Goal: Task Accomplishment & Management: Complete application form

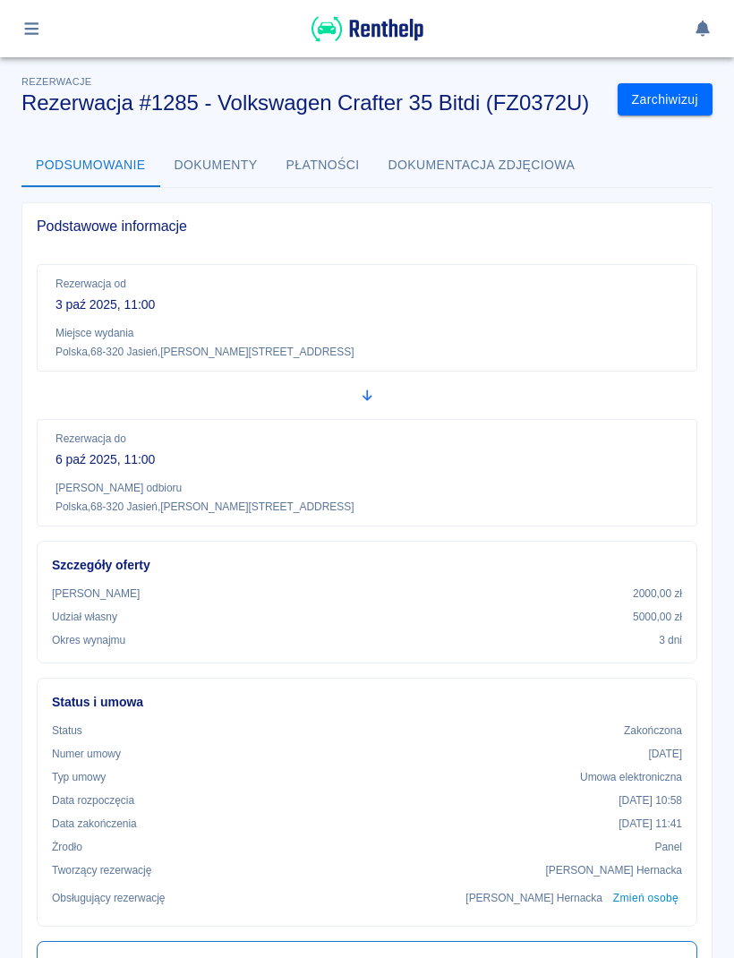
click at [344, 172] on button "Płatności" at bounding box center [323, 165] width 102 height 43
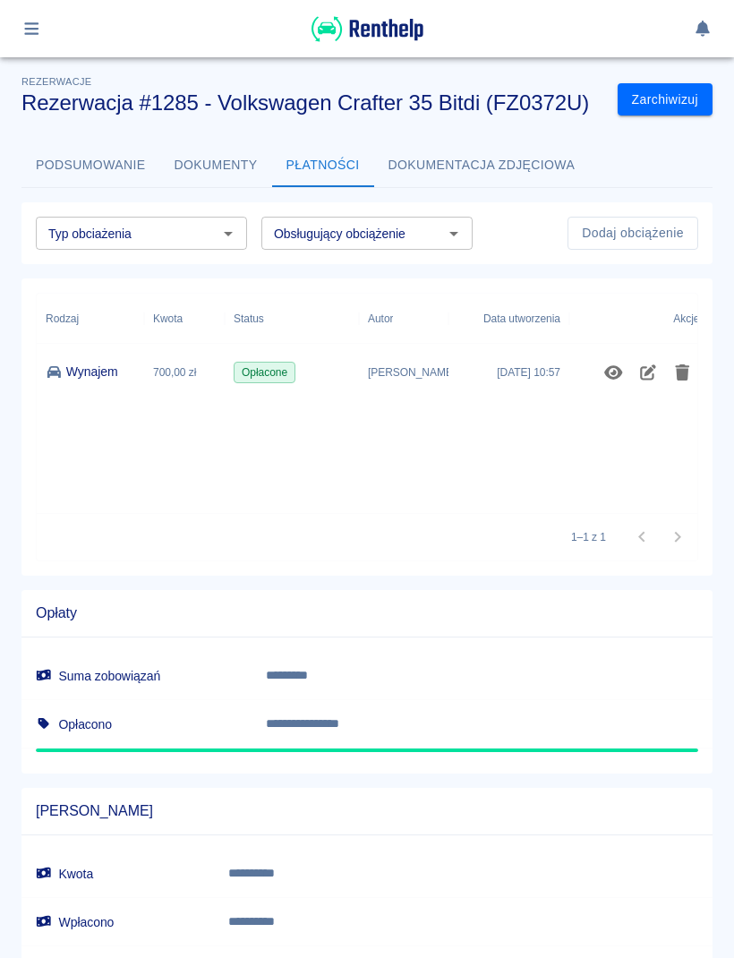
click at [40, 30] on icon "button" at bounding box center [31, 29] width 21 height 16
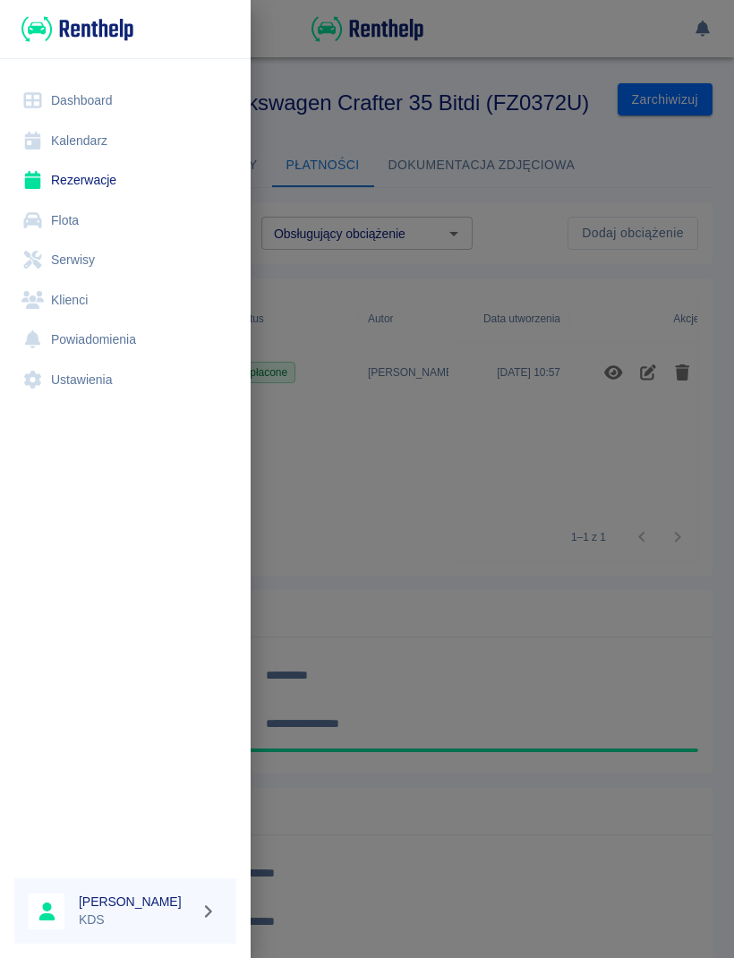
click at [94, 146] on link "Kalendarz" at bounding box center [125, 141] width 222 height 40
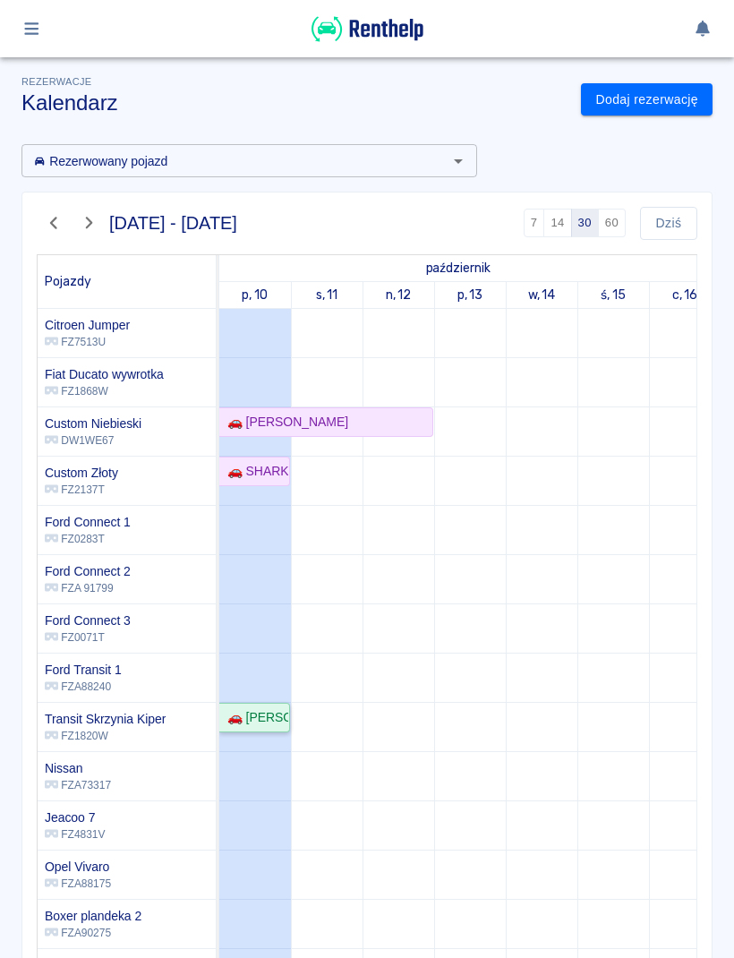
click at [276, 723] on div "🚗 [PERSON_NAME]" at bounding box center [254, 717] width 68 height 19
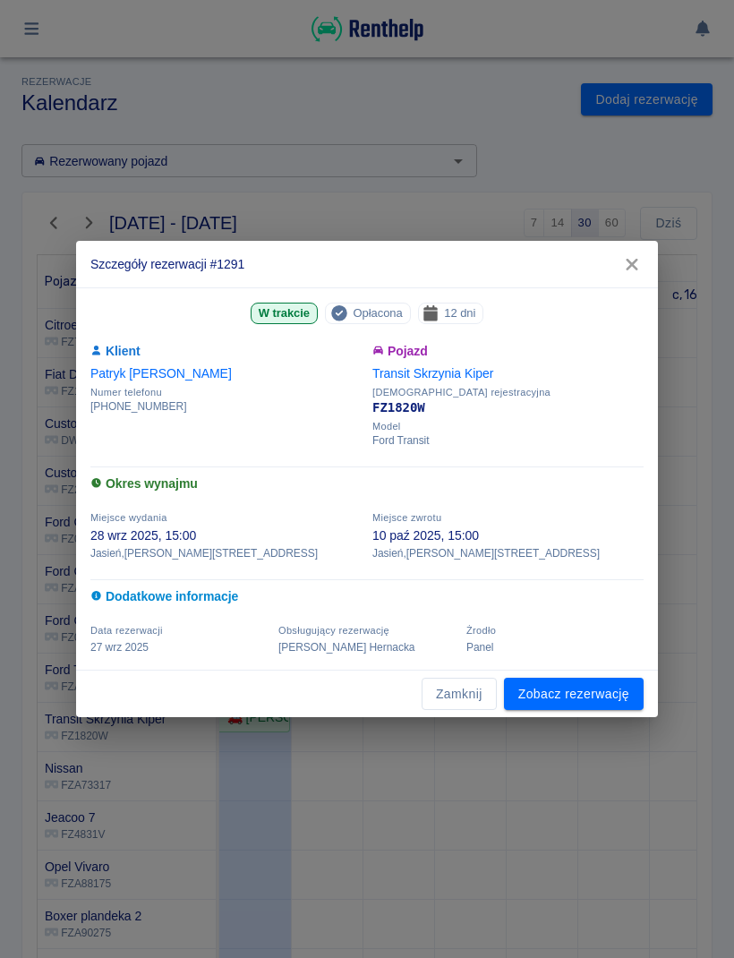
click at [602, 701] on link "Zobacz rezerwację" at bounding box center [574, 694] width 140 height 33
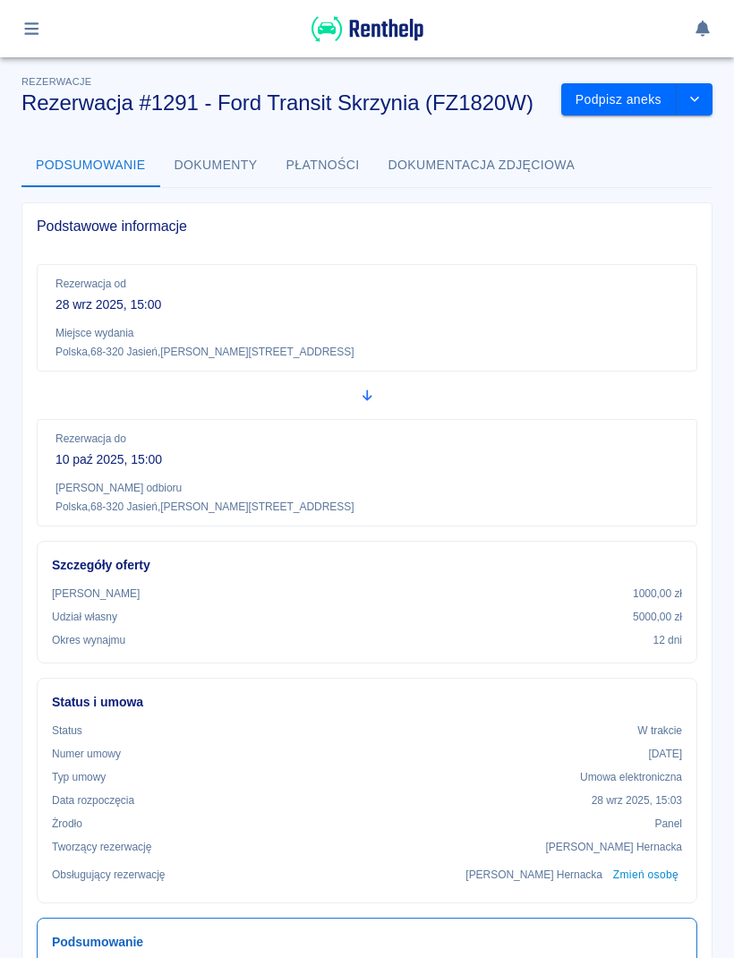
click at [709, 100] on button "drop-down" at bounding box center [695, 99] width 36 height 33
click at [654, 148] on li "Przedłuż rezerwację" at bounding box center [637, 138] width 141 height 30
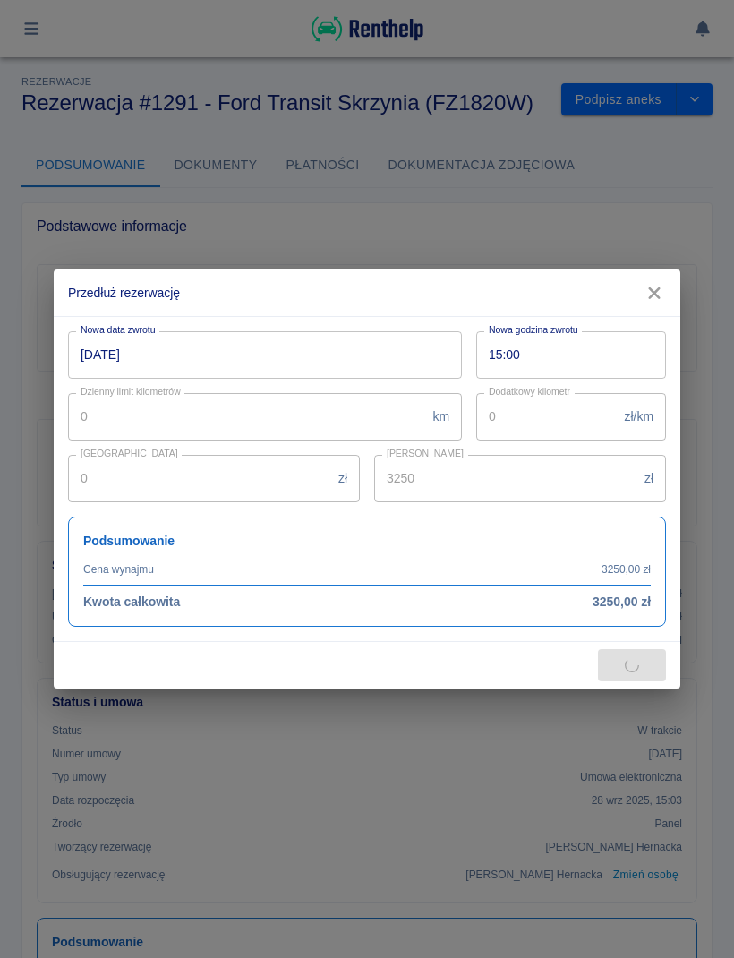
type input "4800"
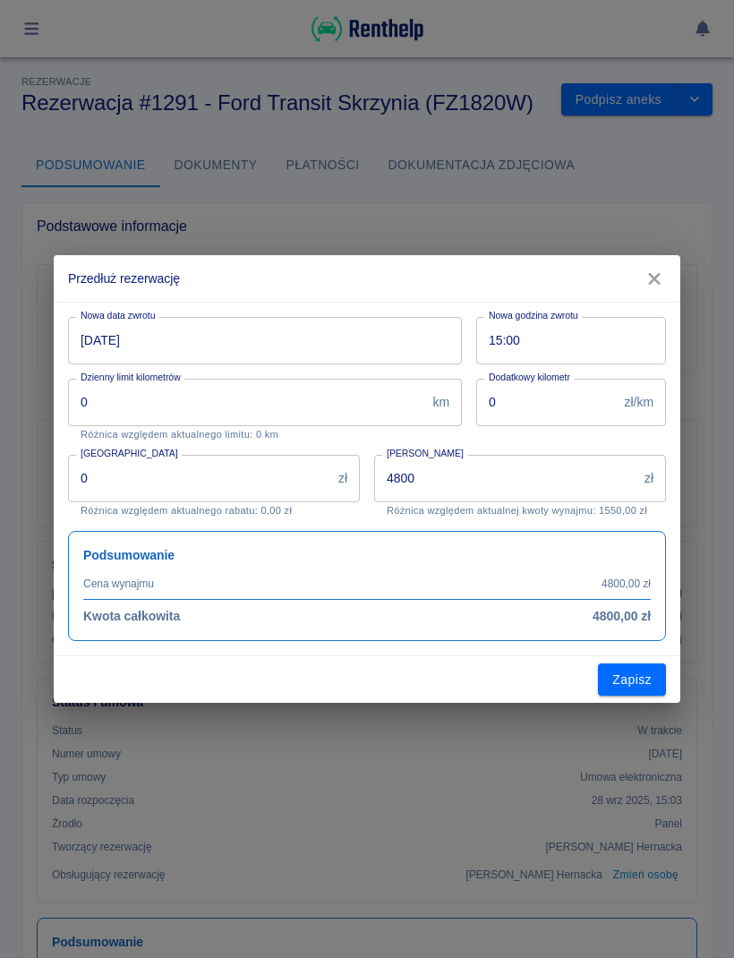
click at [383, 347] on input "10-10-2025" at bounding box center [258, 340] width 381 height 47
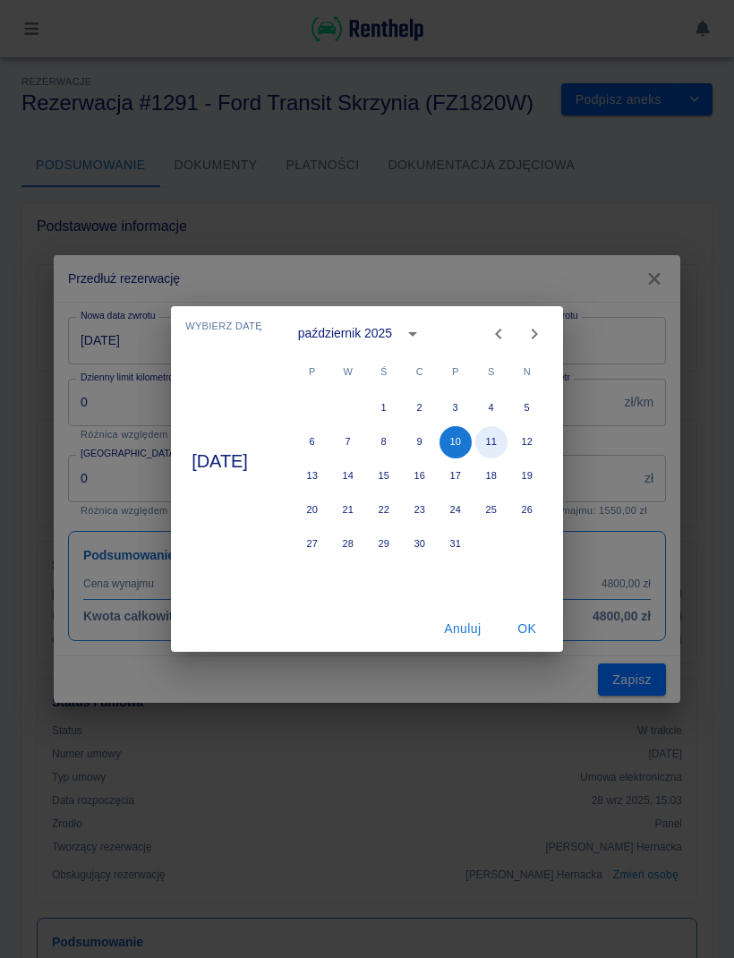
click at [508, 446] on button "11" at bounding box center [492, 442] width 32 height 32
type input "11-10-2025"
click at [540, 634] on button "OK" at bounding box center [527, 629] width 57 height 33
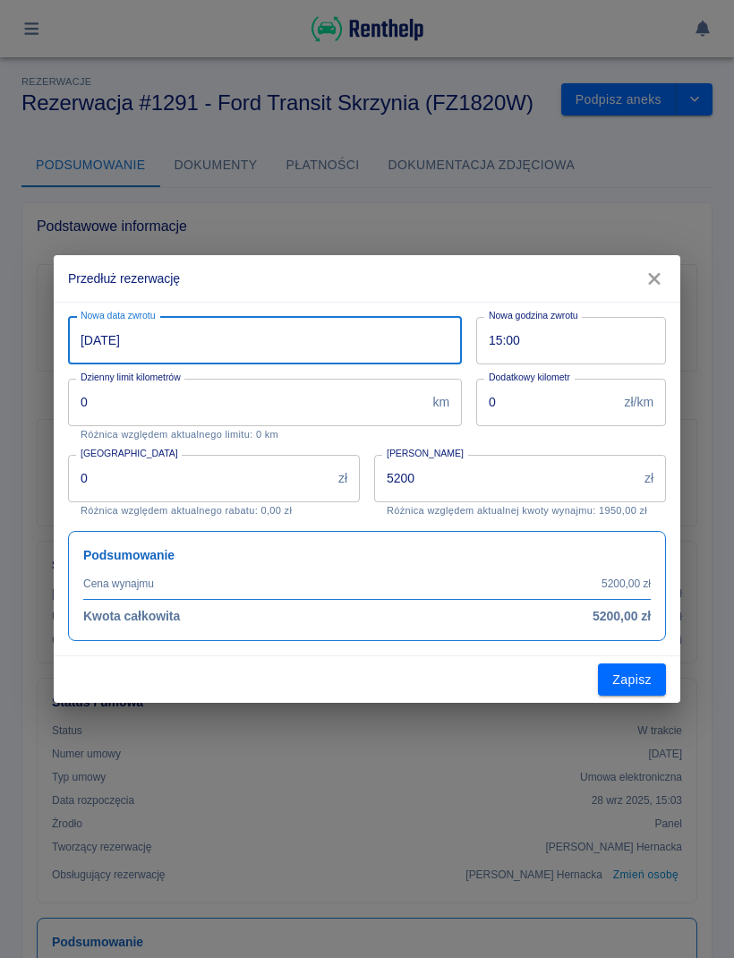
click at [590, 483] on input "5200" at bounding box center [505, 478] width 263 height 47
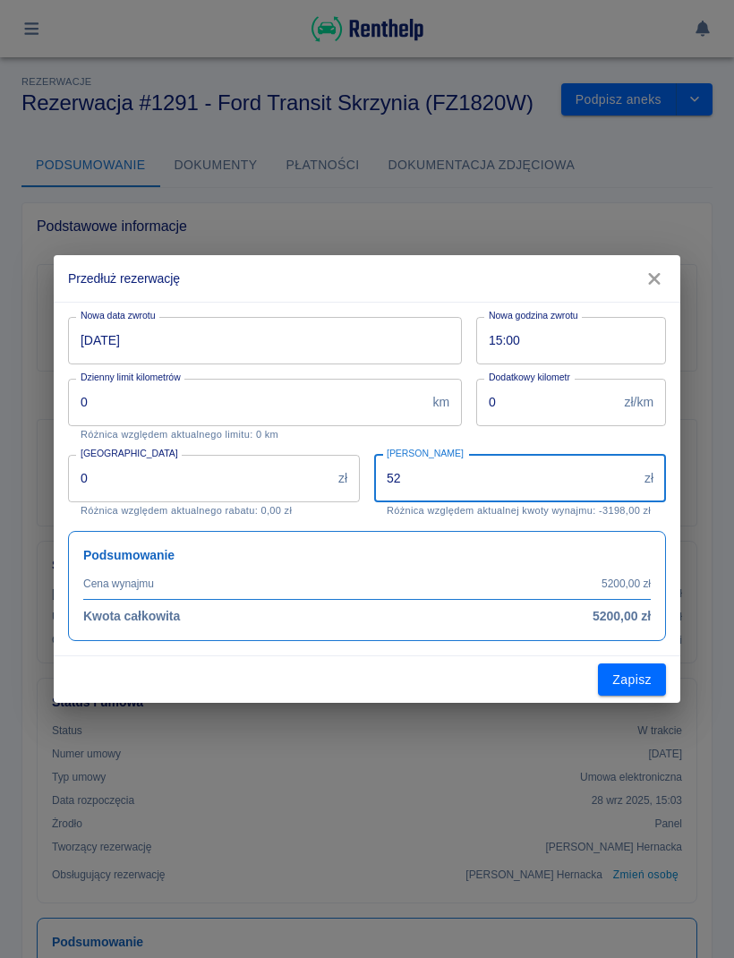
type input "5"
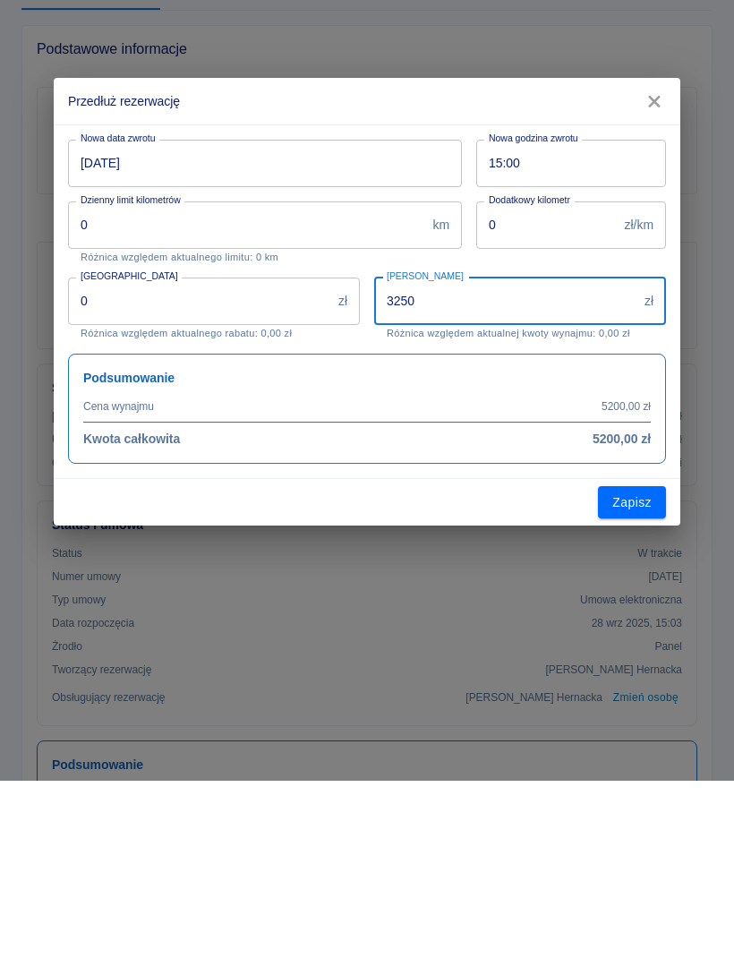
type input "3250"
click at [641, 664] on button "Zapisz" at bounding box center [632, 680] width 68 height 33
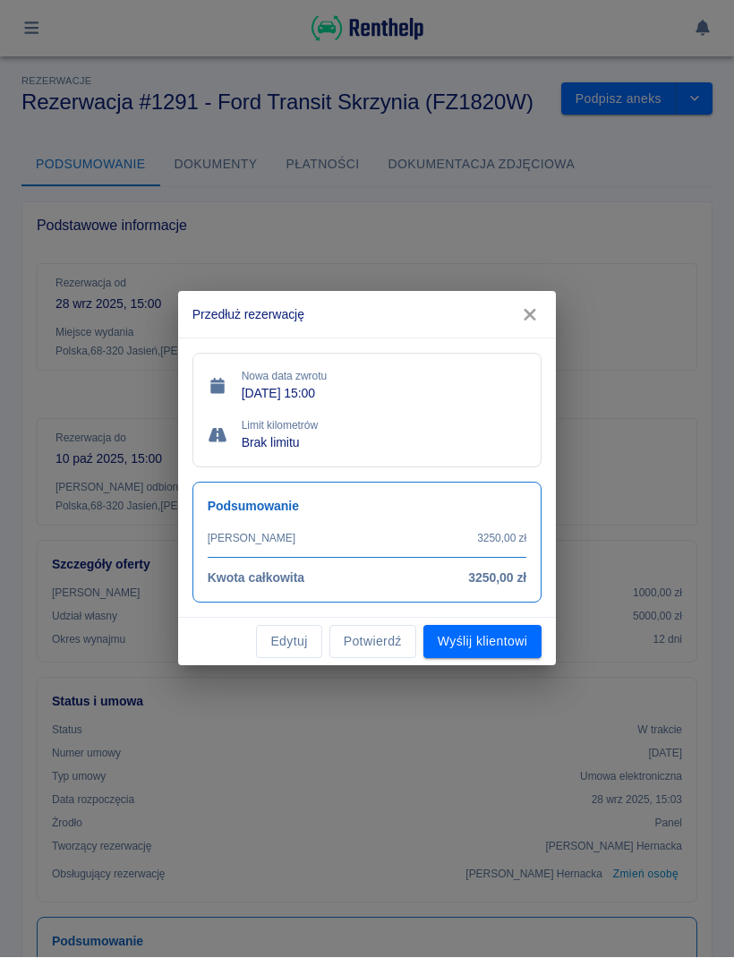
click at [407, 641] on button "Potwierdź" at bounding box center [373, 642] width 87 height 33
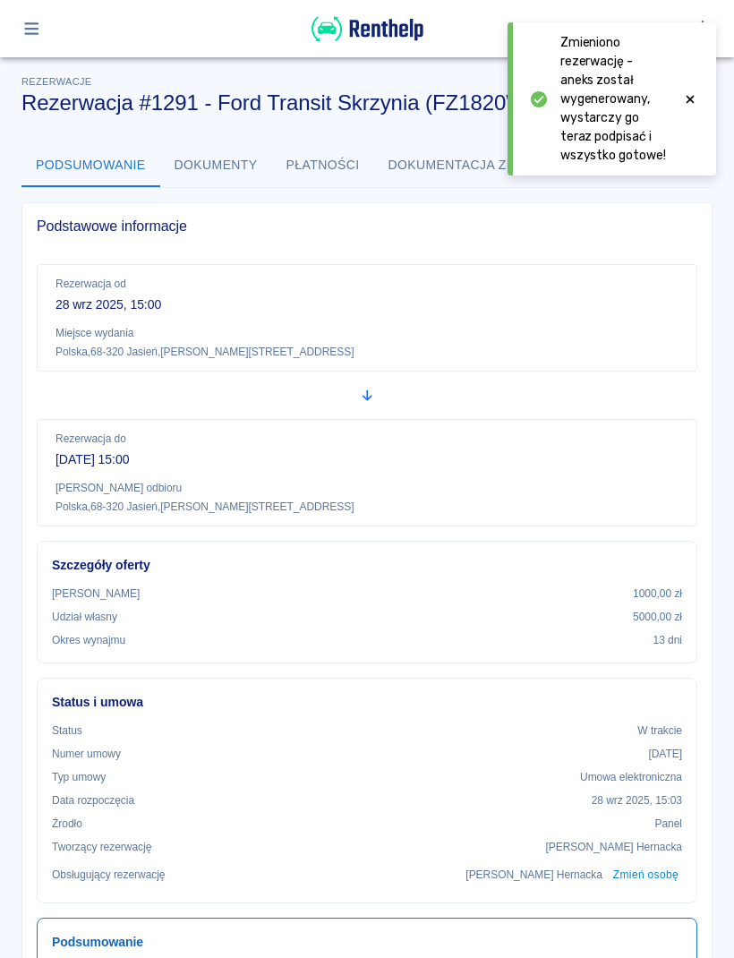
click at [313, 165] on button "Płatności" at bounding box center [323, 165] width 102 height 43
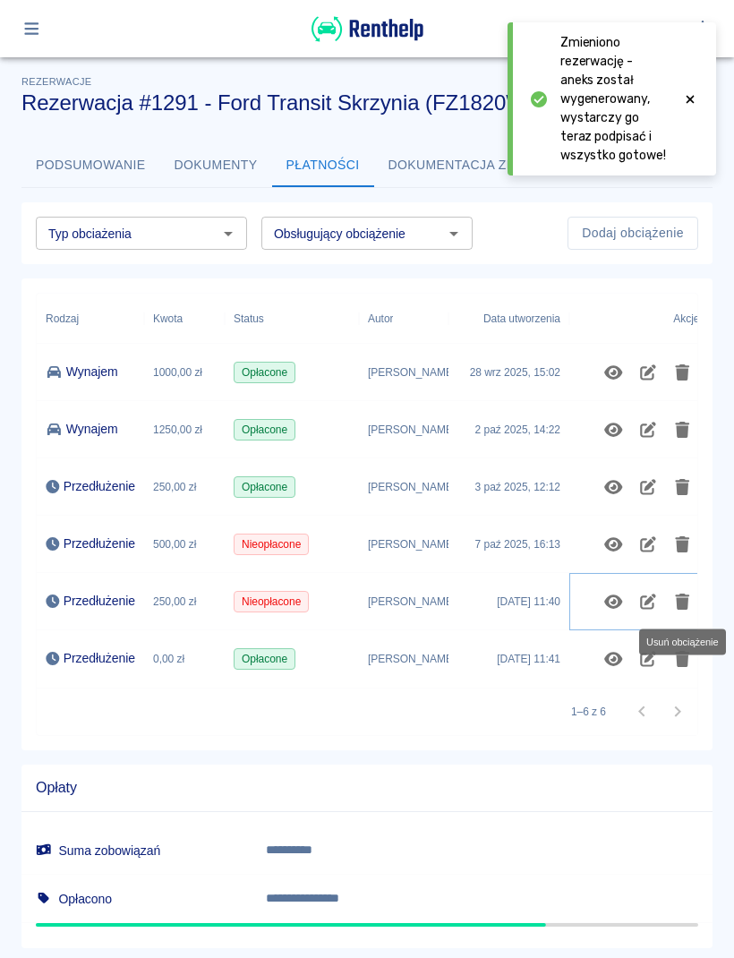
click at [685, 603] on icon "Usuń obciążenie" at bounding box center [682, 602] width 14 height 16
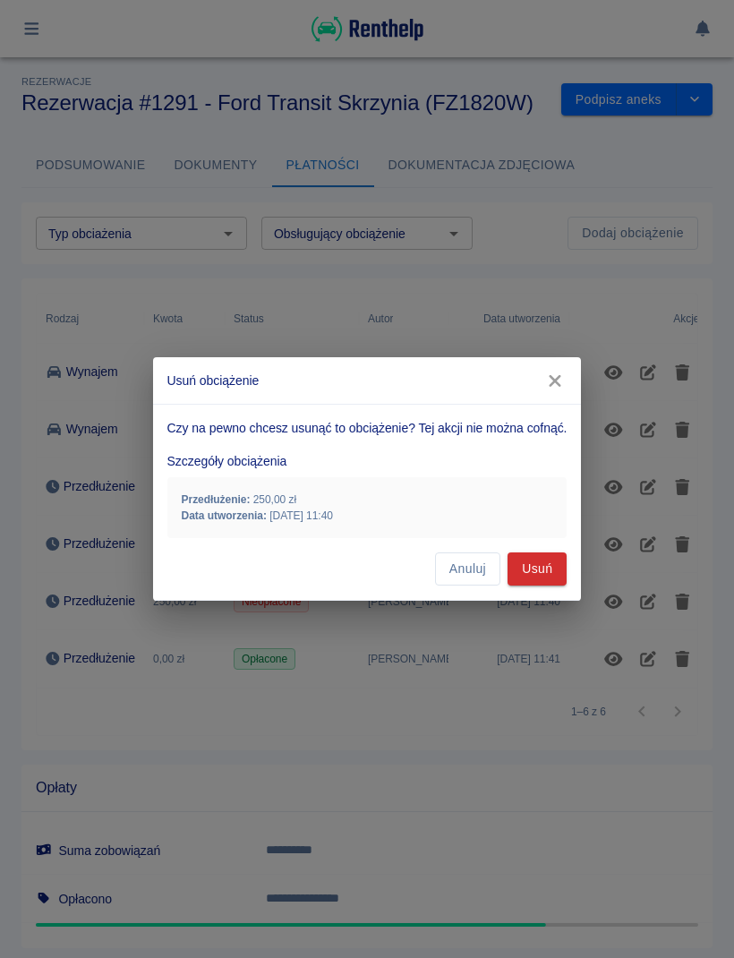
click at [549, 572] on button "Usuń" at bounding box center [537, 569] width 59 height 33
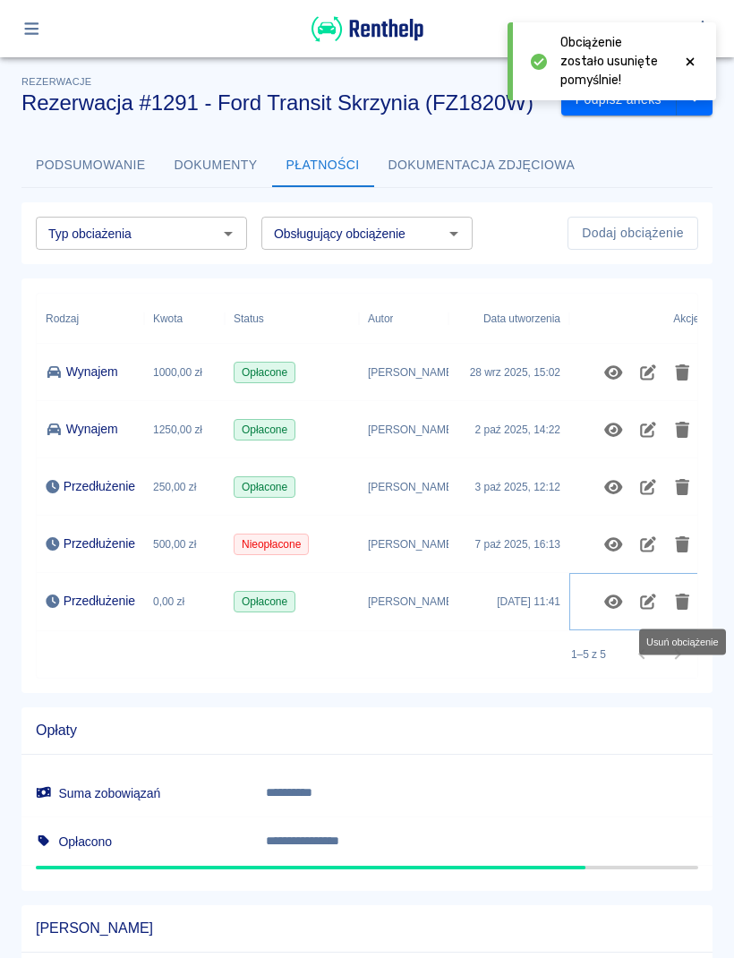
click at [681, 606] on icon "Usuń obciążenie" at bounding box center [682, 602] width 14 height 16
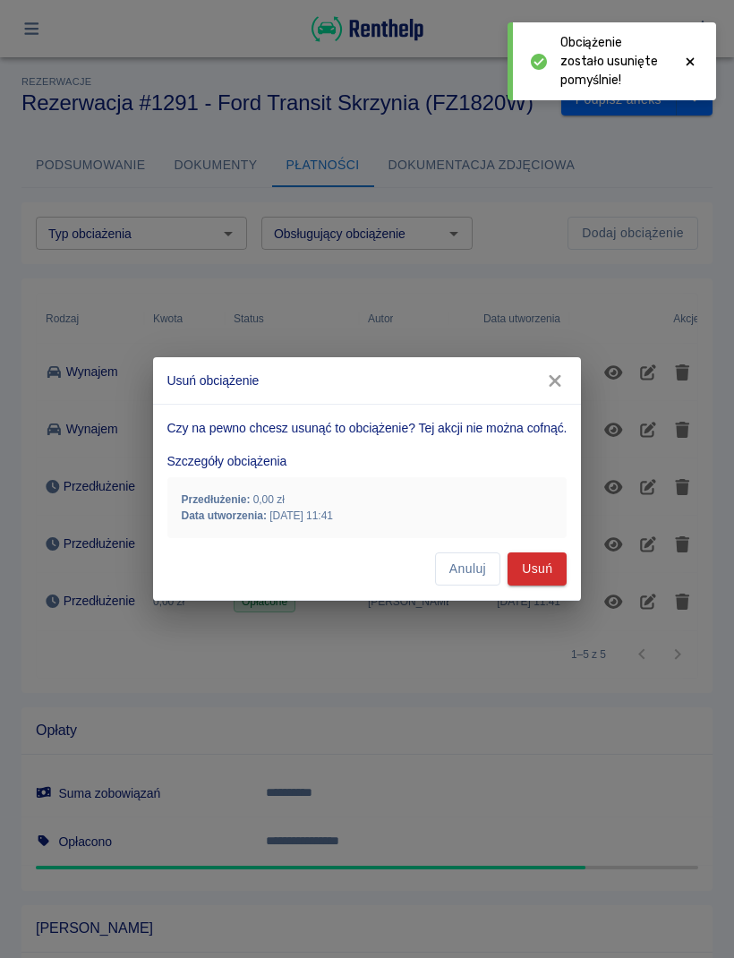
click at [550, 576] on button "Usuń" at bounding box center [537, 569] width 59 height 33
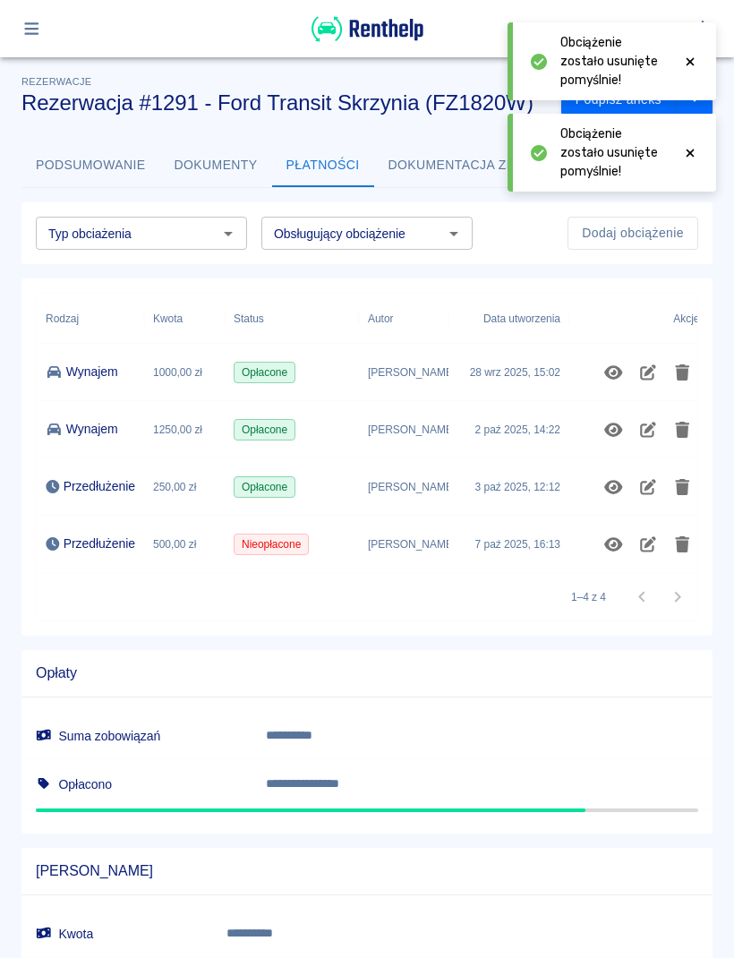
click at [684, 158] on icon at bounding box center [690, 153] width 16 height 13
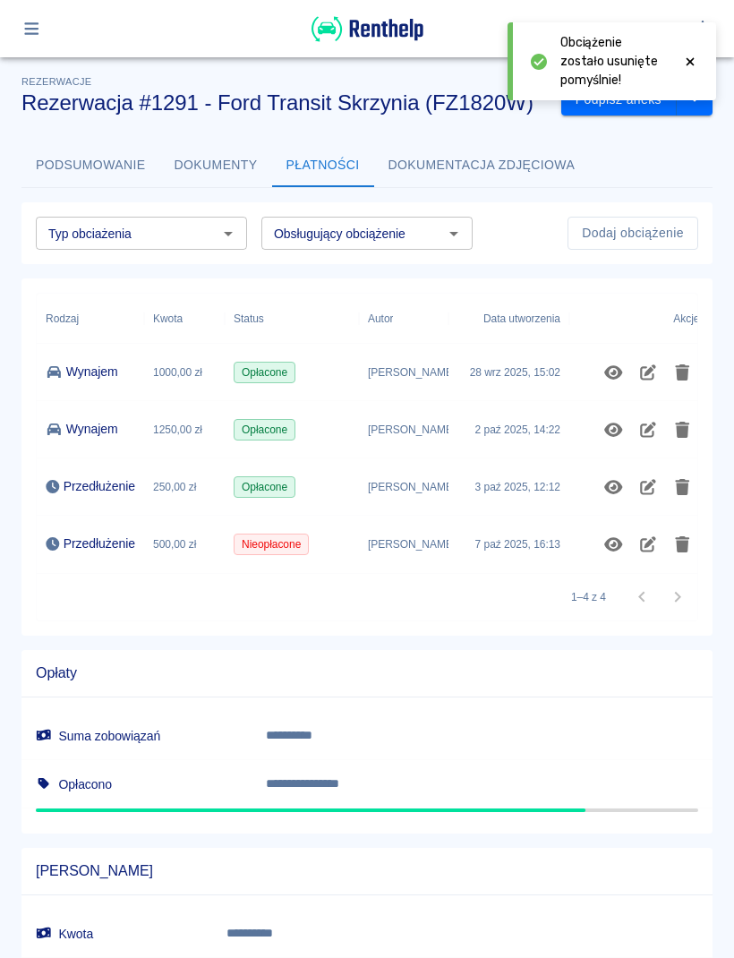
click at [689, 64] on icon at bounding box center [691, 61] width 8 height 8
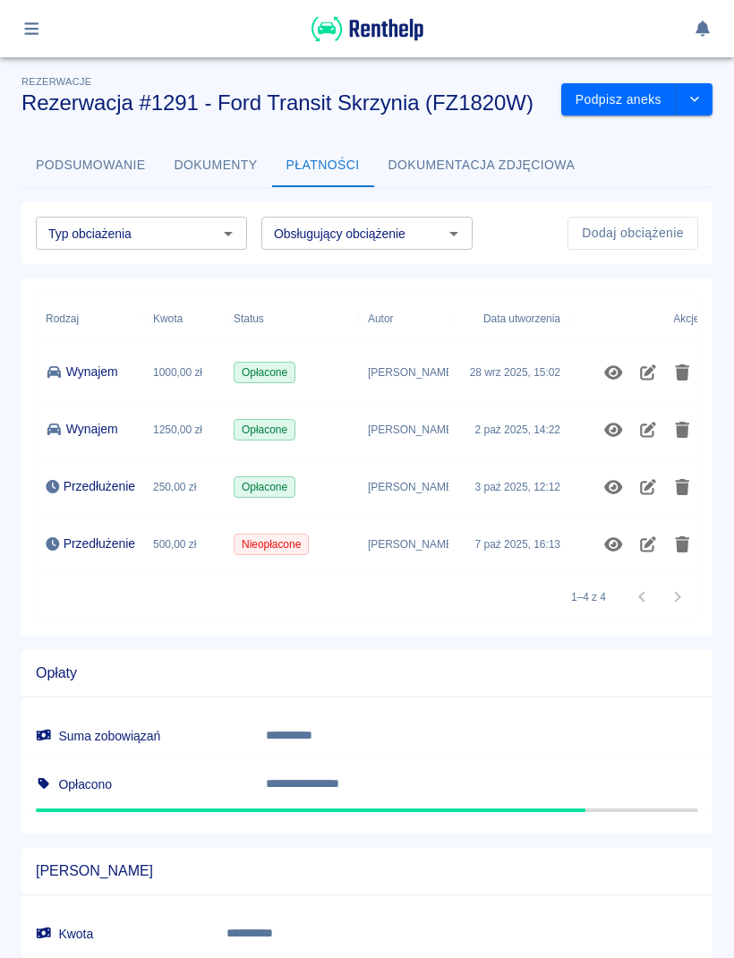
click at [701, 99] on icon "drop-down" at bounding box center [695, 99] width 14 height 12
click at [662, 141] on li "Przedłuż rezerwację" at bounding box center [637, 138] width 141 height 30
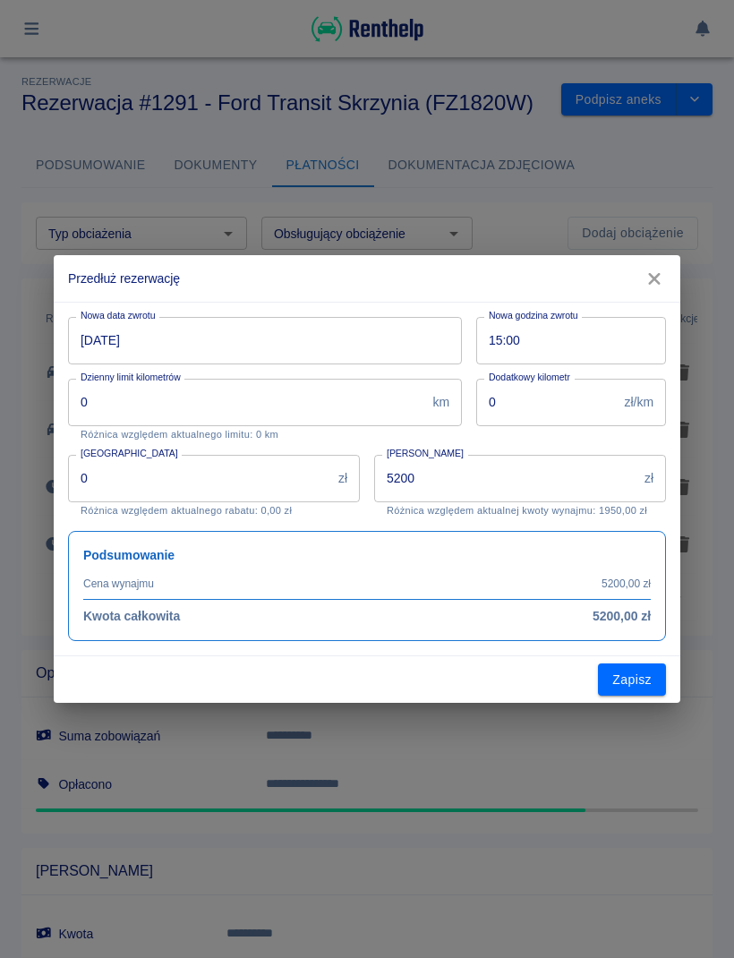
click at [435, 341] on input "11-10-2025" at bounding box center [258, 340] width 381 height 47
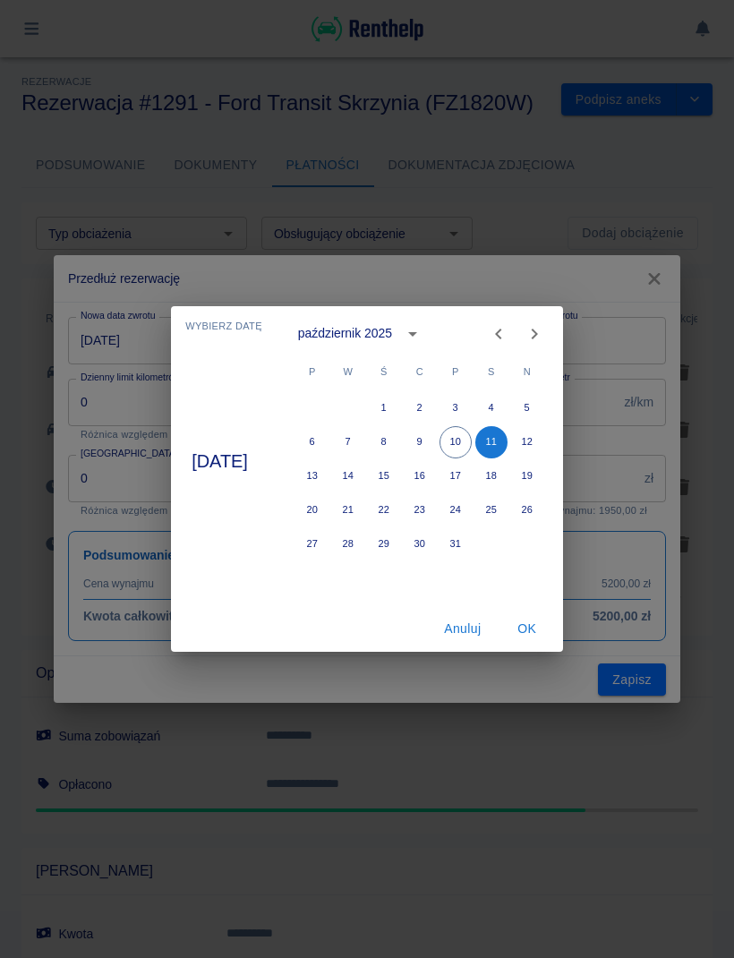
click at [508, 450] on button "11" at bounding box center [492, 442] width 32 height 32
click at [545, 635] on button "OK" at bounding box center [527, 629] width 57 height 33
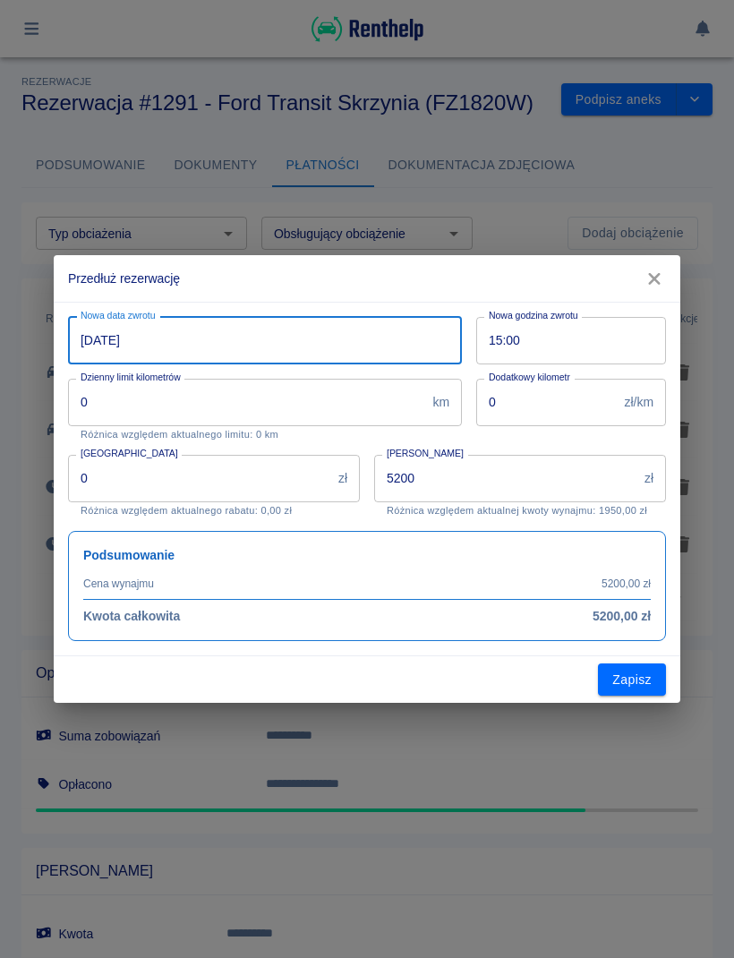
click at [543, 482] on input "5200" at bounding box center [505, 478] width 263 height 47
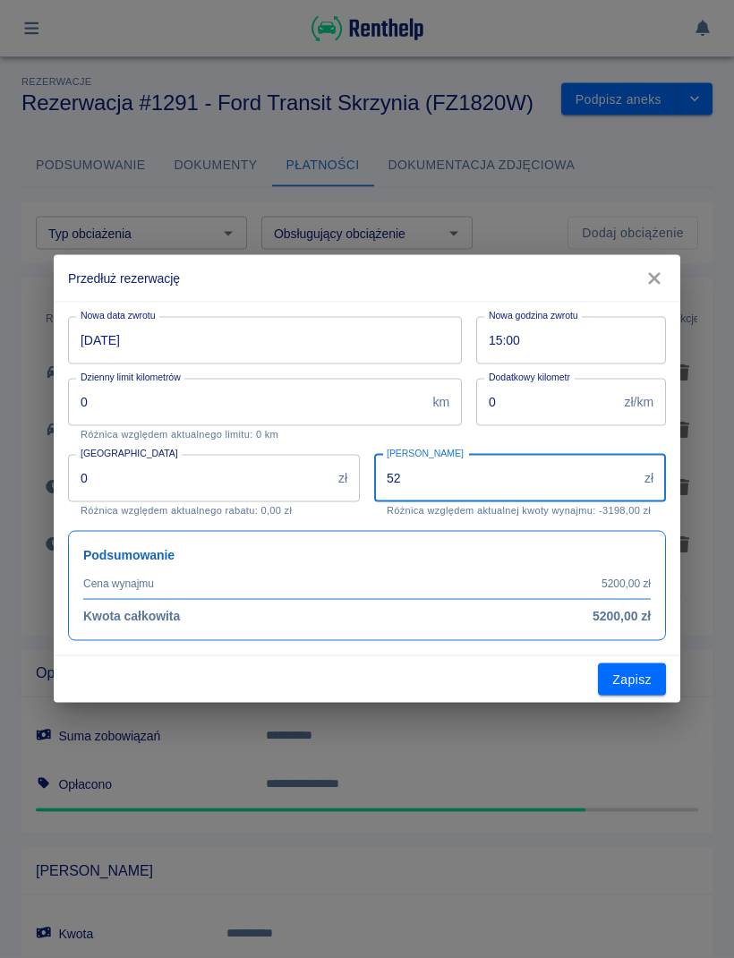
type input "5"
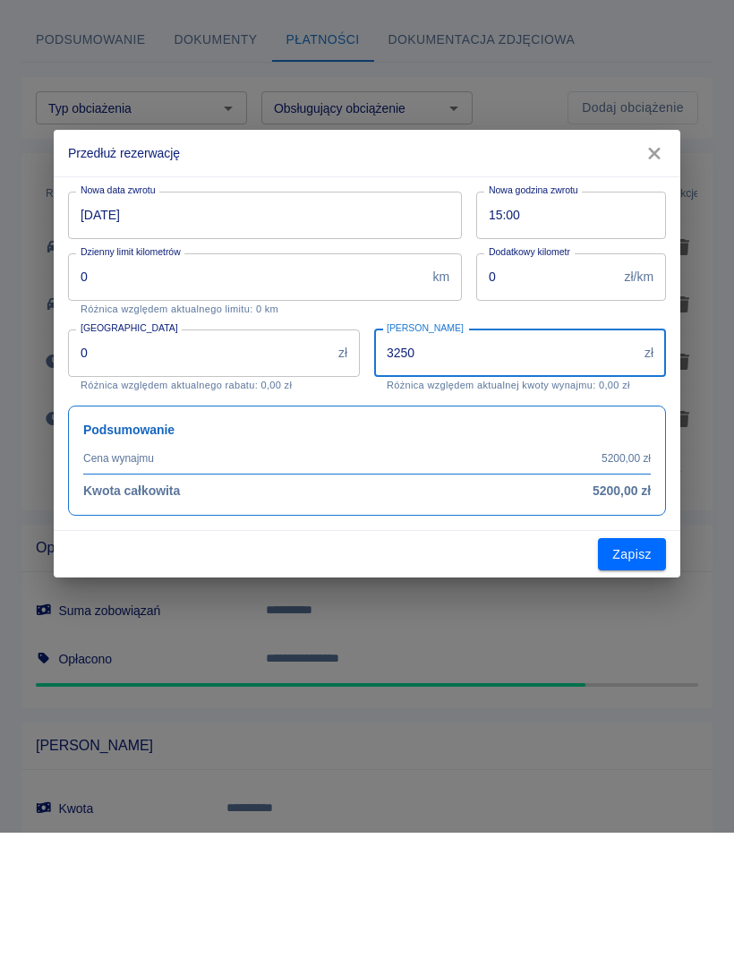
type input "3250"
click at [649, 664] on button "Zapisz" at bounding box center [632, 680] width 68 height 33
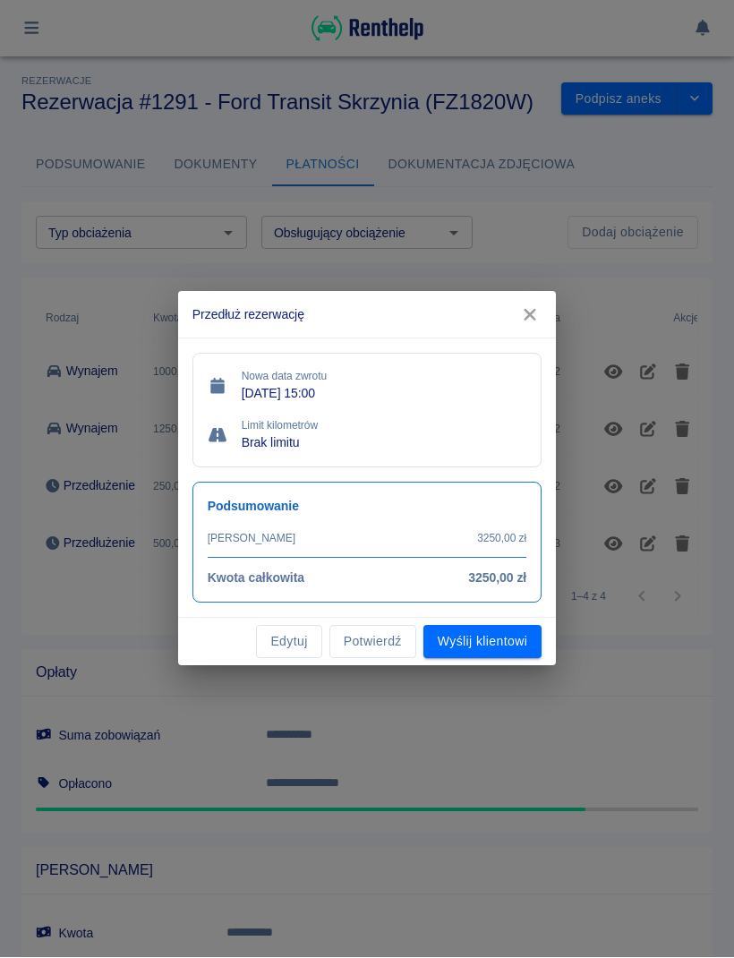
click at [416, 640] on button "Potwierdź" at bounding box center [373, 642] width 87 height 33
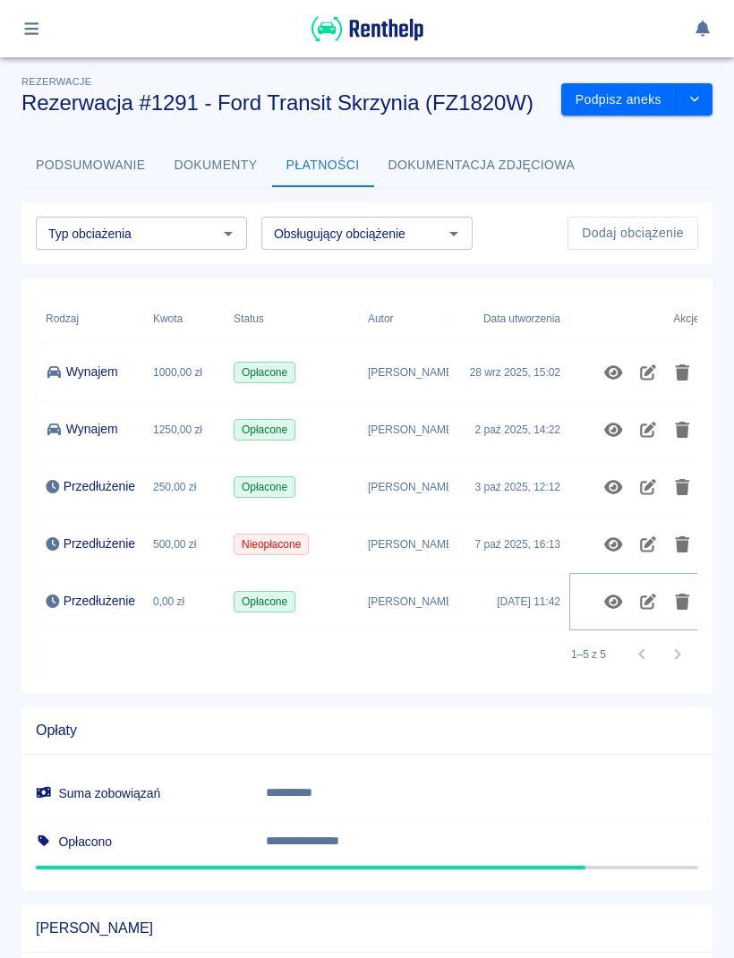
click at [647, 607] on icon "Edytuj obciążenie" at bounding box center [648, 602] width 21 height 16
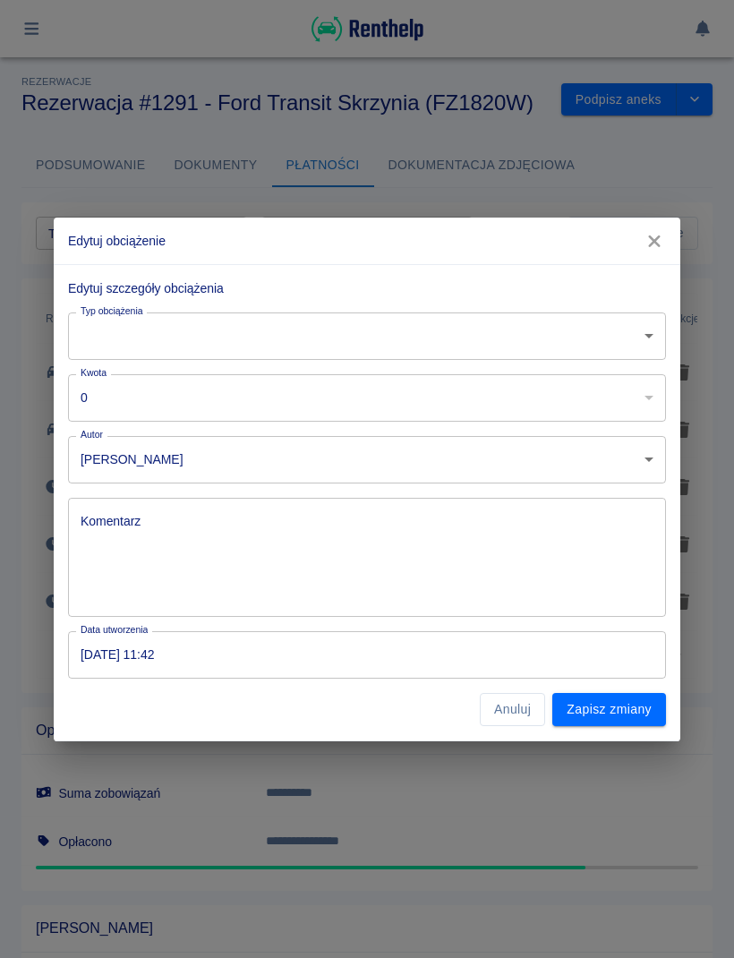
click at [645, 334] on body "**********" at bounding box center [367, 479] width 734 height 958
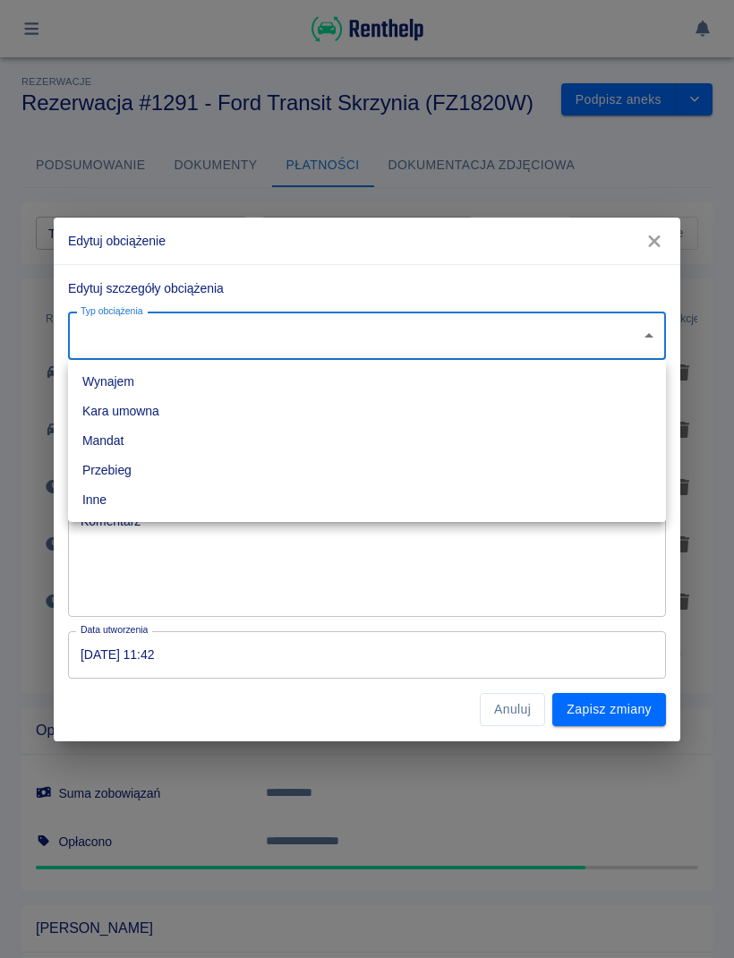
click at [135, 391] on li "Wynajem" at bounding box center [367, 382] width 598 height 30
type input "rent"
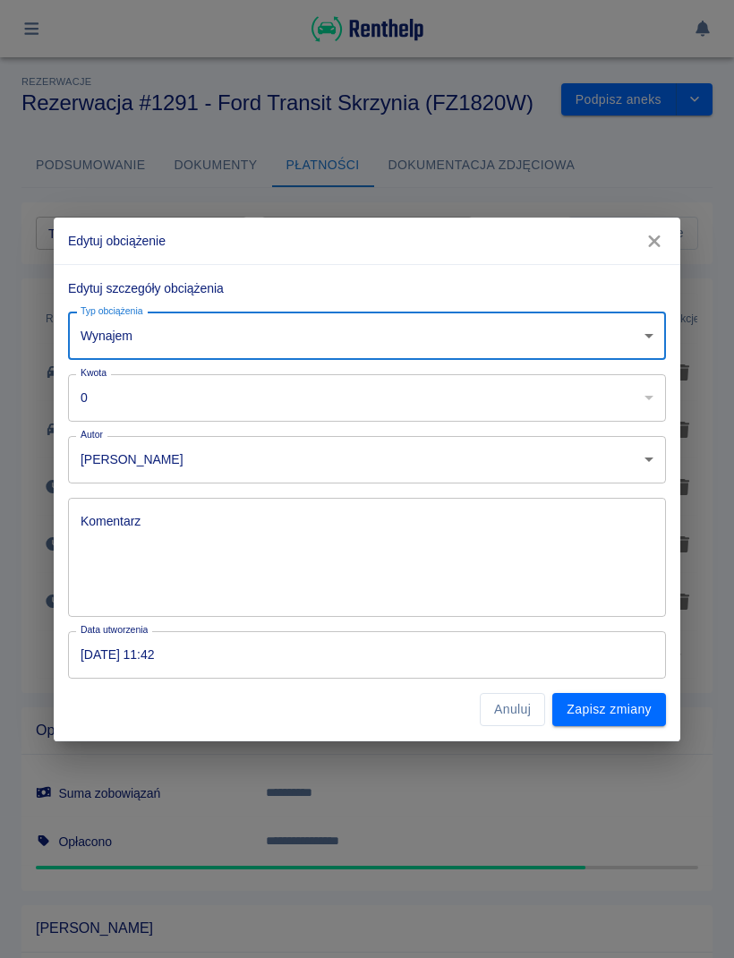
click at [202, 406] on input "0" at bounding box center [343, 397] width 550 height 47
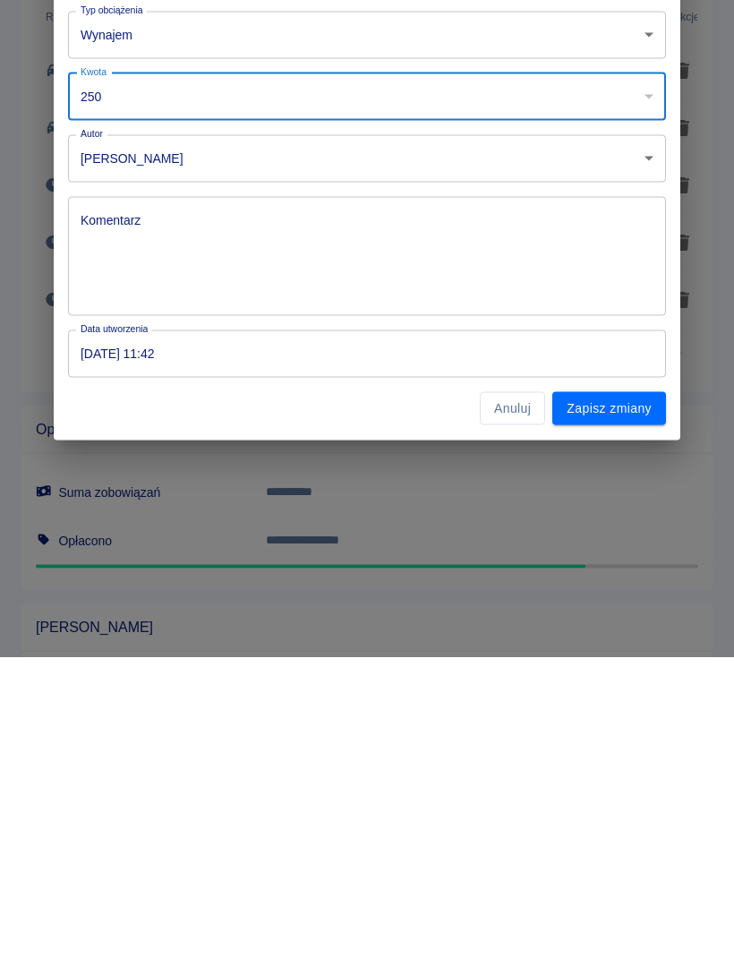
scroll to position [1, 0]
type input "250"
click at [632, 693] on button "Zapisz zmiany" at bounding box center [610, 709] width 114 height 33
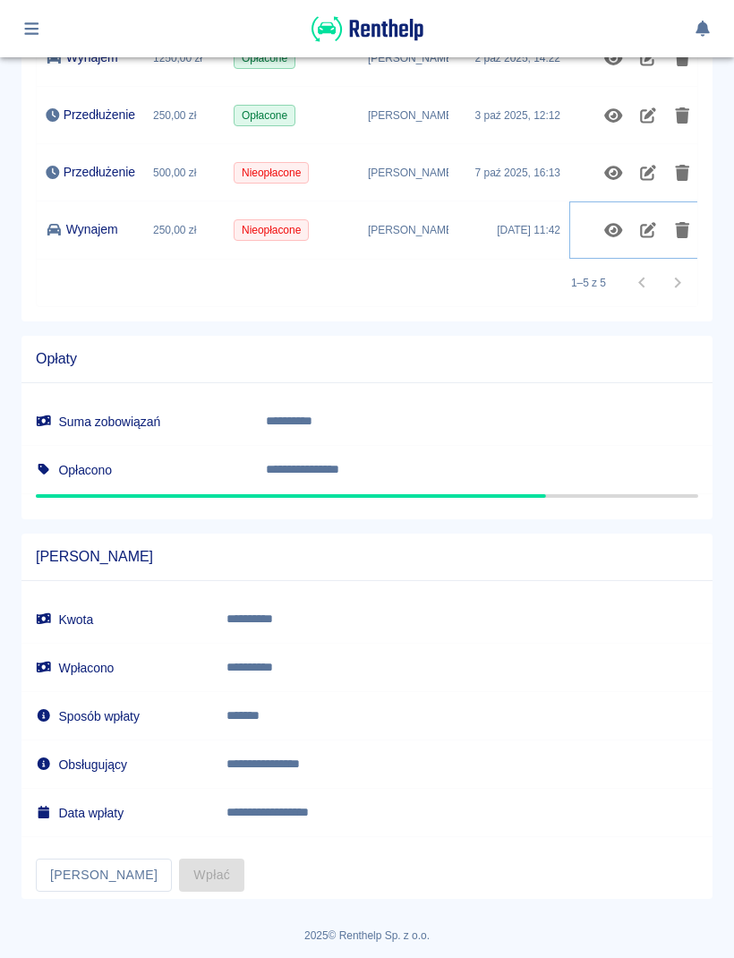
scroll to position [371, 0]
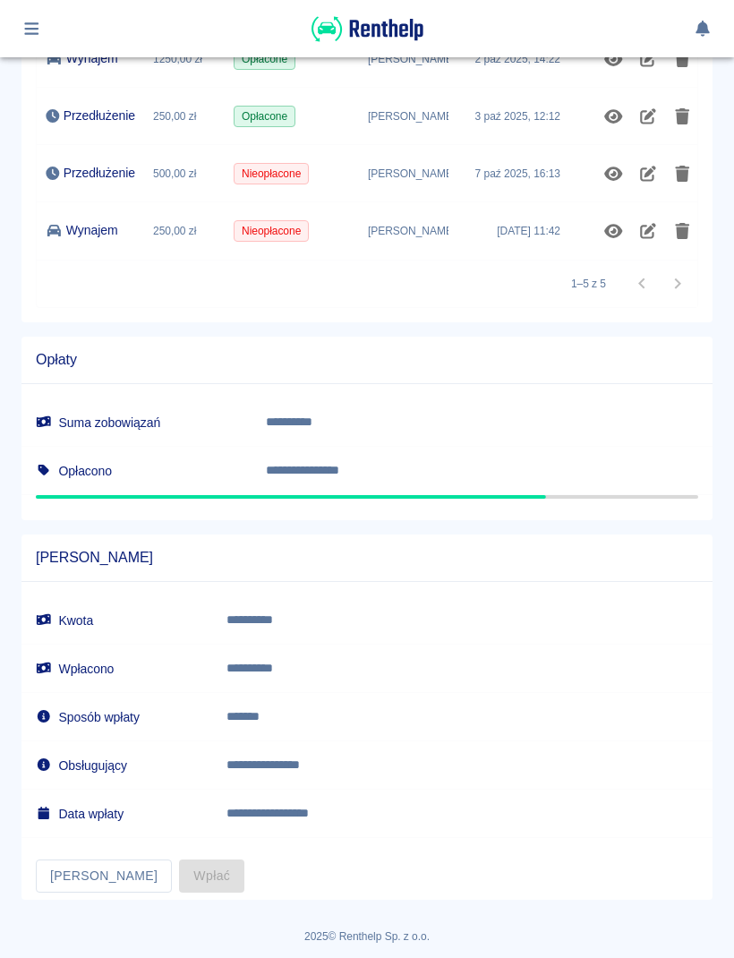
click at [42, 30] on button "button" at bounding box center [31, 28] width 35 height 30
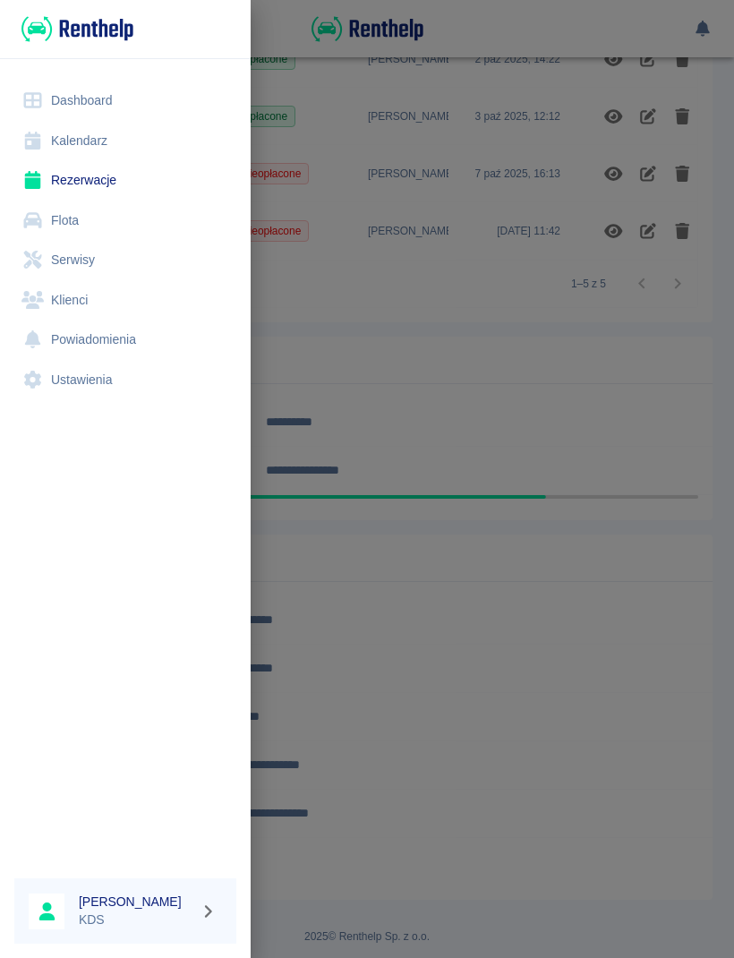
click at [98, 141] on link "Kalendarz" at bounding box center [125, 141] width 222 height 40
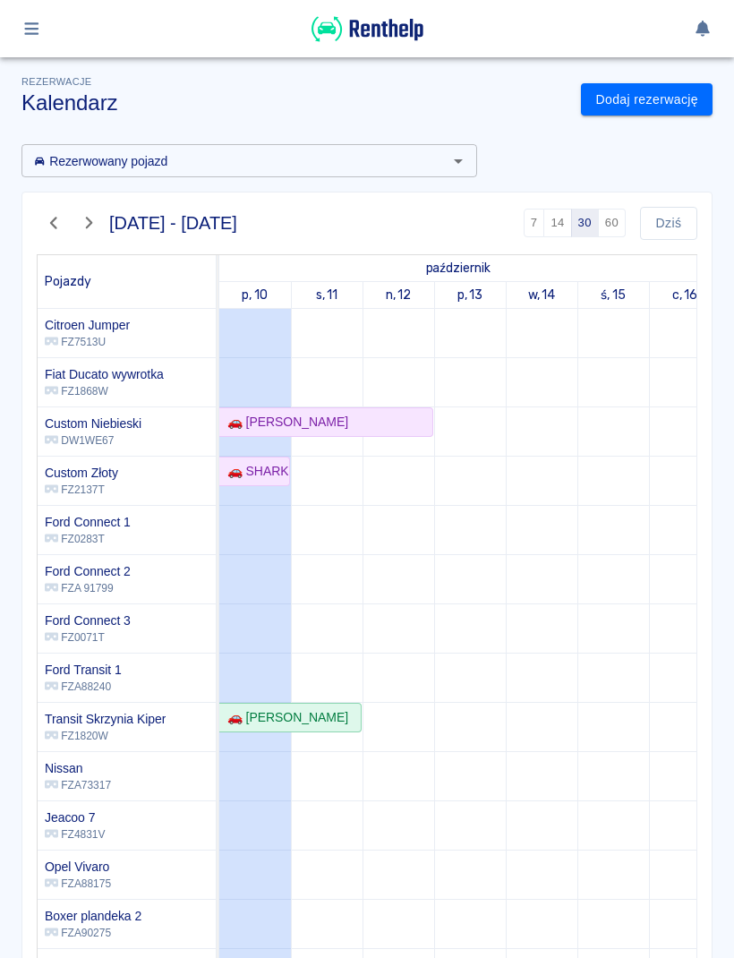
click at [675, 112] on link "Dodaj rezerwację" at bounding box center [647, 99] width 132 height 33
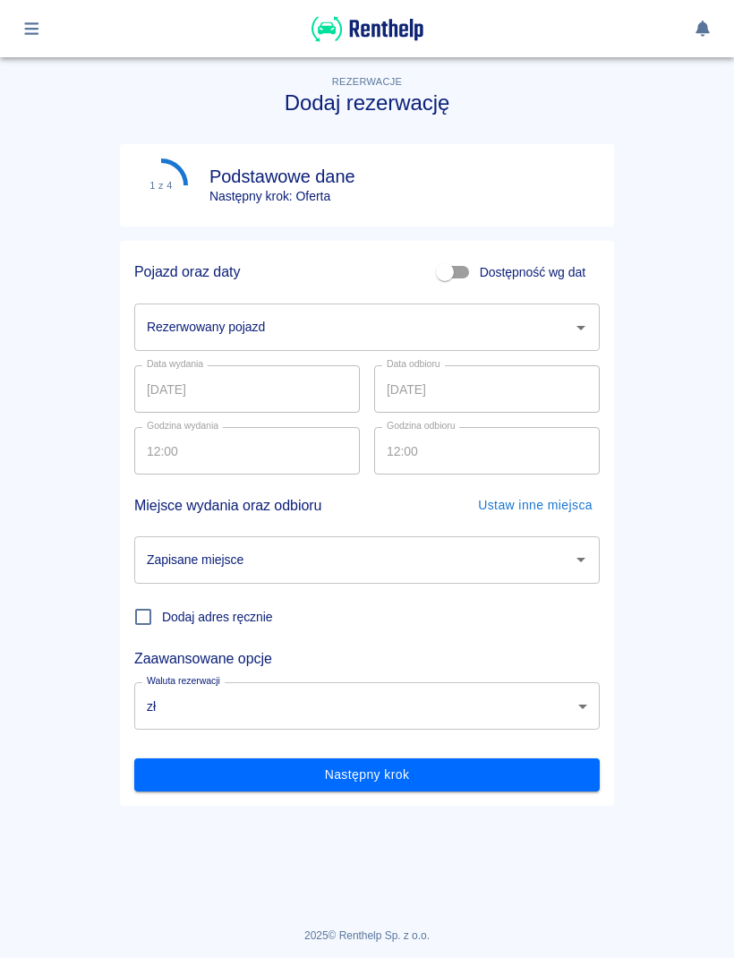
click at [597, 320] on div "Rezerwowany pojazd" at bounding box center [367, 327] width 466 height 47
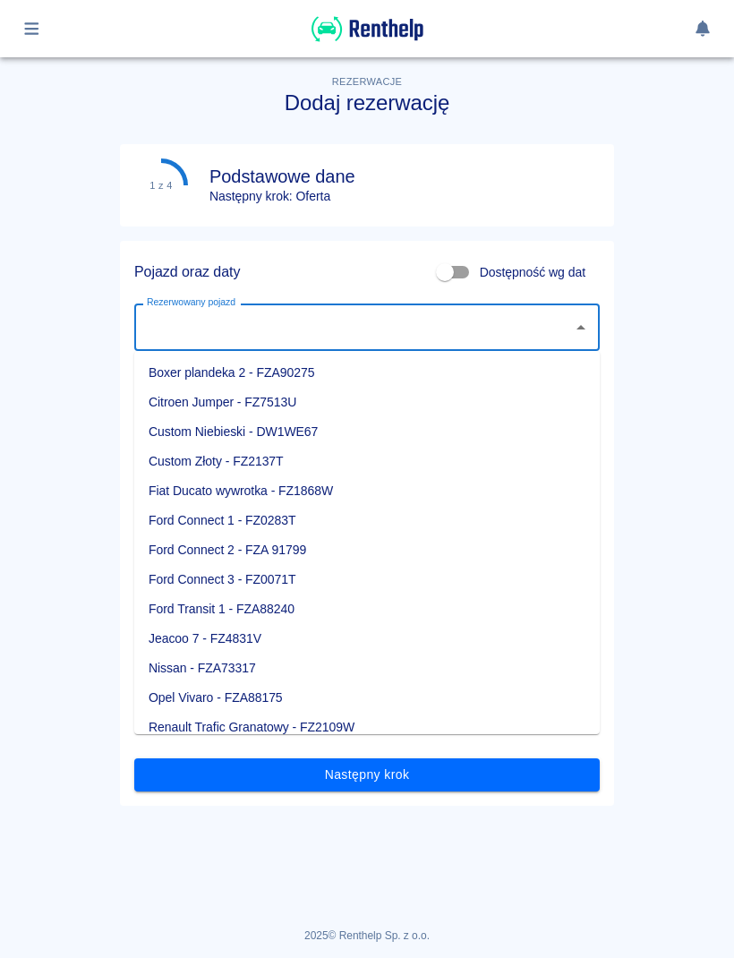
click at [604, 325] on div "Pojazd oraz daty Dostępność wg dat Rezerwowany pojazd Rezerwowany pojazd Data w…" at bounding box center [367, 523] width 494 height 565
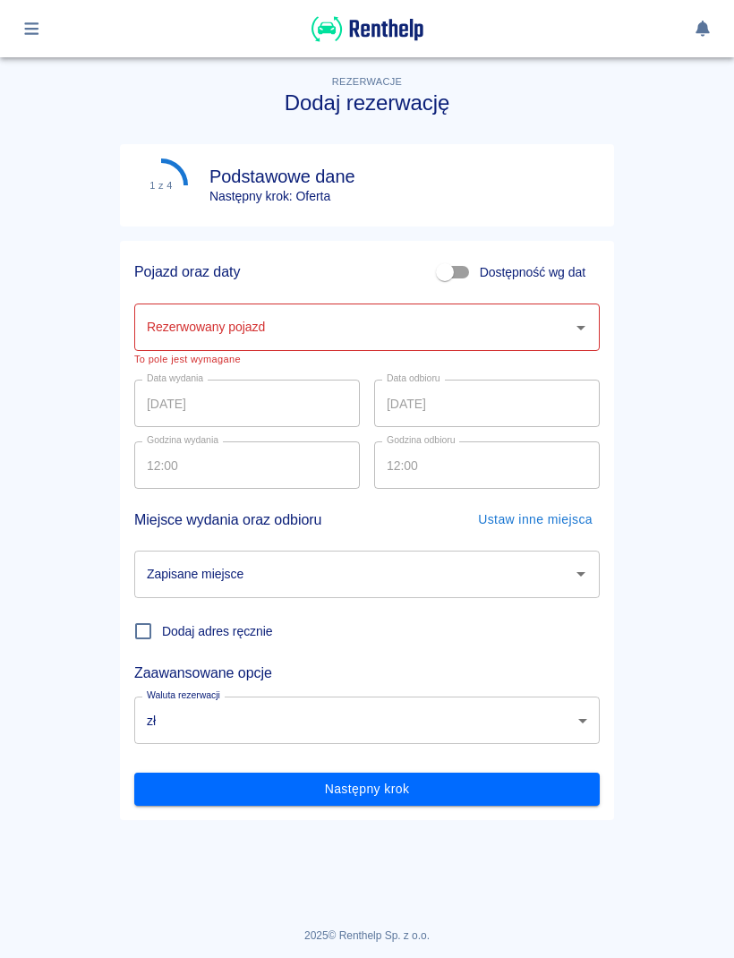
click at [574, 335] on icon "Otwórz" at bounding box center [580, 327] width 21 height 21
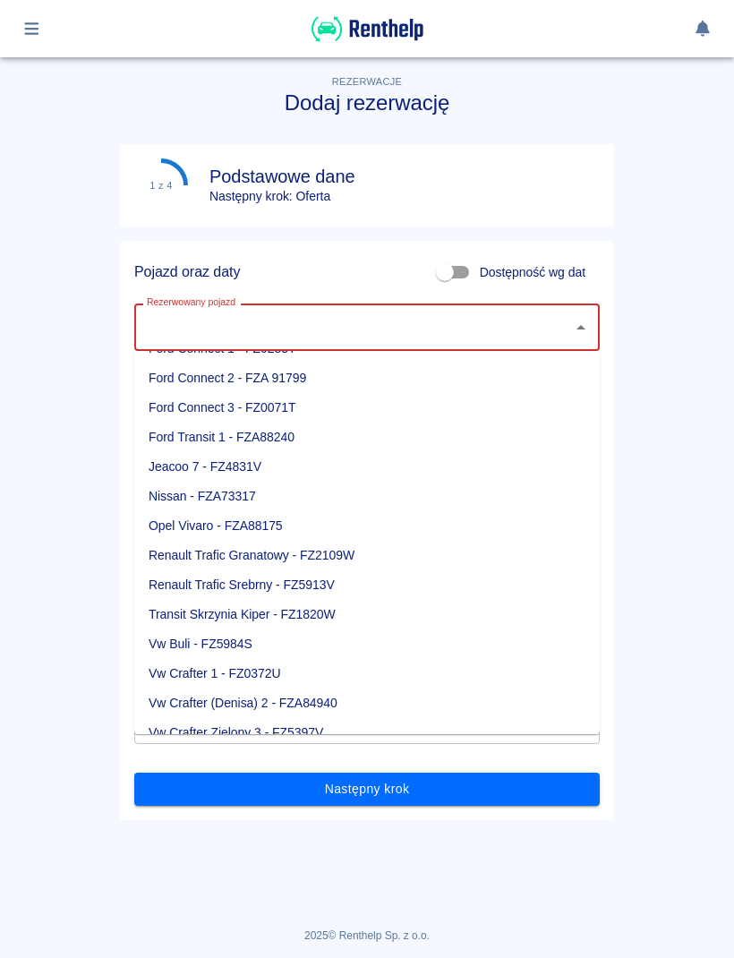
scroll to position [169, 0]
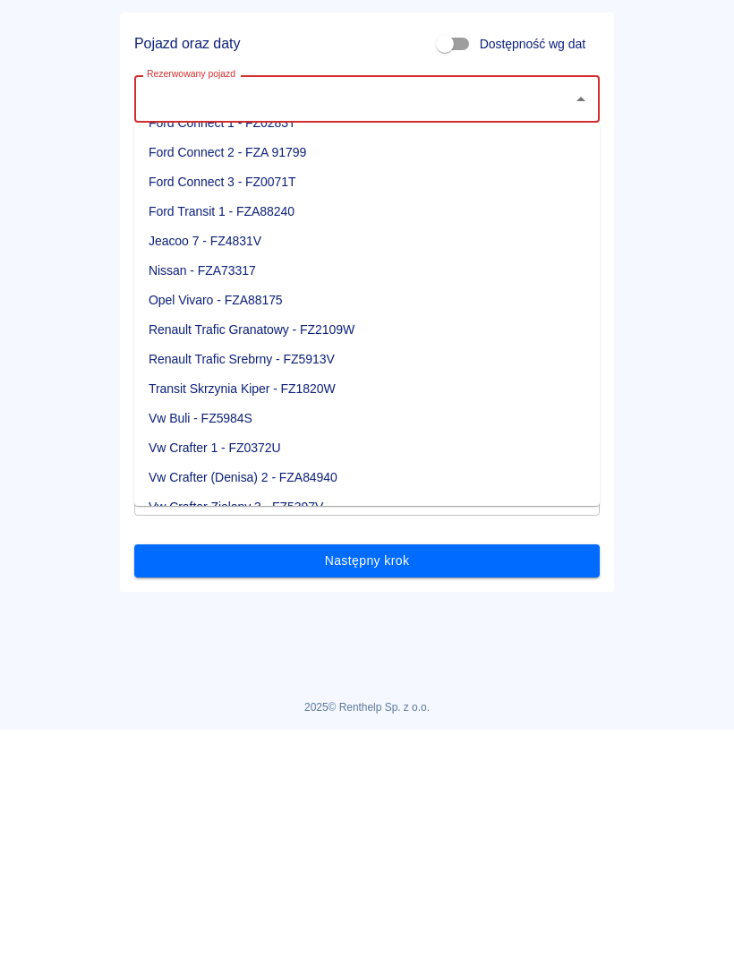
click at [308, 721] on li "Vw Crafter Zielony 3 - FZ5397V" at bounding box center [367, 736] width 466 height 30
type input "Vw Crafter Zielony 3 - FZ5397V"
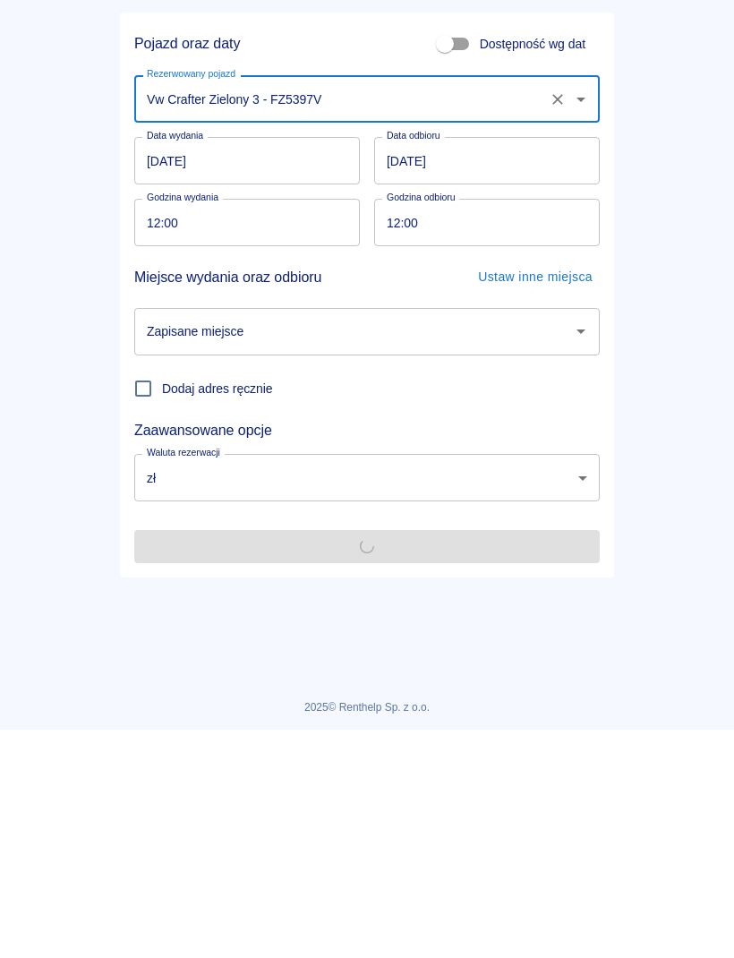
click at [314, 365] on input "10.10.2025" at bounding box center [247, 388] width 226 height 47
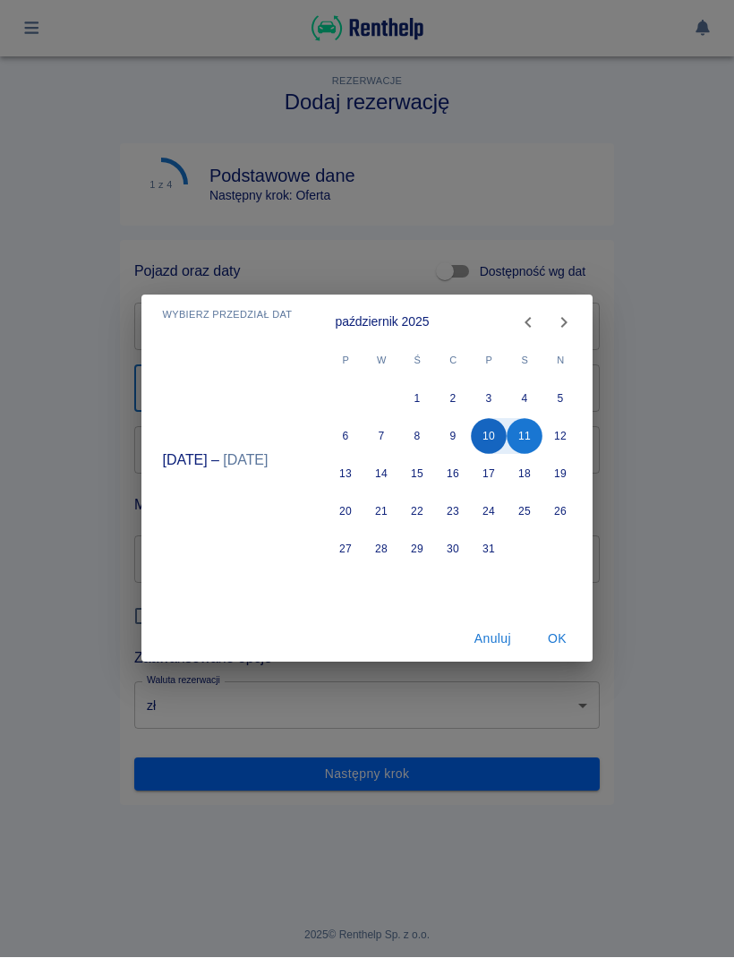
click at [495, 441] on button "10" at bounding box center [490, 437] width 36 height 36
click at [526, 441] on button "11" at bounding box center [526, 437] width 36 height 36
click at [564, 639] on button "OK" at bounding box center [556, 639] width 57 height 33
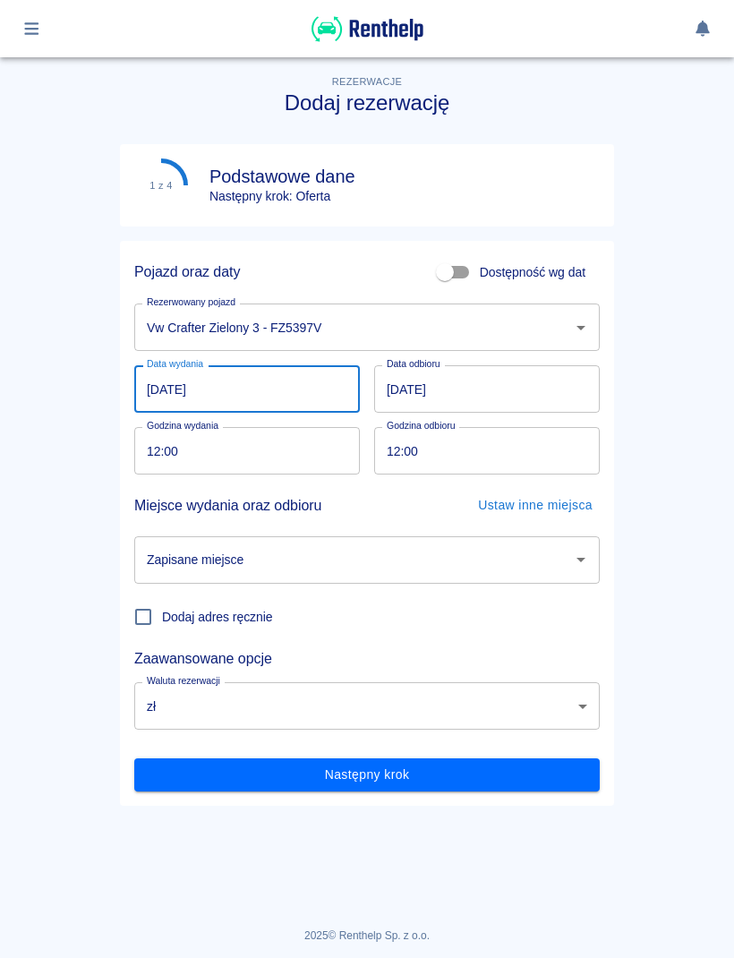
click at [295, 462] on input "12:00" at bounding box center [240, 450] width 213 height 47
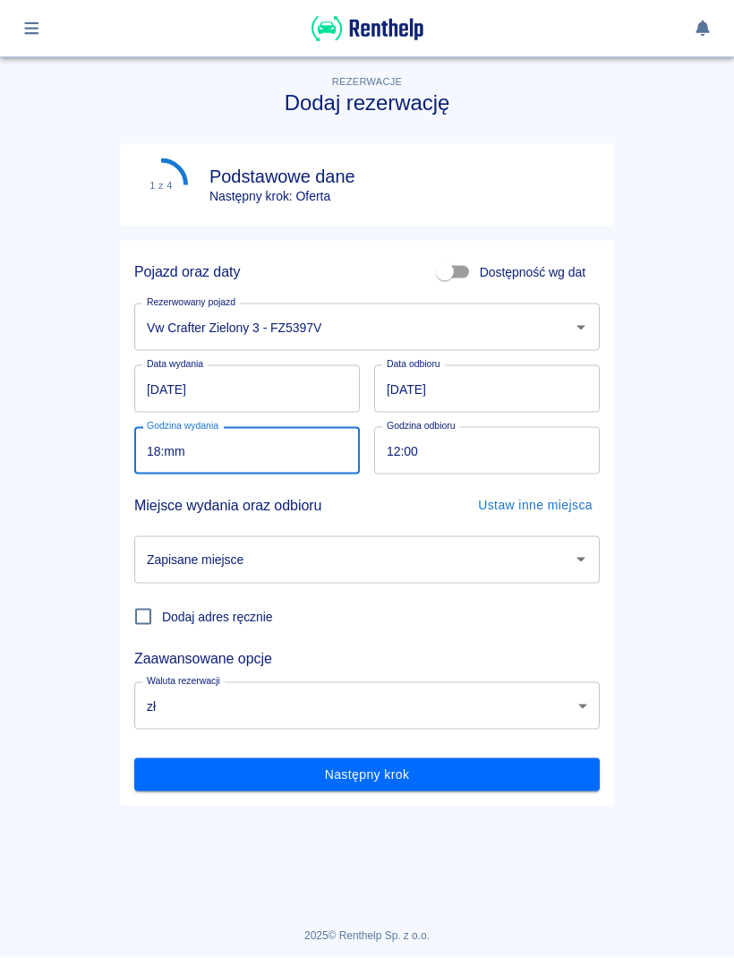
click at [330, 464] on input "18:mm" at bounding box center [240, 450] width 213 height 47
click at [493, 462] on input "12:00" at bounding box center [480, 450] width 213 height 47
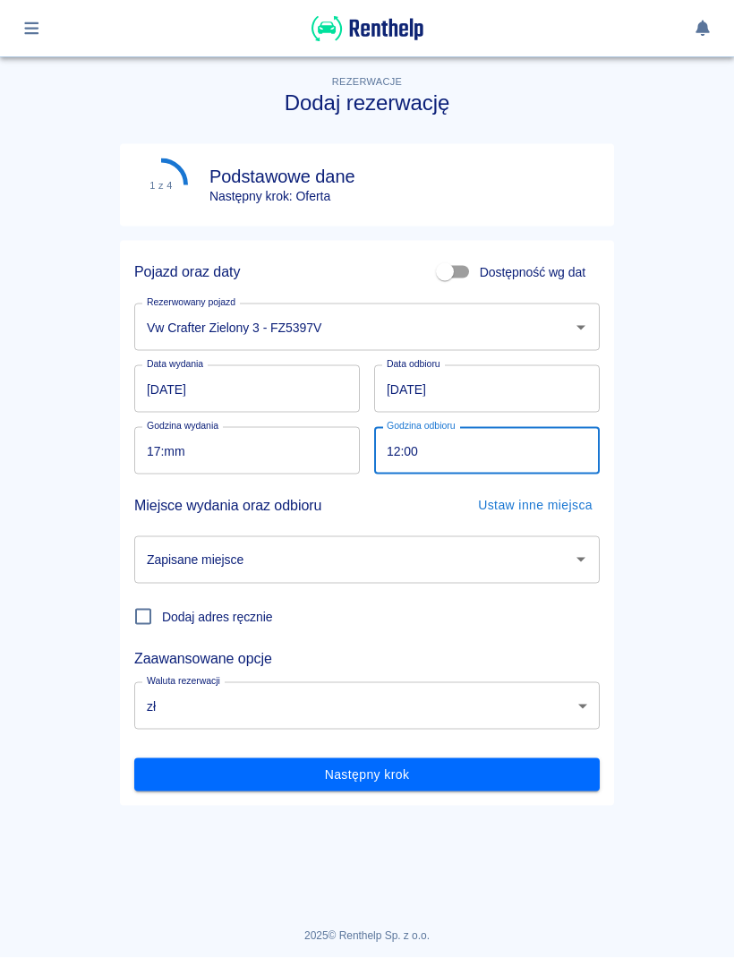
click at [344, 445] on input "17:mm" at bounding box center [240, 450] width 213 height 47
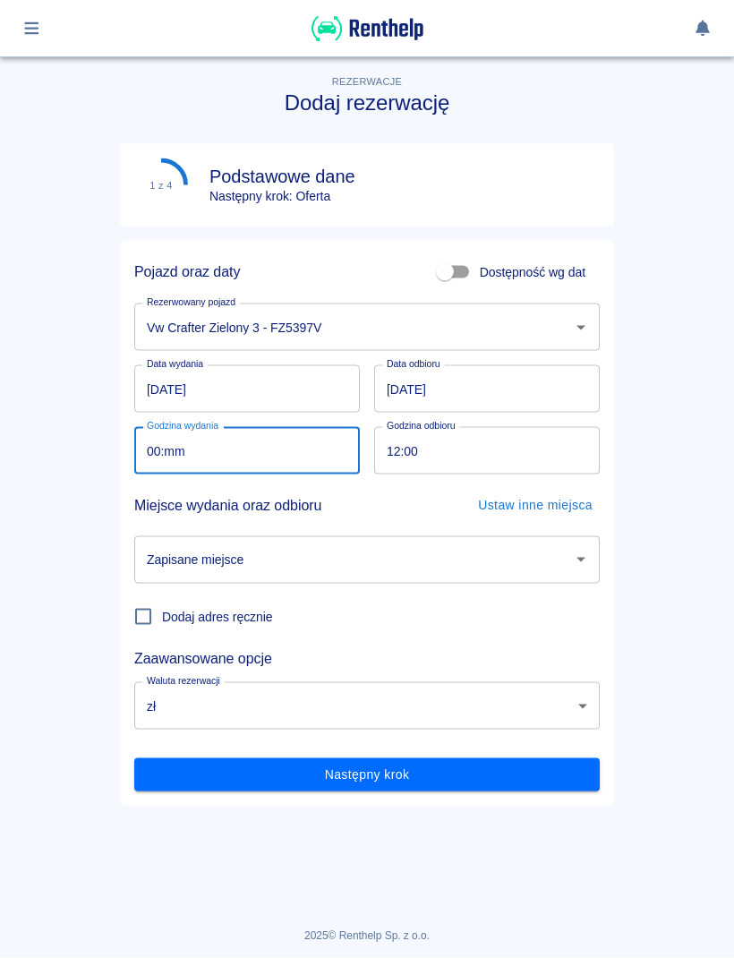
click at [527, 455] on input "12:00" at bounding box center [480, 450] width 213 height 47
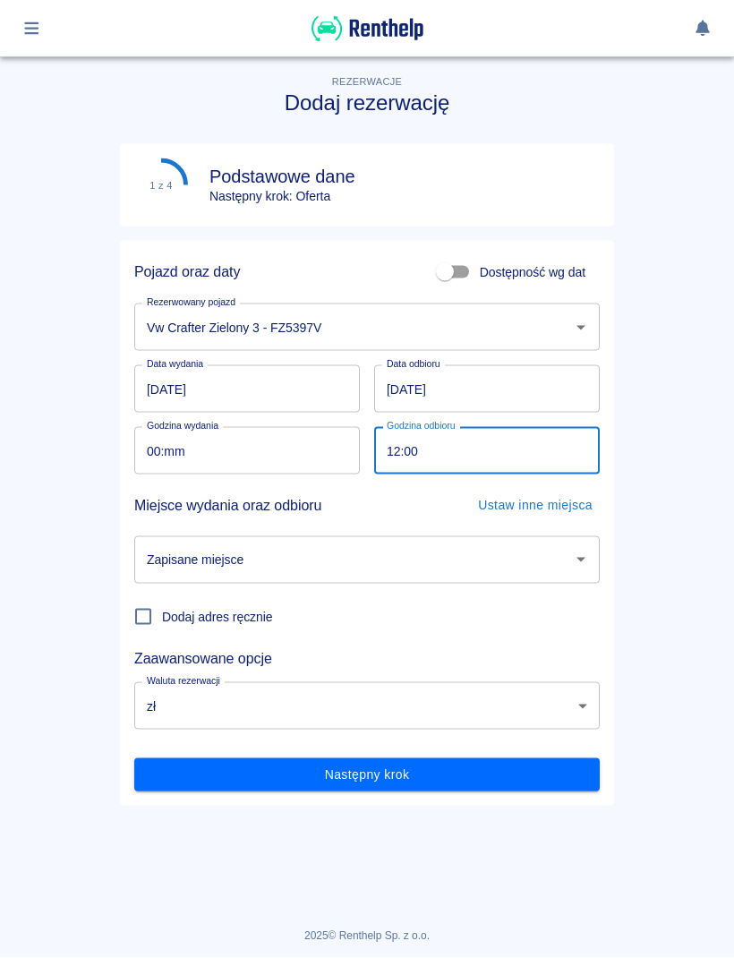
click at [308, 450] on input "00:mm" at bounding box center [240, 450] width 213 height 47
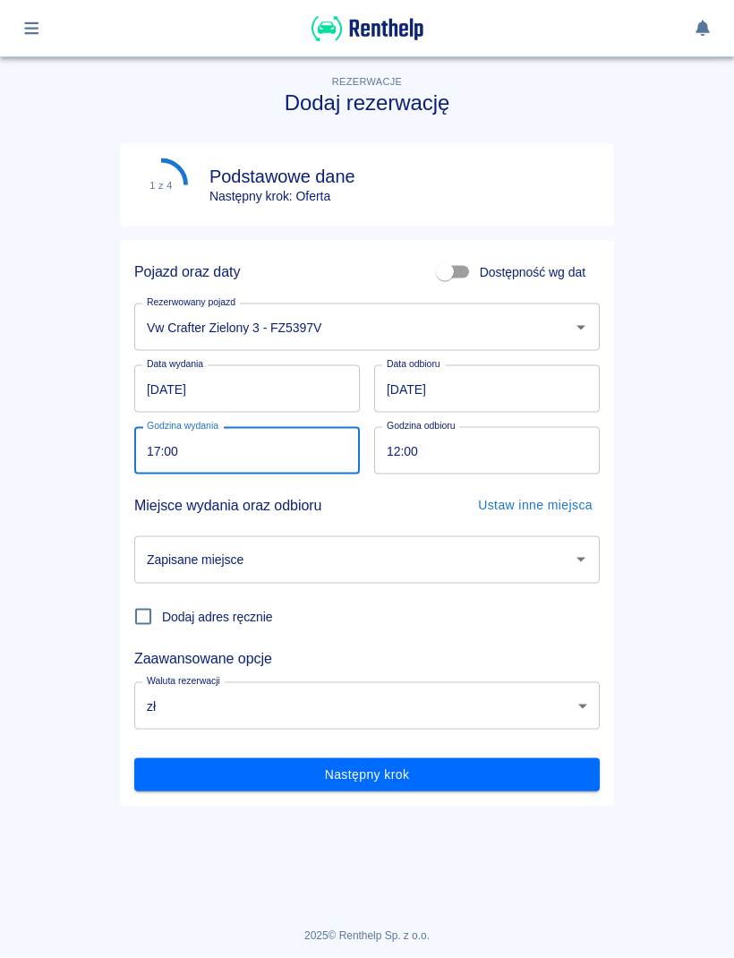
type input "17:00"
click at [513, 448] on input "12:00" at bounding box center [480, 450] width 213 height 47
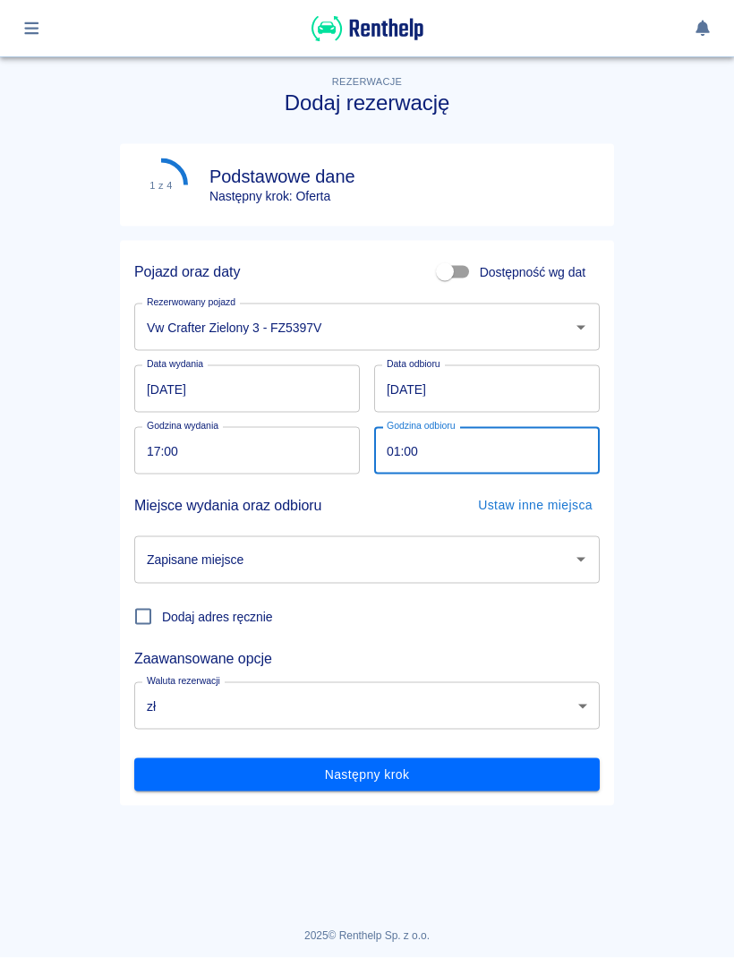
type input "17:00"
click at [582, 561] on icon "Otwórz" at bounding box center [580, 559] width 21 height 21
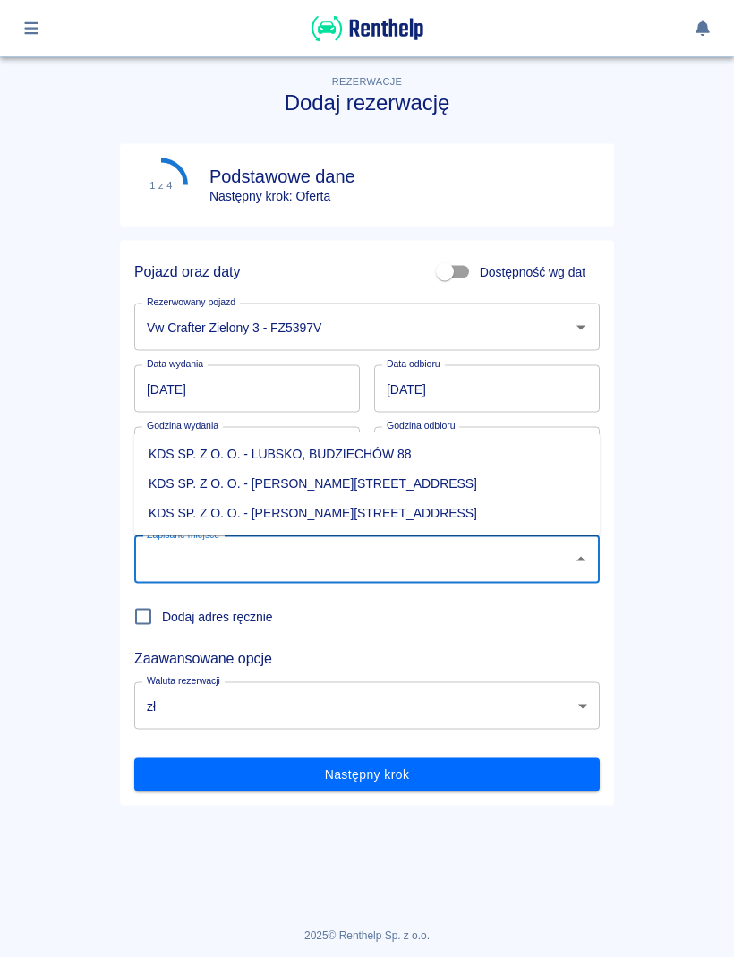
click at [364, 518] on li "KDS SP. Z O. O. - Jasień, Sienkiewicza 52" at bounding box center [367, 515] width 466 height 30
type input "KDS SP. Z O. O. - Jasień, Sienkiewicza 52"
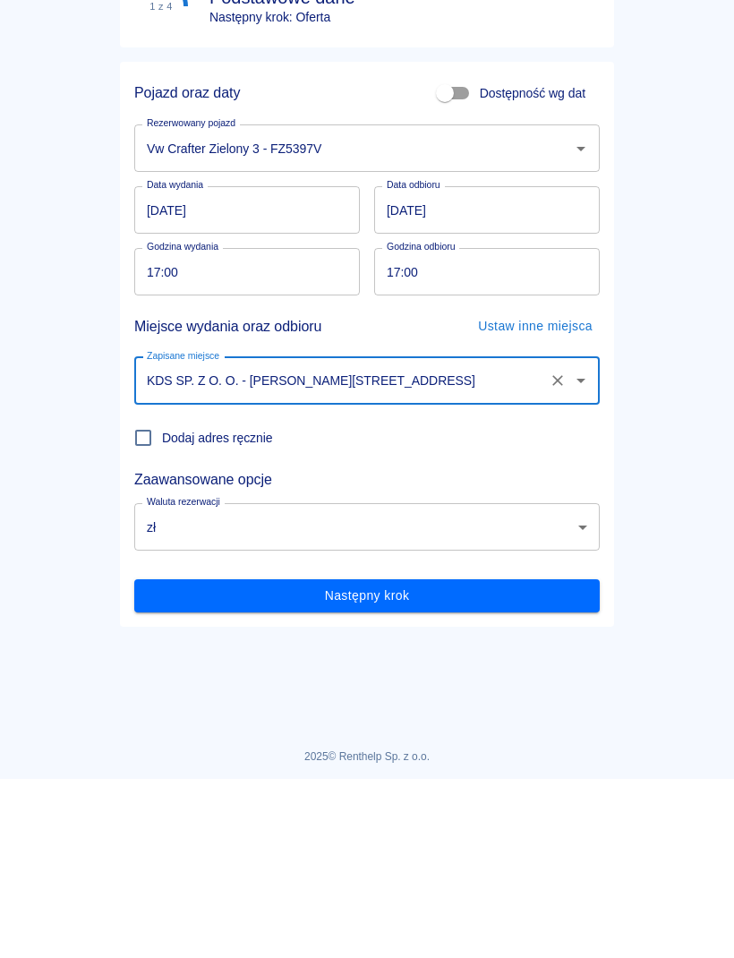
click at [446, 758] on button "Następny krok" at bounding box center [367, 774] width 466 height 33
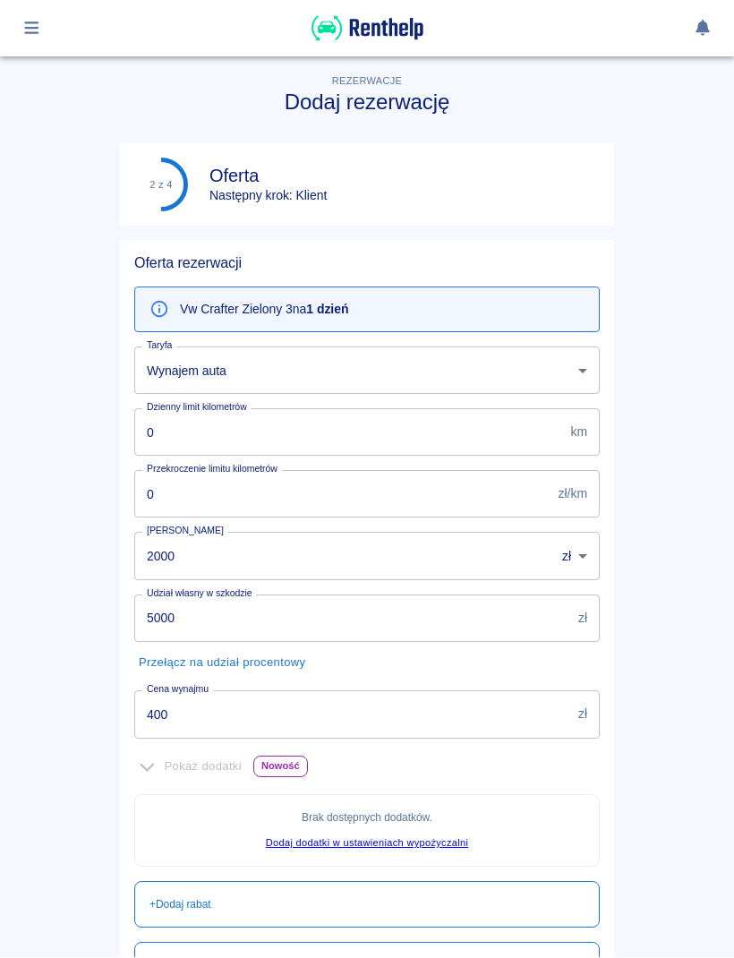
click at [354, 718] on input "400" at bounding box center [352, 714] width 437 height 47
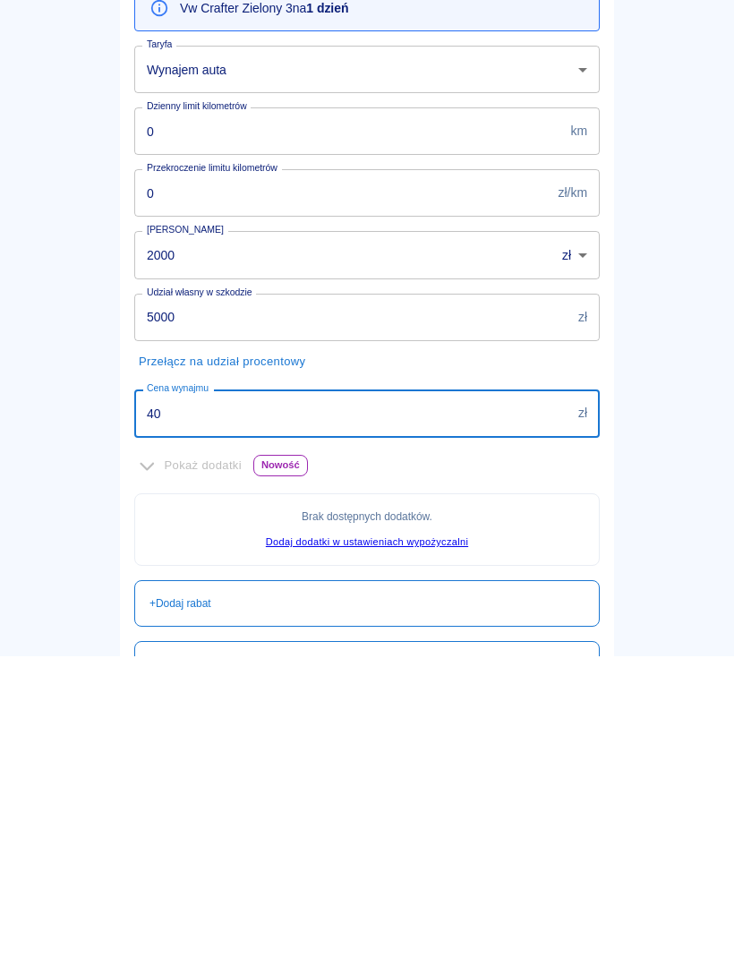
type input "4"
type input "200"
click at [504, 533] on input "2000" at bounding box center [338, 556] width 408 height 47
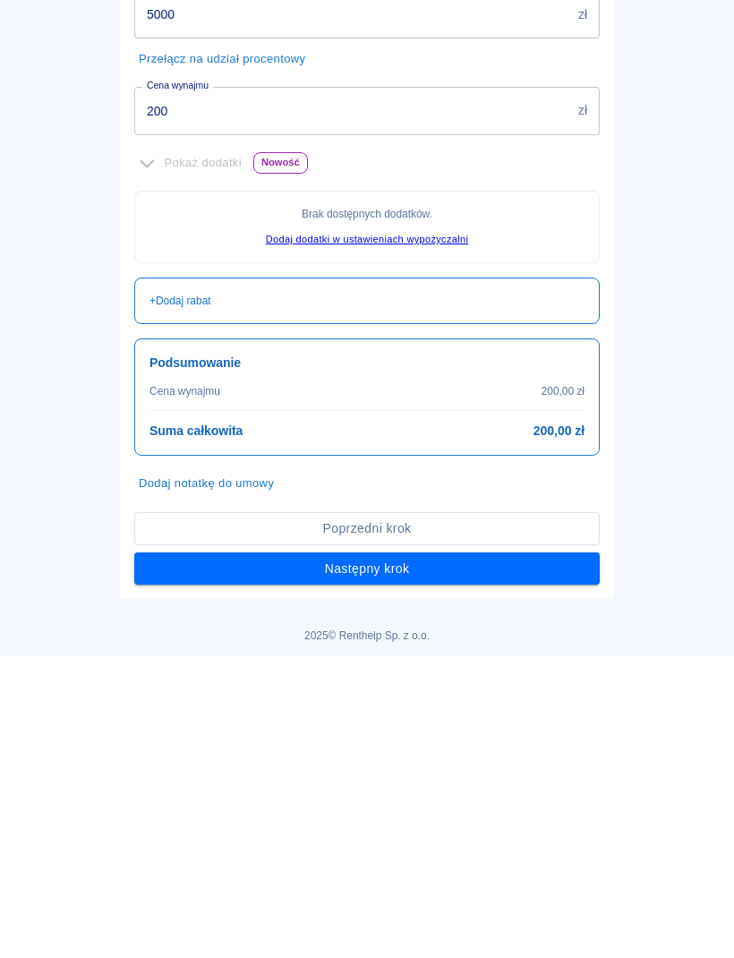
scroll to position [302, 0]
click at [501, 855] on button "Następny krok" at bounding box center [367, 871] width 466 height 33
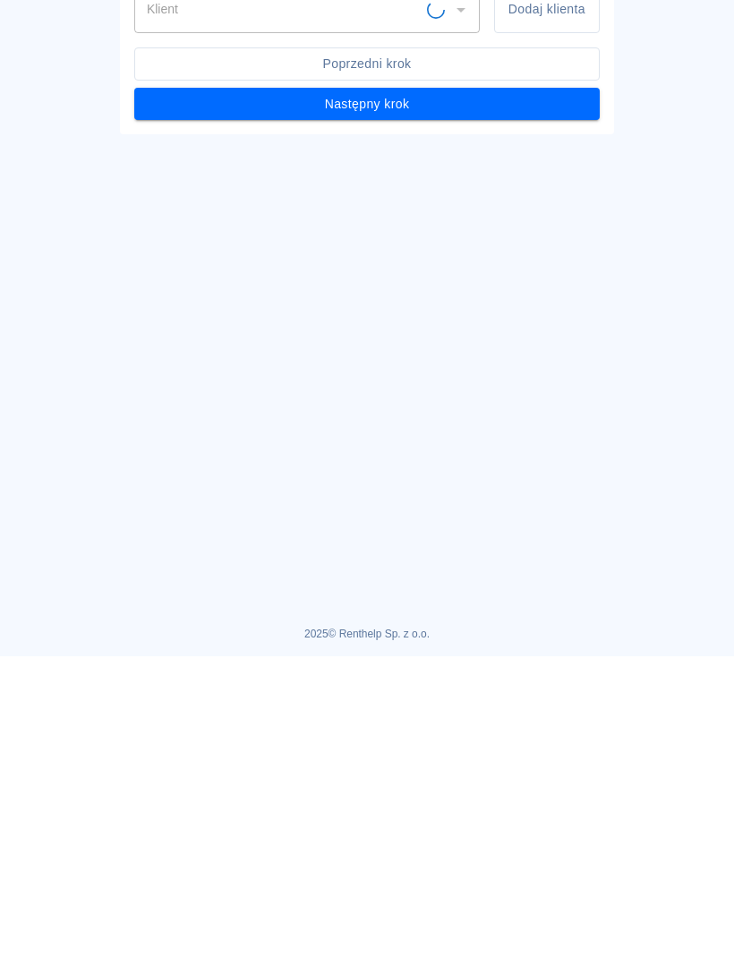
scroll to position [0, 0]
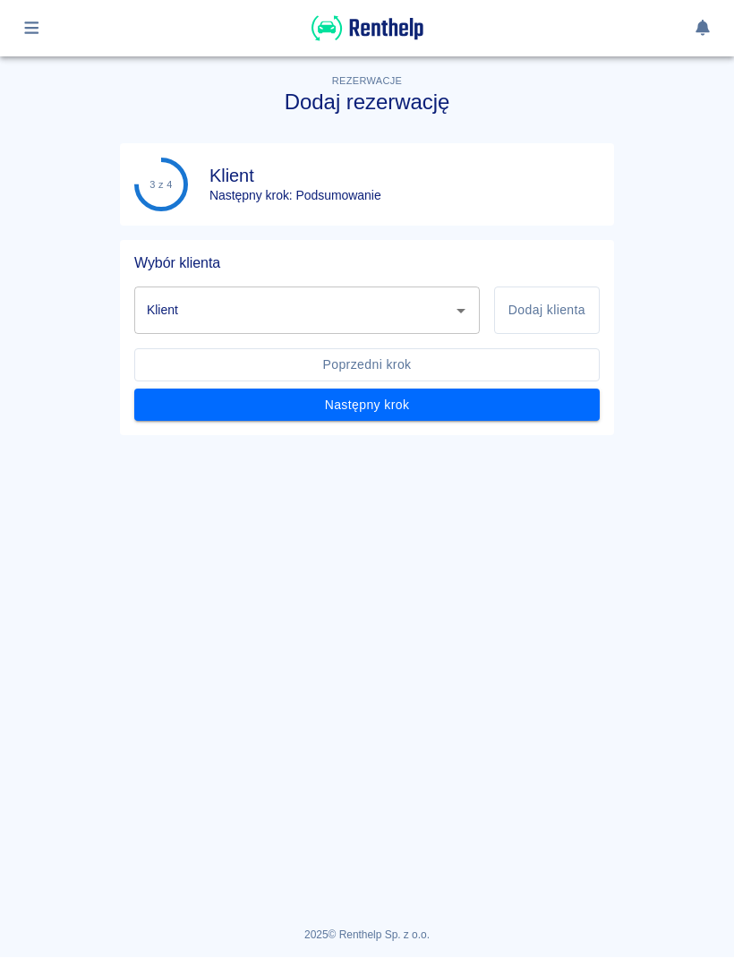
click at [553, 315] on button "Dodaj klienta" at bounding box center [547, 310] width 106 height 47
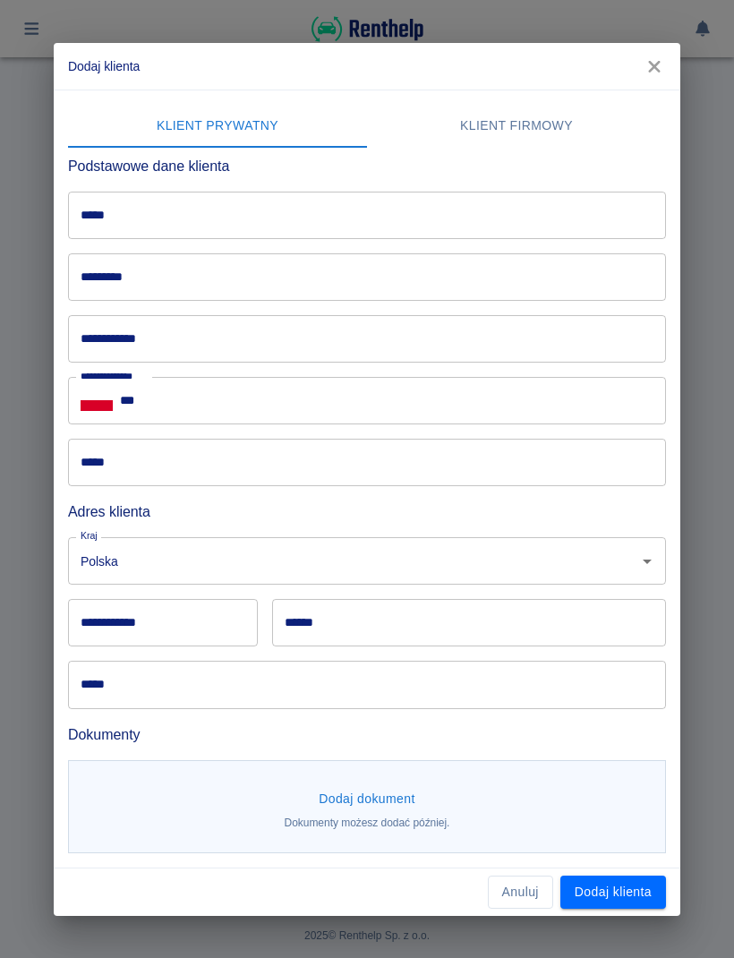
click at [604, 237] on input "*****" at bounding box center [367, 215] width 598 height 47
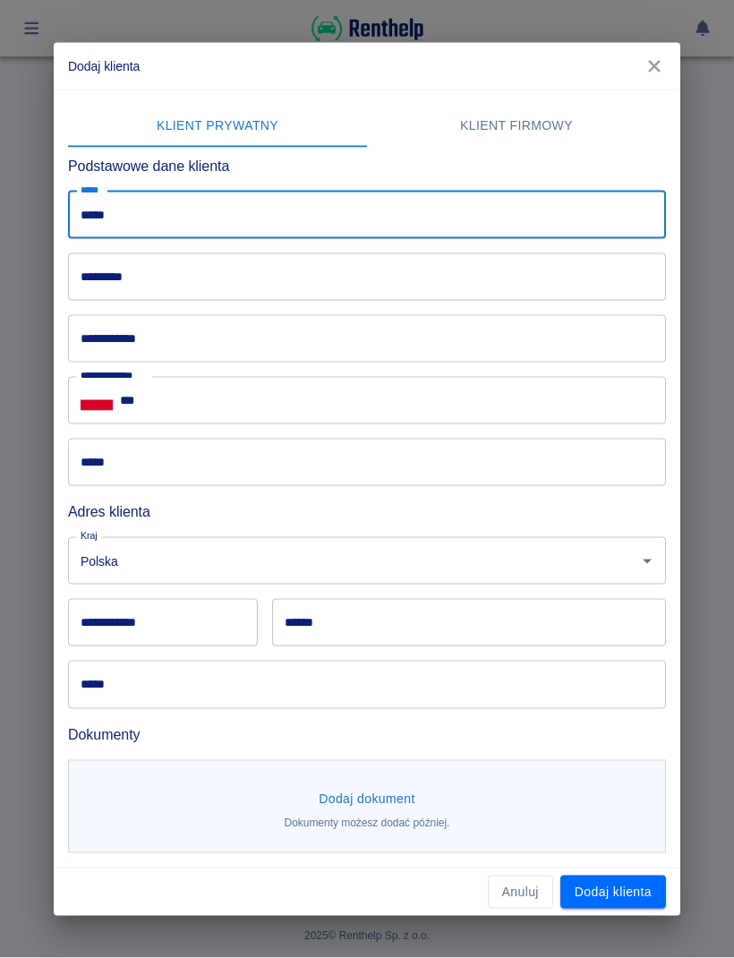
type input "*****"
click at [656, 72] on icon "button" at bounding box center [654, 66] width 23 height 19
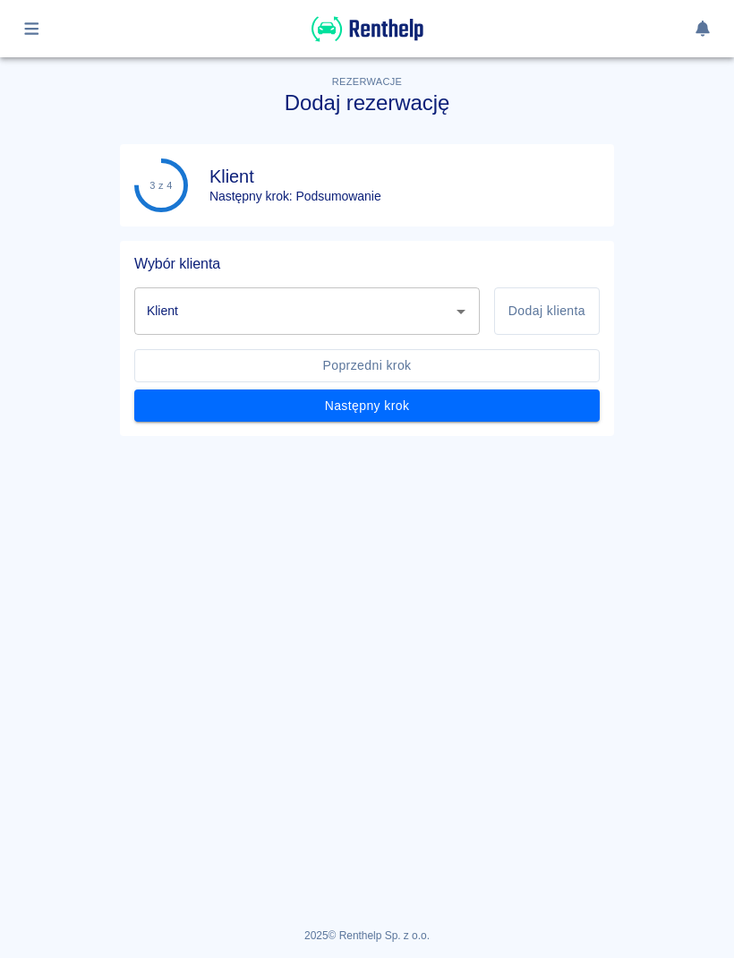
click at [462, 311] on icon "Otwórz" at bounding box center [461, 312] width 9 height 4
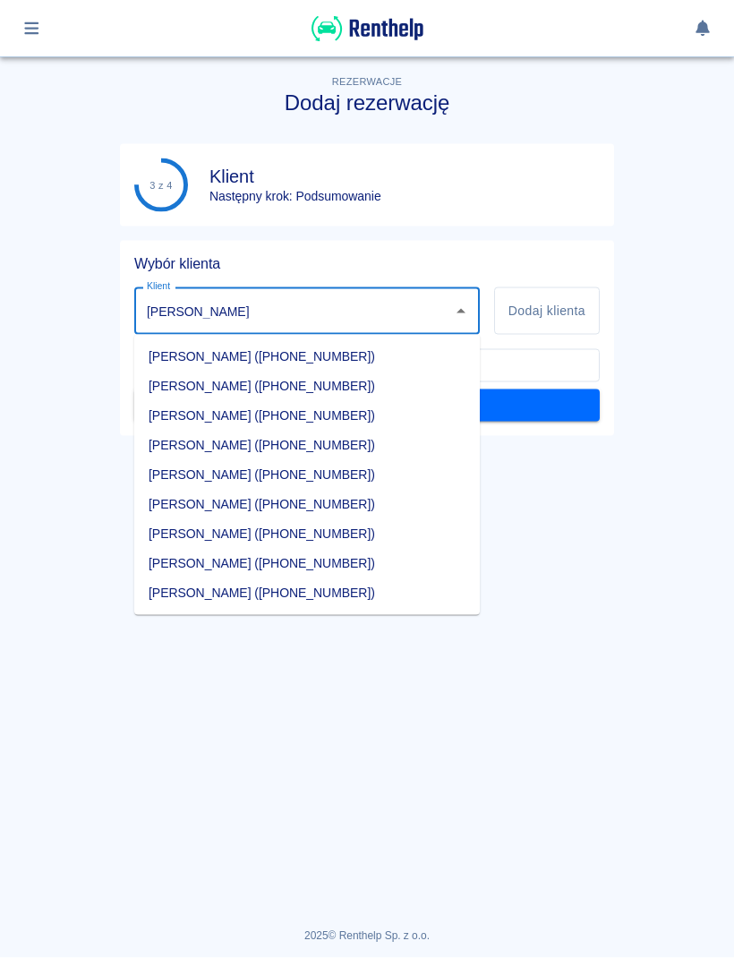
click at [303, 542] on li "Dawid Jarowicz (+48123456789)" at bounding box center [307, 534] width 346 height 30
type input "Dawid Jarowicz (+48123456789)"
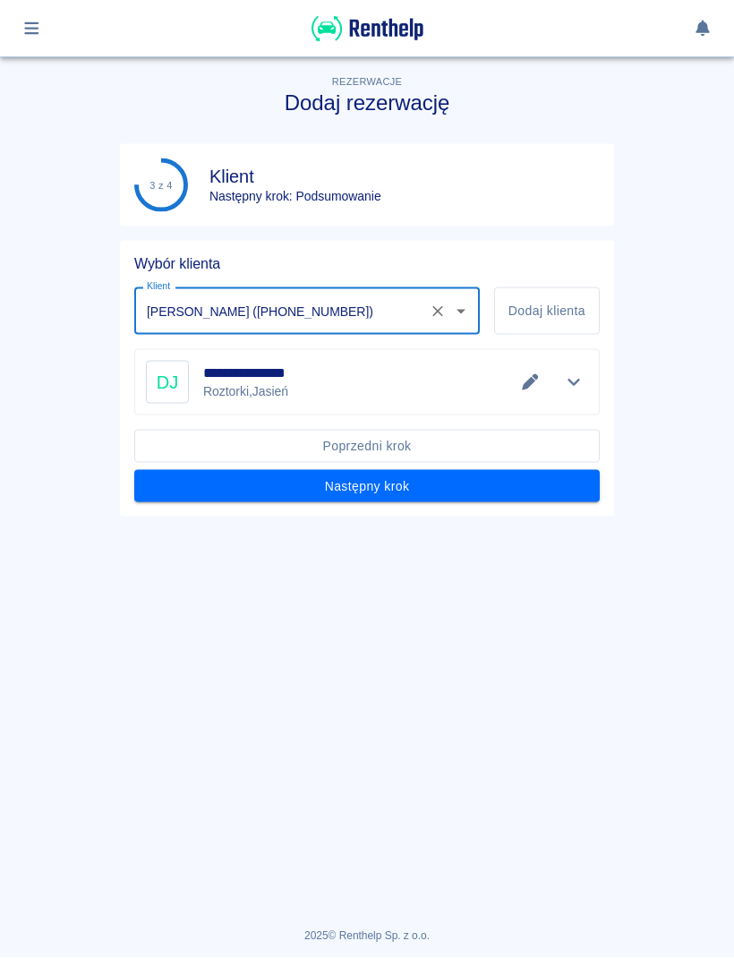
click at [447, 484] on button "Następny krok" at bounding box center [367, 486] width 466 height 33
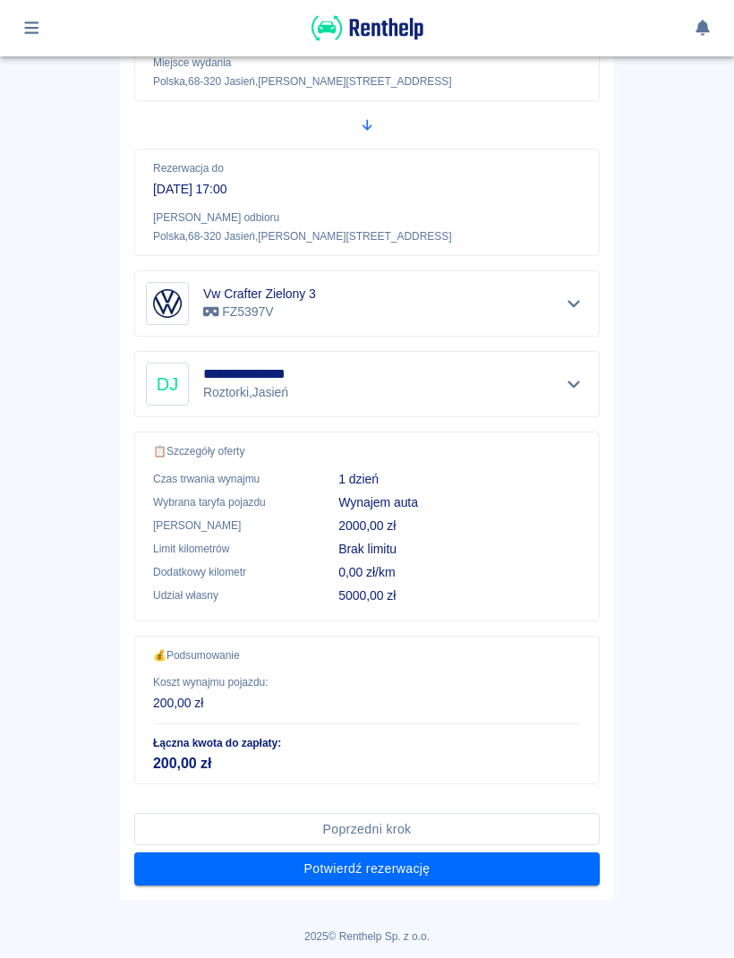
scroll to position [292, 0]
click at [412, 871] on button "Potwierdź rezerwację" at bounding box center [367, 870] width 466 height 33
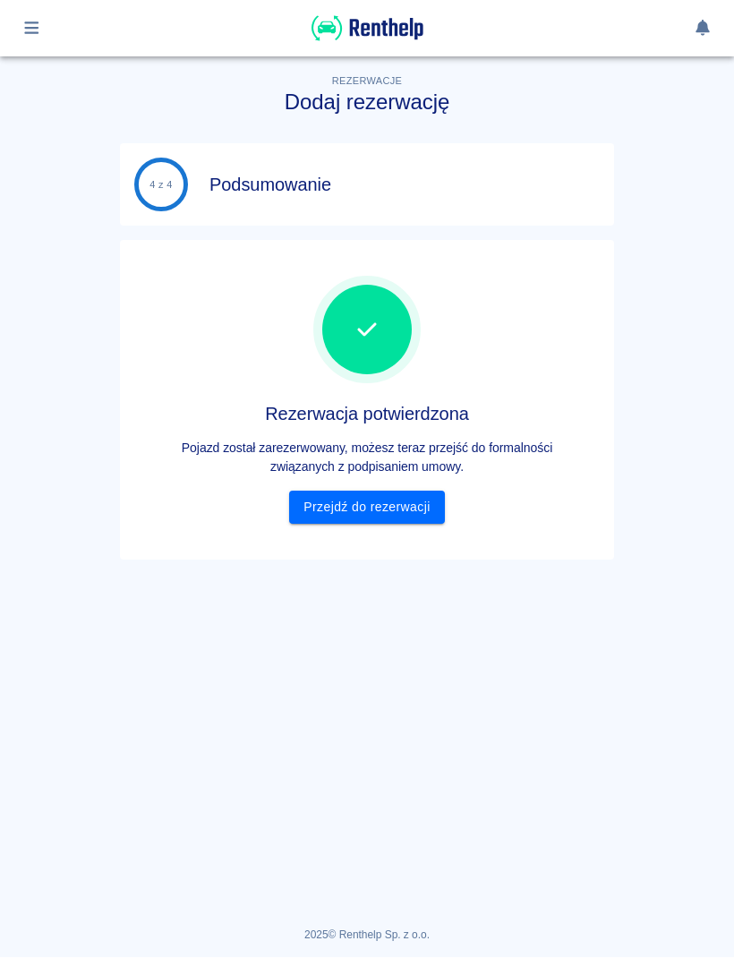
scroll to position [0, 0]
click at [433, 510] on link "Przejdź do rezerwacji" at bounding box center [366, 508] width 155 height 33
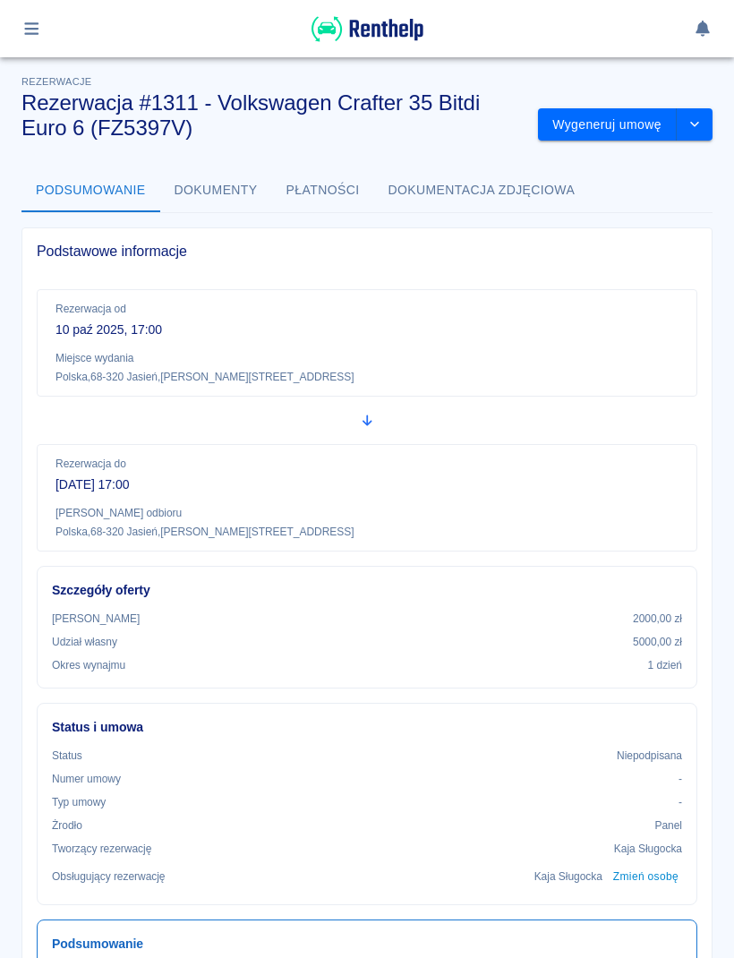
click at [696, 126] on icon "drop-down" at bounding box center [694, 124] width 9 height 5
click at [673, 301] on p "Rezerwacja od" at bounding box center [367, 309] width 623 height 16
click at [646, 133] on button "Wygeneruj umowę" at bounding box center [607, 124] width 139 height 33
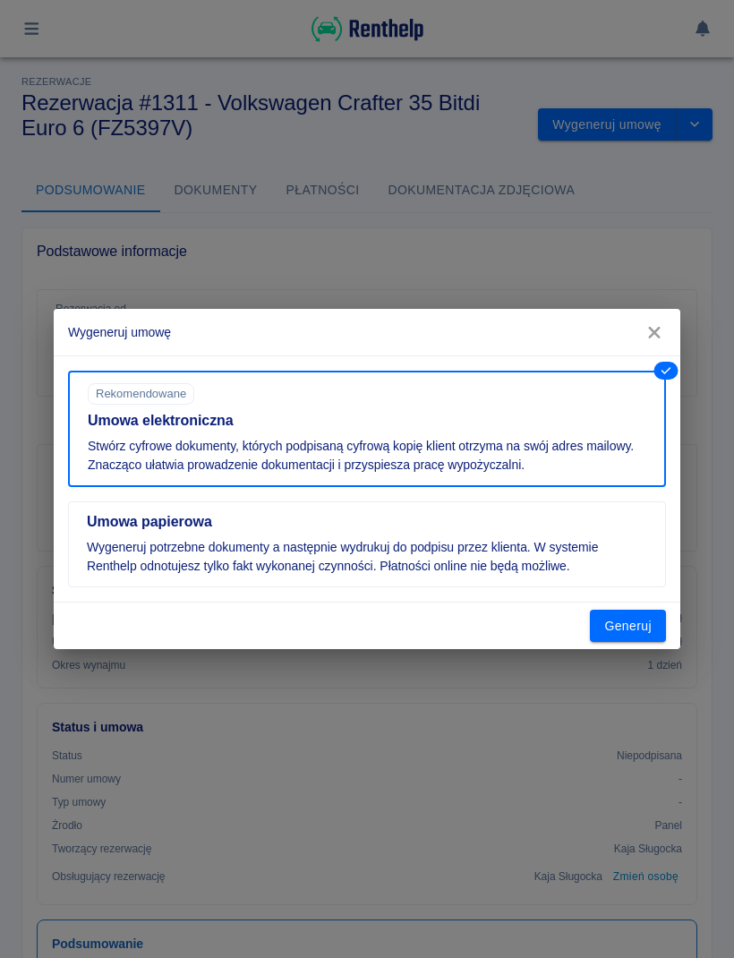
click at [616, 530] on h5 "Umowa papierowa" at bounding box center [367, 522] width 561 height 18
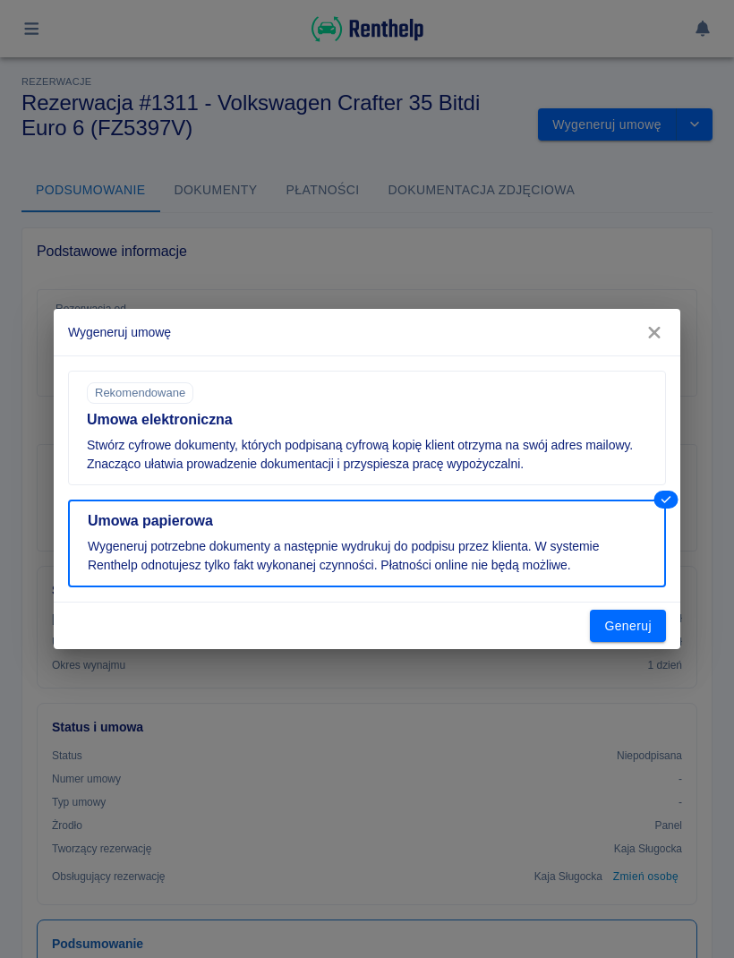
click at [637, 634] on button "Generuj" at bounding box center [628, 626] width 76 height 33
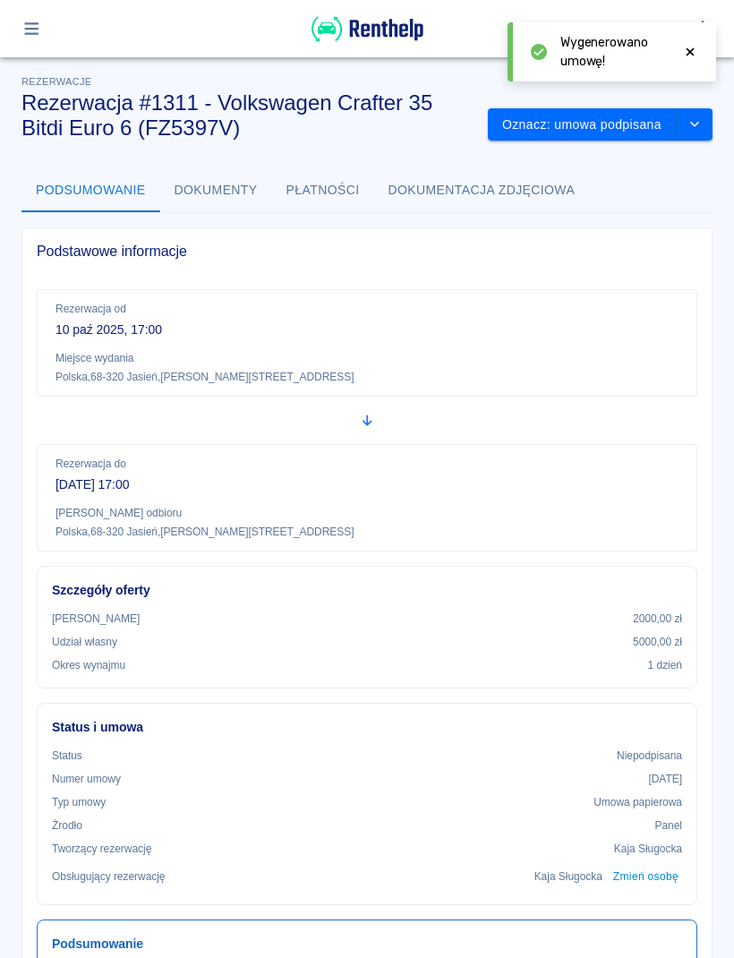
click at [618, 127] on button "Oznacz: umowa podpisana" at bounding box center [582, 124] width 189 height 33
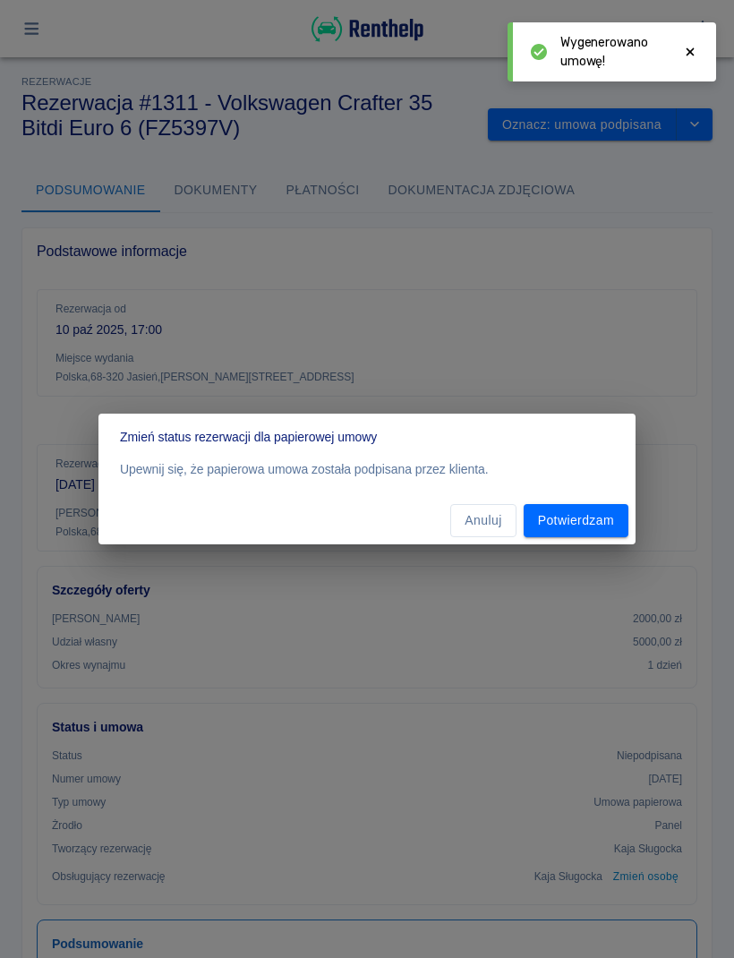
click at [608, 524] on button "Potwierdzam" at bounding box center [576, 520] width 105 height 33
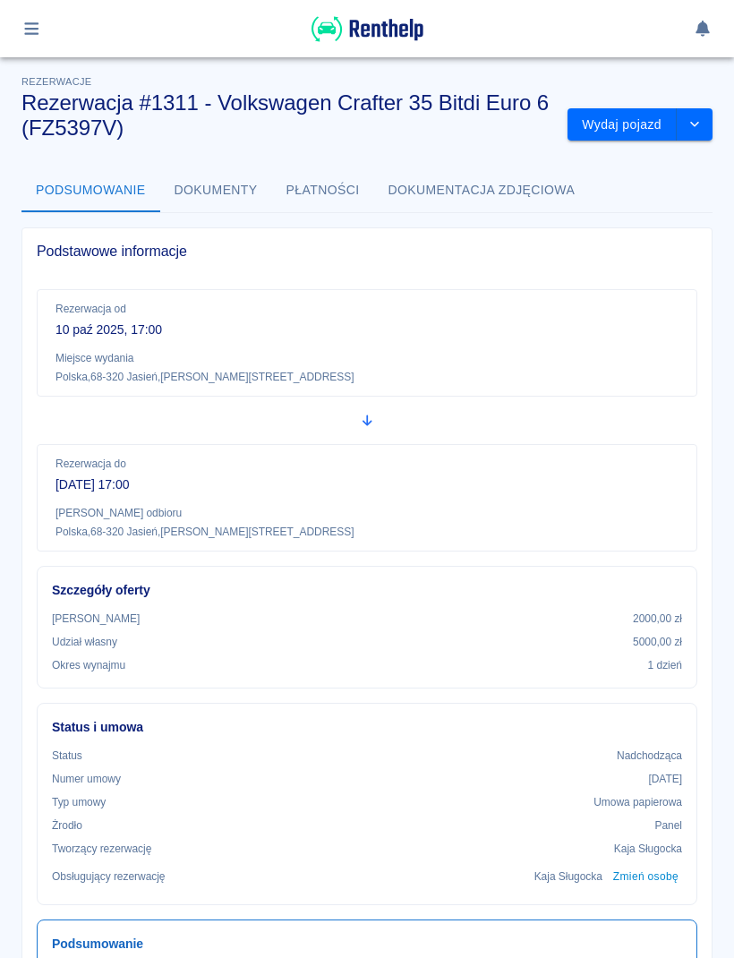
click at [44, 28] on button "button" at bounding box center [31, 28] width 35 height 30
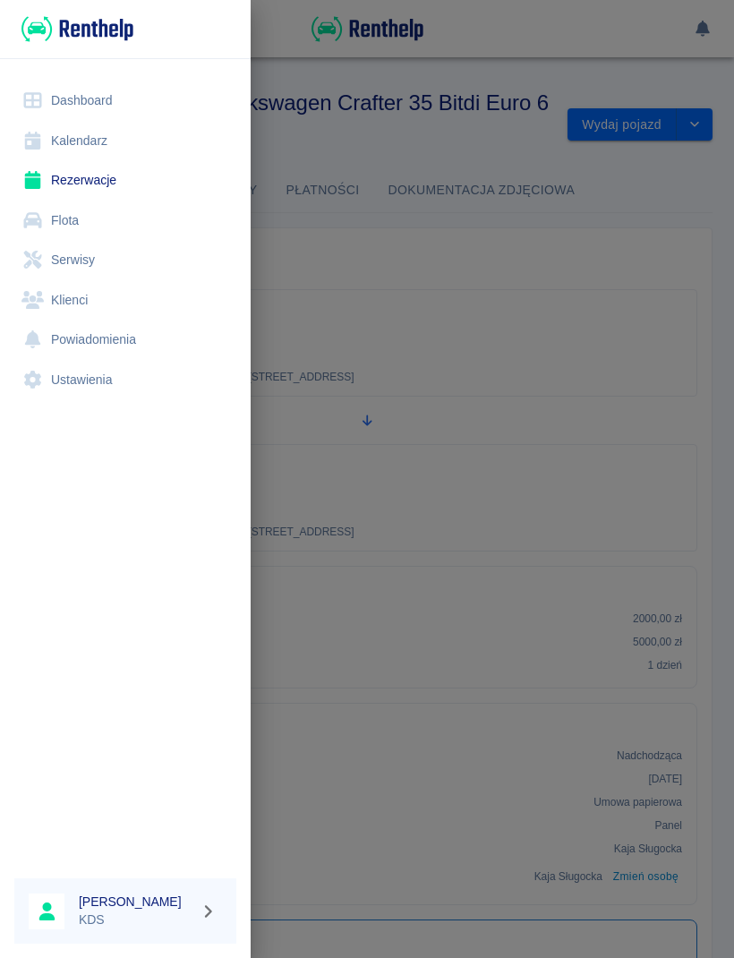
click at [89, 144] on link "Kalendarz" at bounding box center [125, 141] width 222 height 40
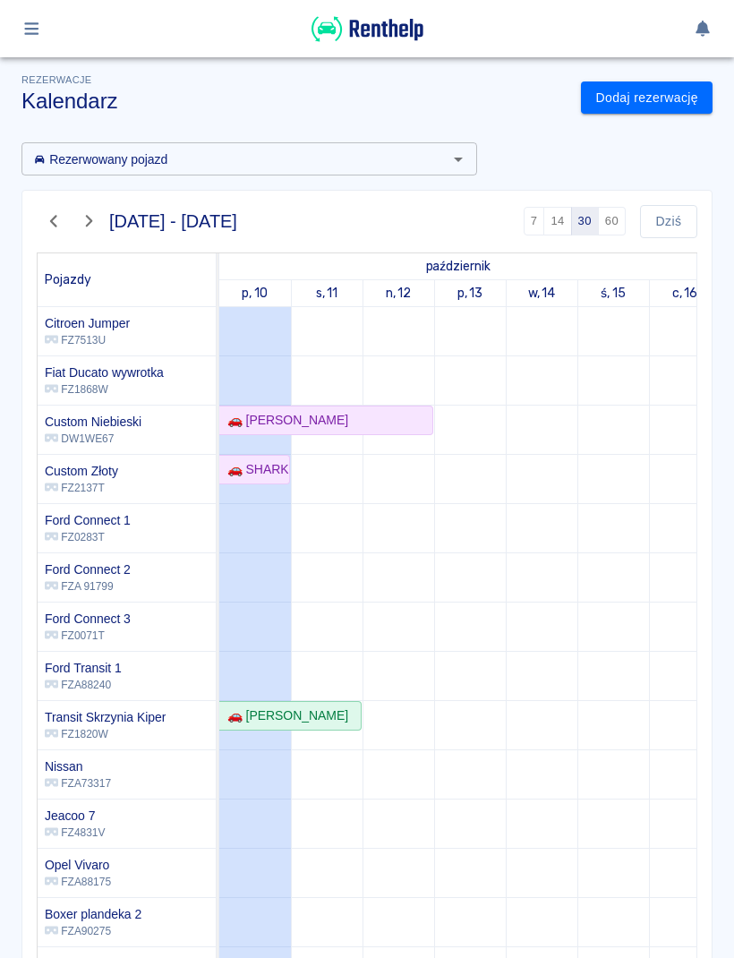
click at [690, 101] on link "Dodaj rezerwację" at bounding box center [647, 97] width 132 height 33
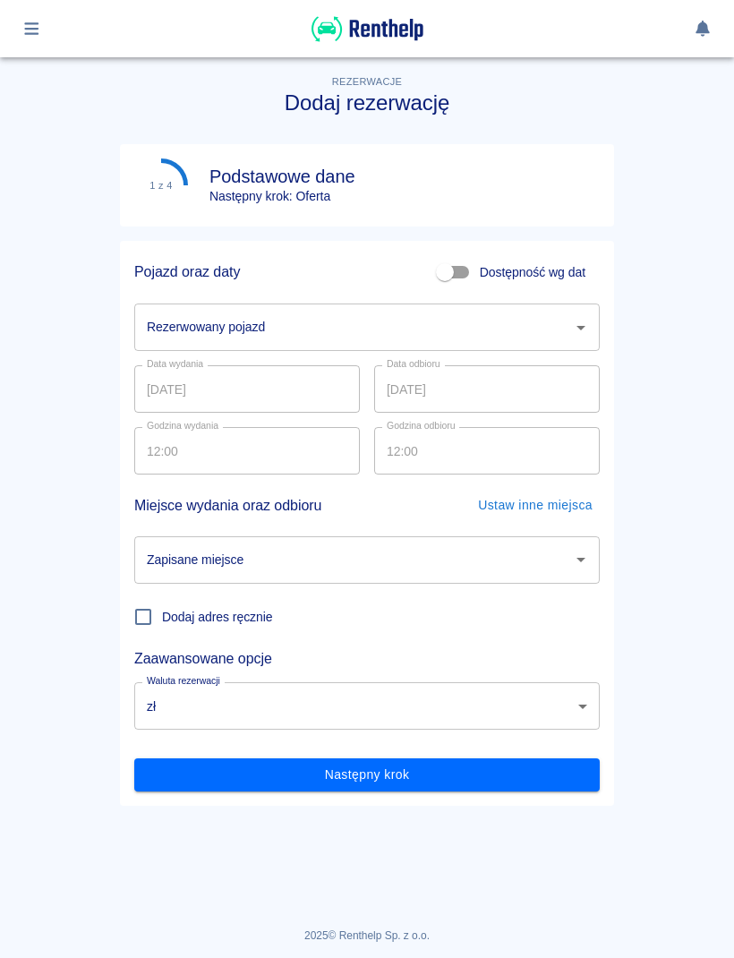
click at [580, 329] on icon "Otwórz" at bounding box center [581, 328] width 9 height 4
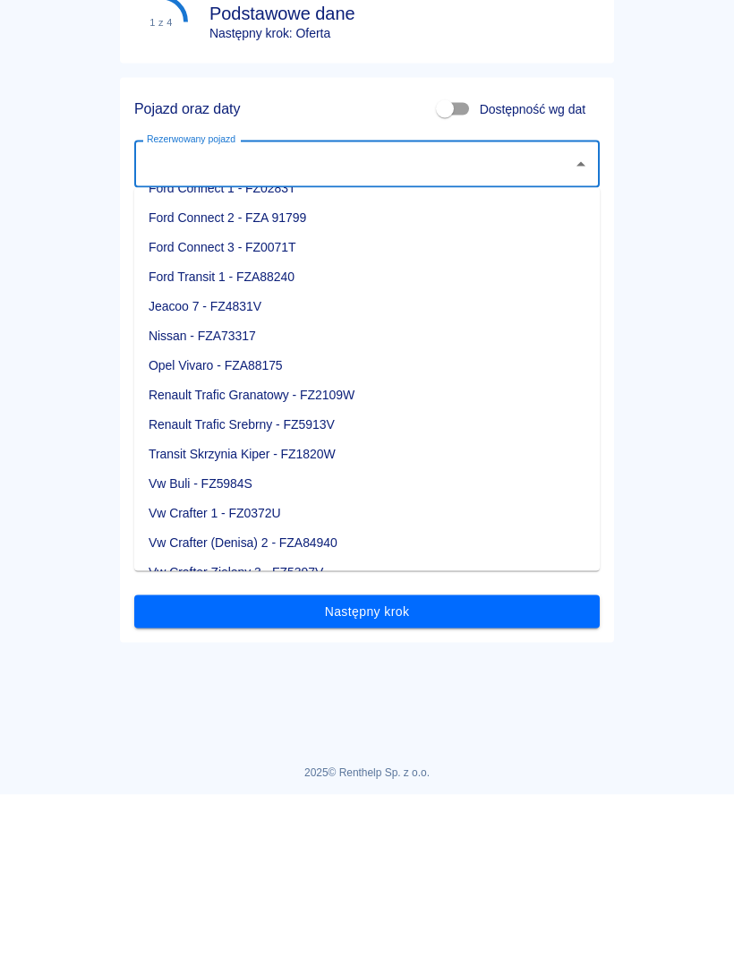
scroll to position [169, 0]
click at [277, 721] on li "Vw Crafter Zielony 3 - FZ5397V" at bounding box center [367, 736] width 466 height 30
type input "Vw Crafter Zielony 3 - FZ5397V"
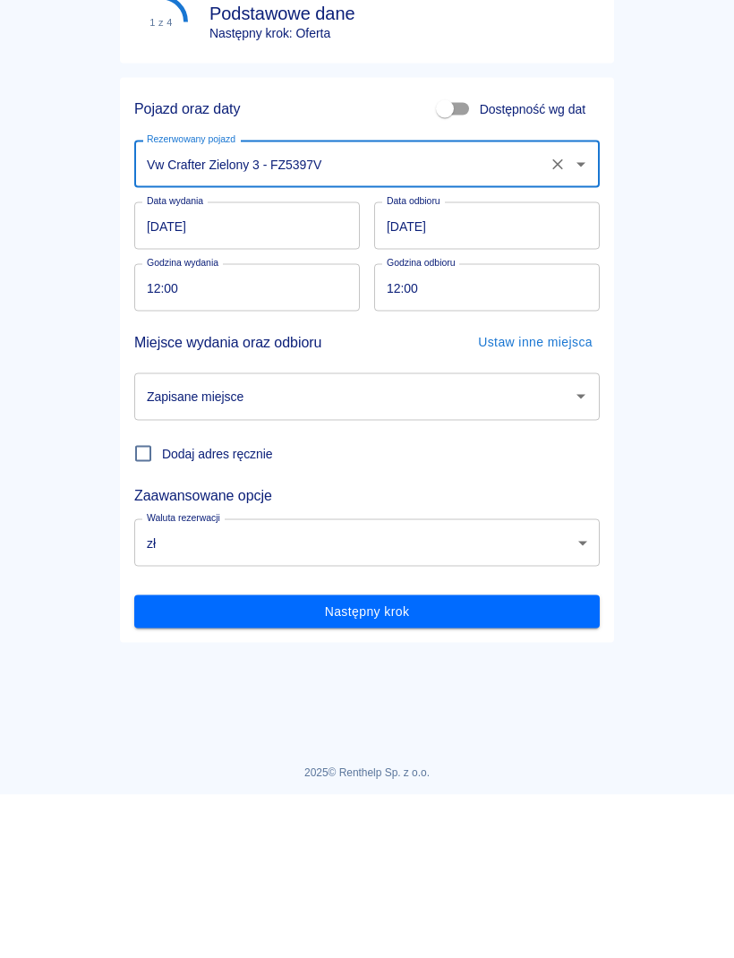
click at [313, 365] on input "[DATE]" at bounding box center [247, 388] width 226 height 47
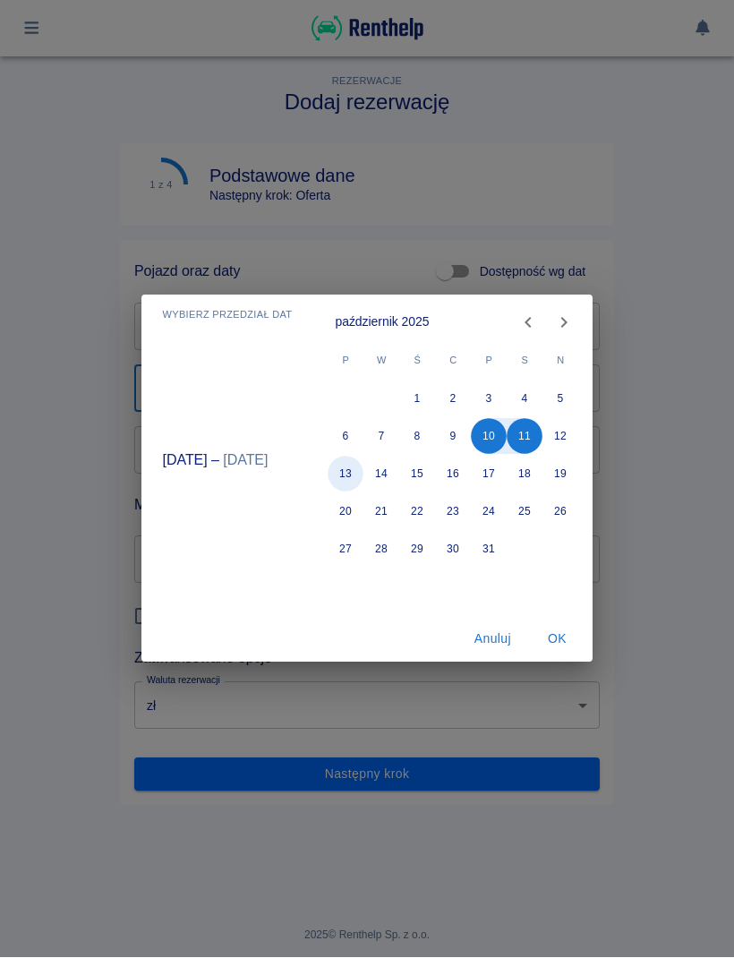
click at [355, 471] on button "13" at bounding box center [347, 475] width 36 height 36
type input "13.10.2025"
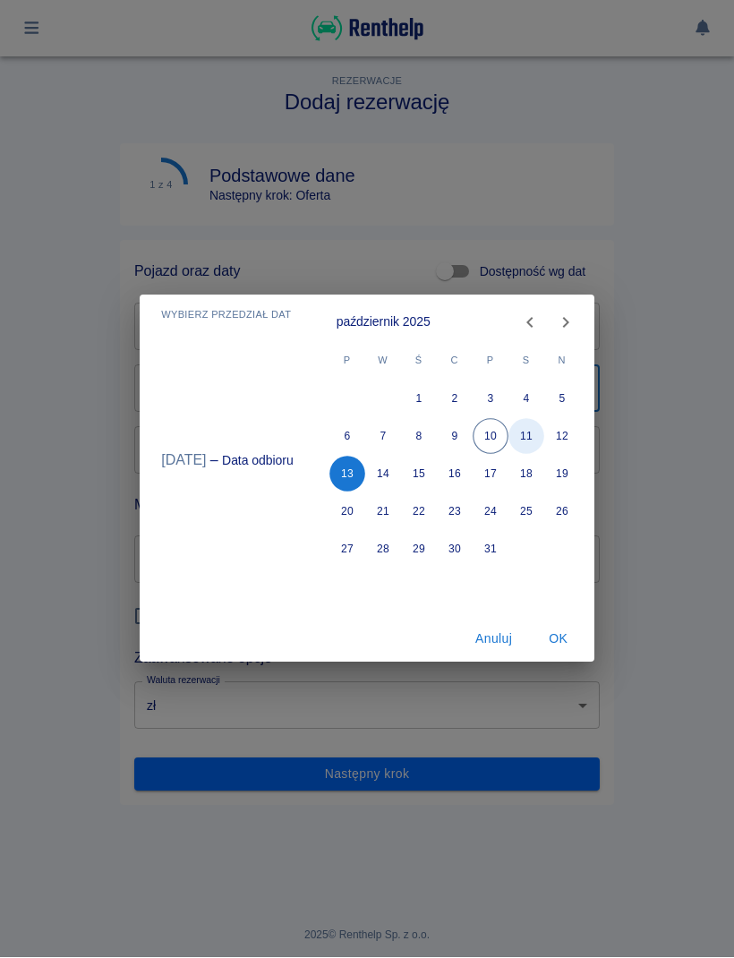
click at [524, 440] on button "11" at bounding box center [527, 437] width 36 height 36
type input "11.10.2025"
click at [350, 478] on button "13" at bounding box center [348, 475] width 36 height 36
type input "13.10.2025"
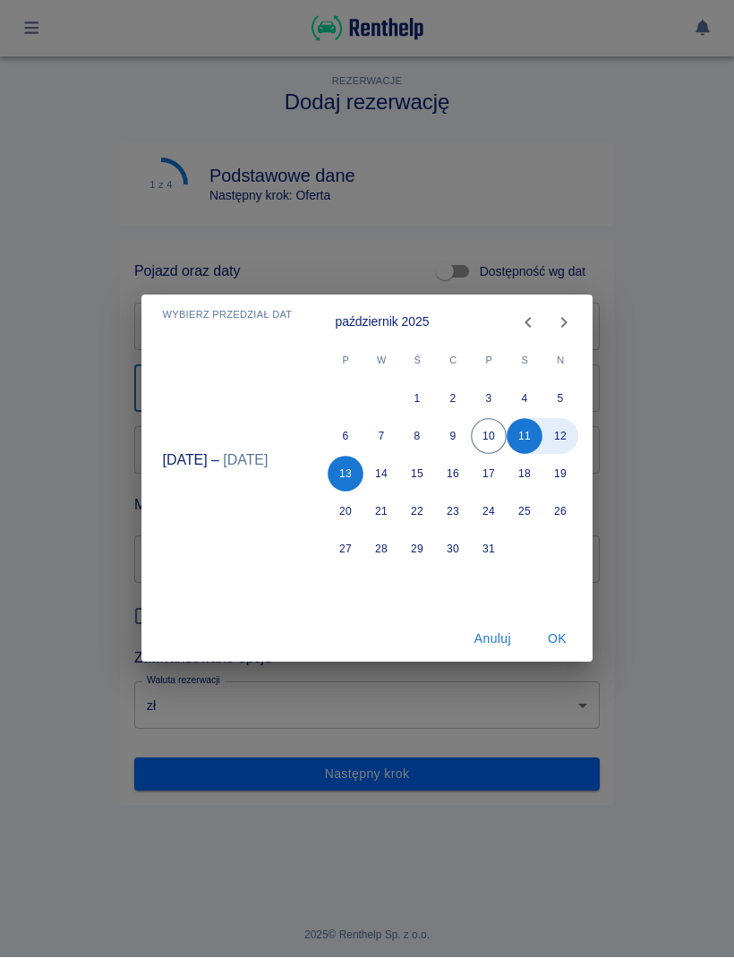
click at [559, 638] on button "OK" at bounding box center [556, 639] width 57 height 33
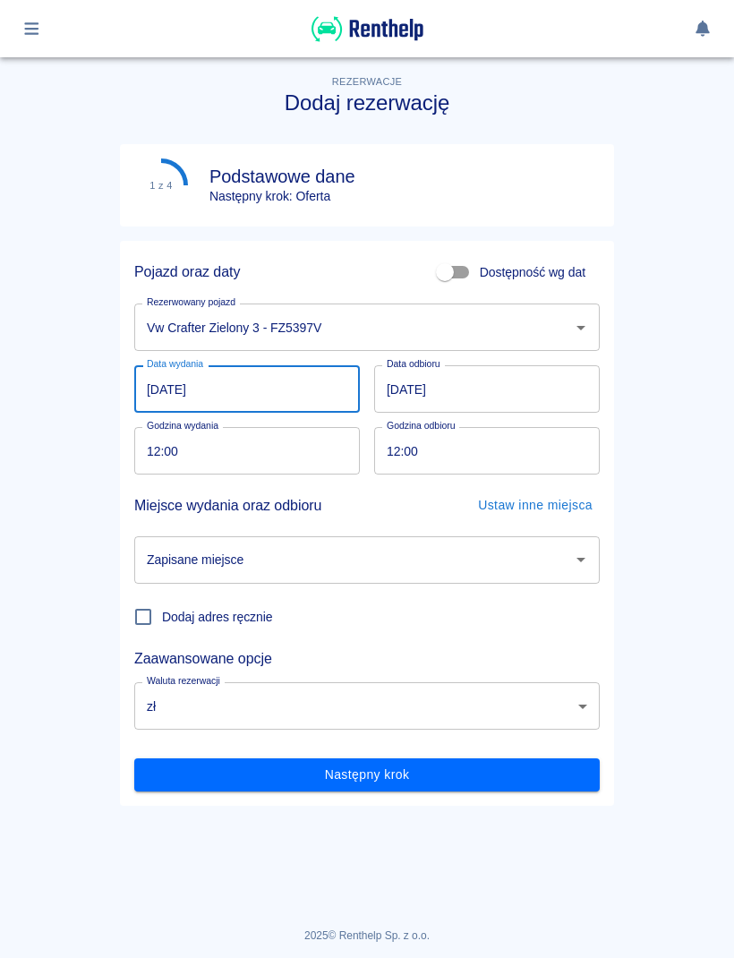
click at [314, 460] on input "12:00" at bounding box center [240, 450] width 213 height 47
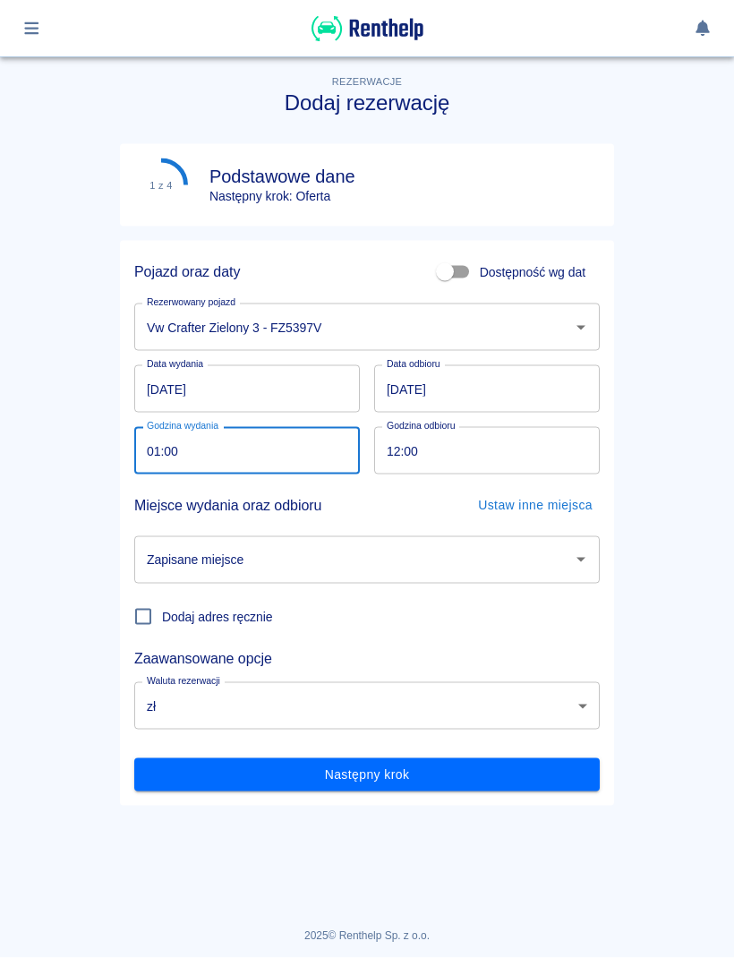
type input "15:00"
click at [486, 467] on input "12:00" at bounding box center [480, 450] width 213 height 47
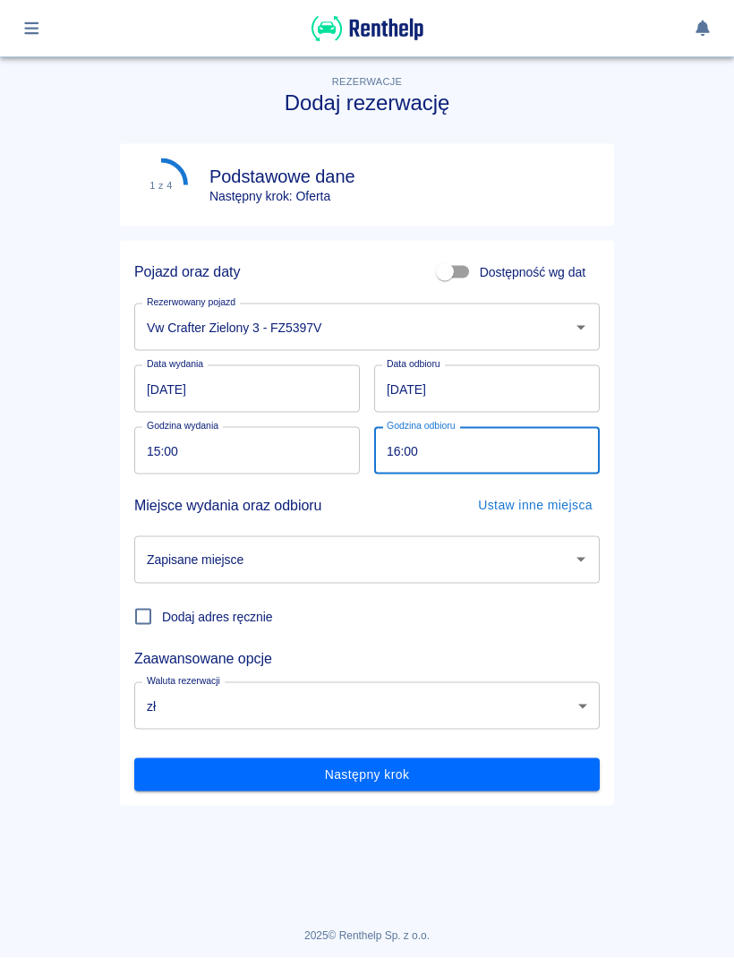
click at [543, 561] on input "Zapisane miejsce" at bounding box center [353, 559] width 423 height 31
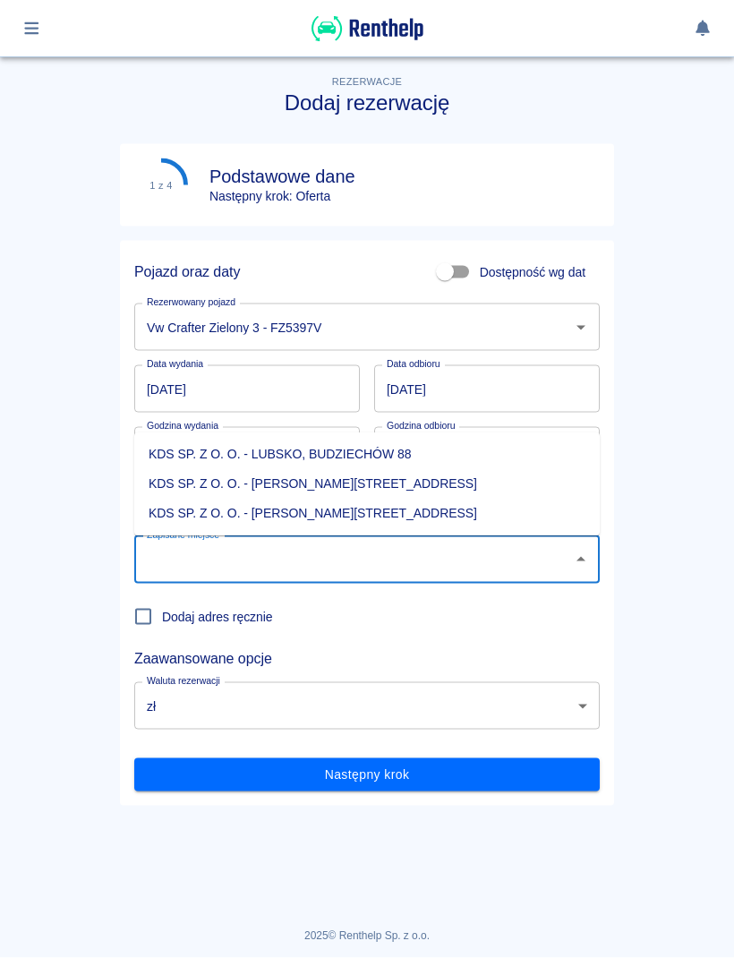
click at [664, 477] on main "Rezerwacje Dodaj rezerwację 1 z 4 Podstawowe dane Następny krok: Oferta Pojazd …" at bounding box center [367, 471] width 734 height 856
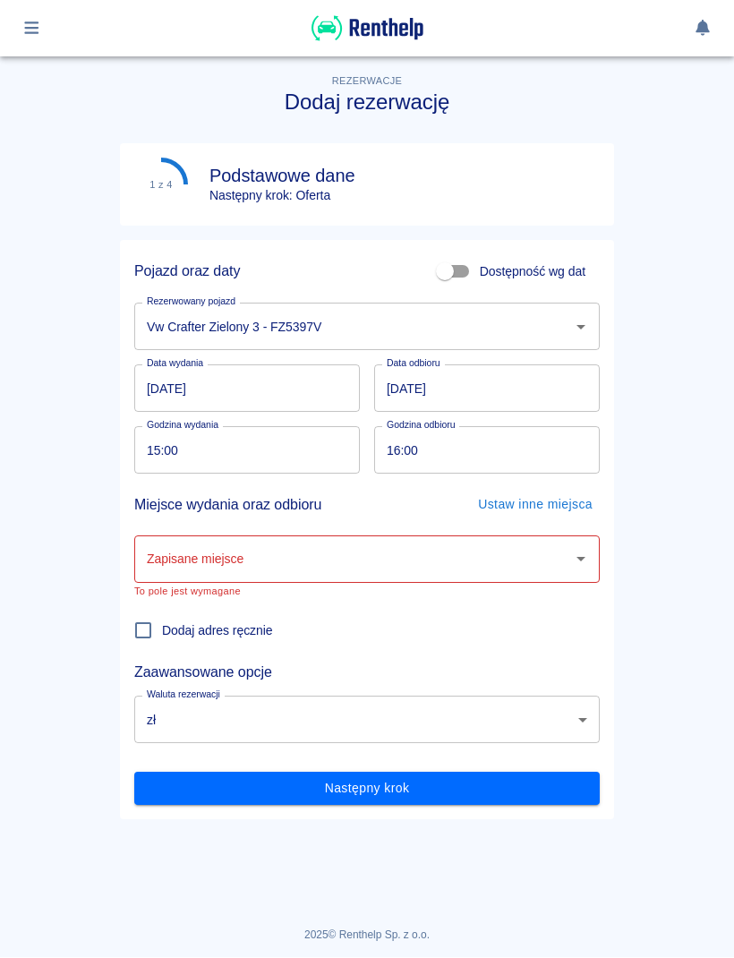
click at [488, 454] on input "16:00" at bounding box center [480, 450] width 213 height 47
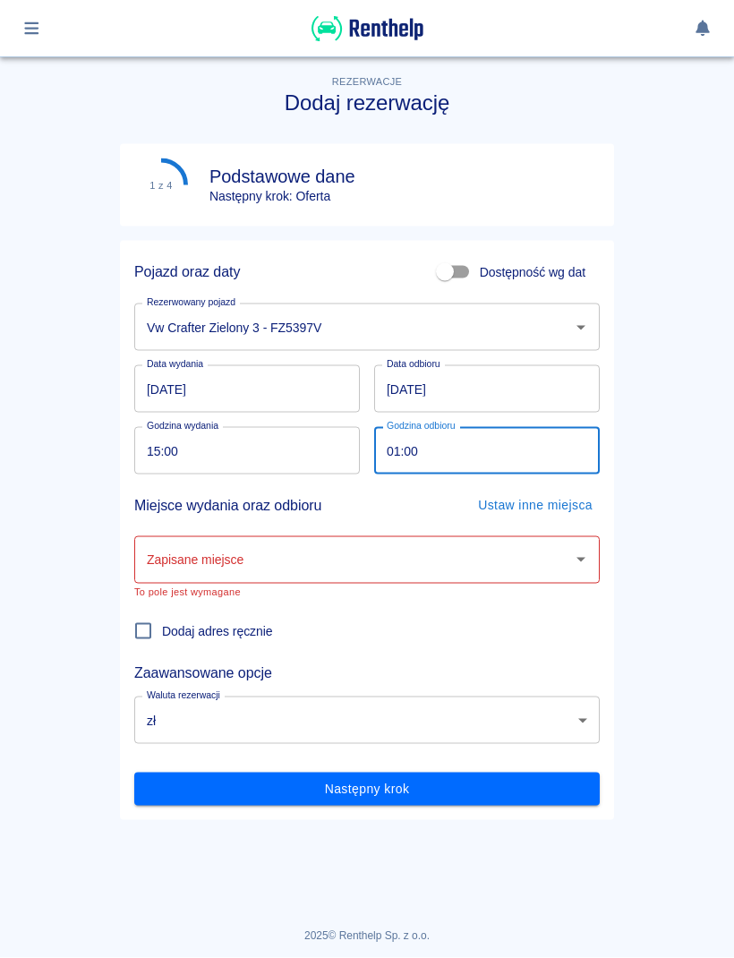
type input "15:00"
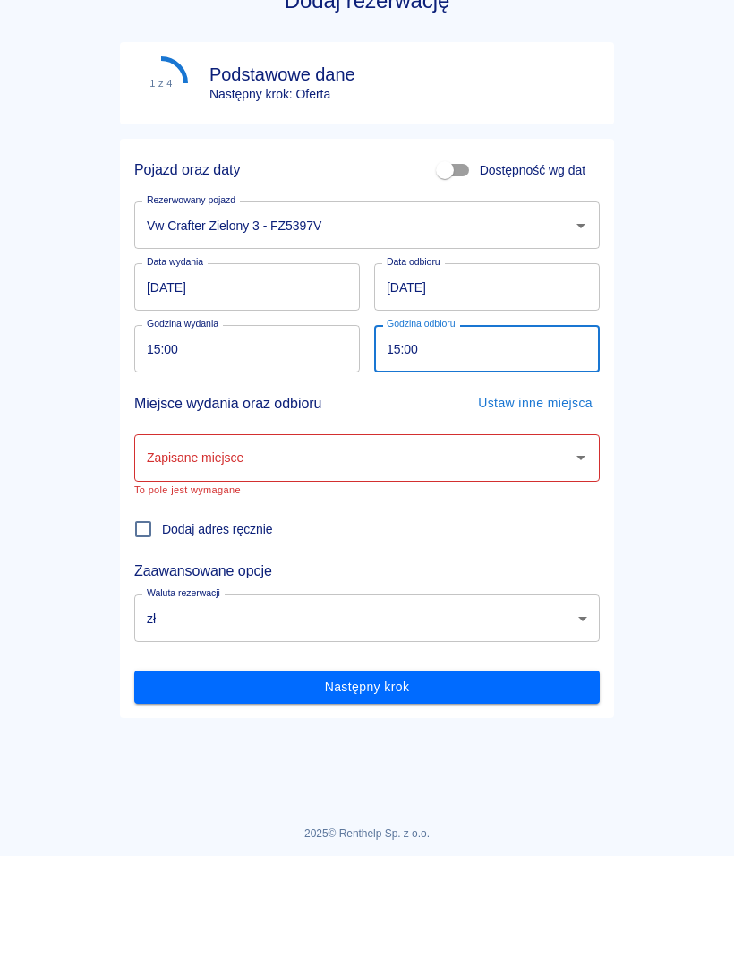
click at [561, 544] on input "Zapisane miejsce" at bounding box center [353, 559] width 423 height 31
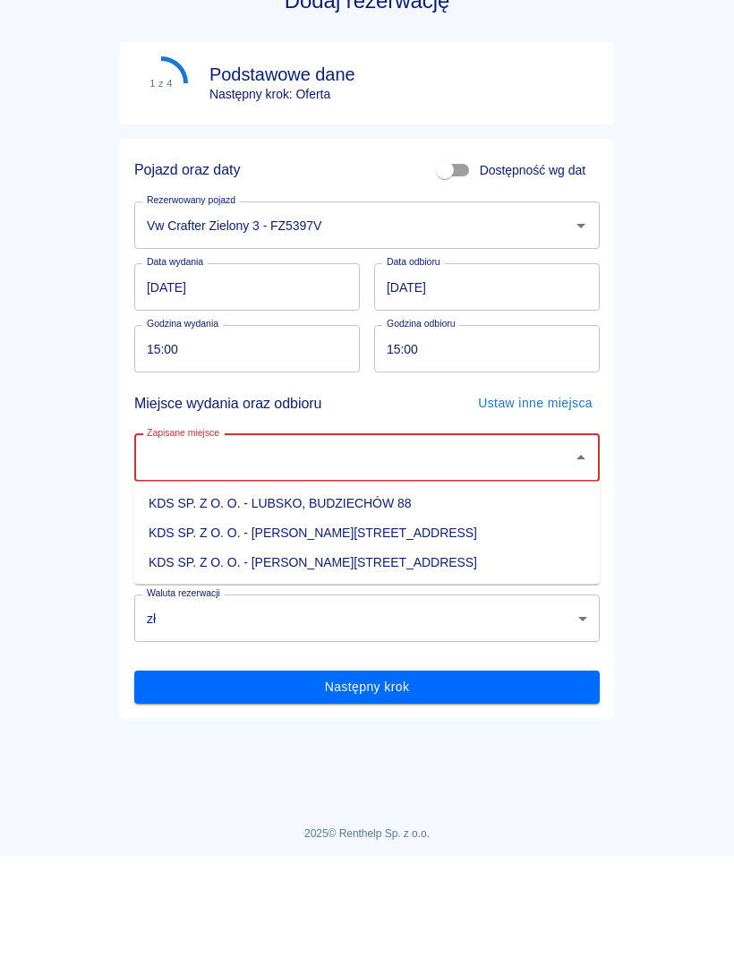
click at [371, 650] on li "KDS SP. Z O. O. - Jasień, Sienkiewicza 52" at bounding box center [367, 665] width 466 height 30
type input "KDS SP. Z O. O. - Jasień, Sienkiewicza 52"
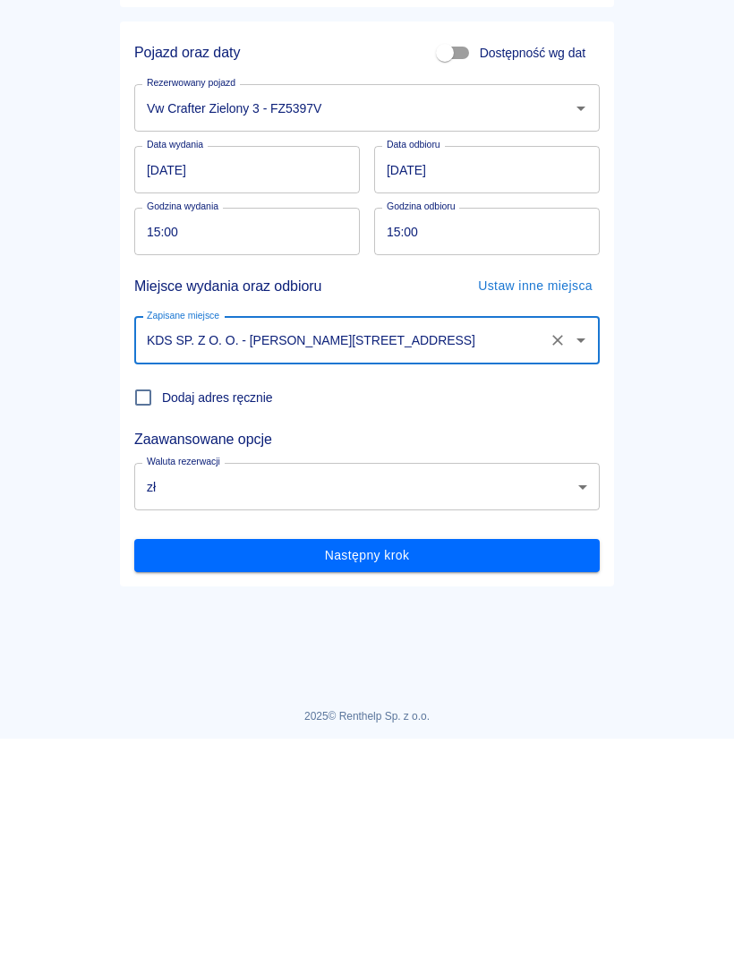
click at [578, 758] on button "Następny krok" at bounding box center [367, 774] width 466 height 33
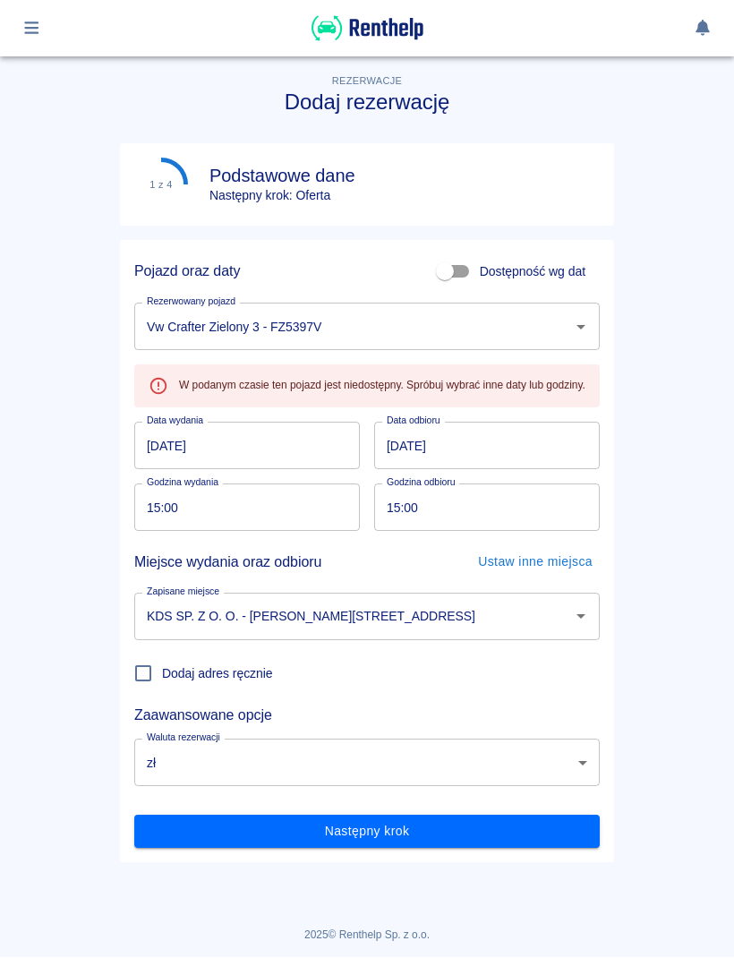
click at [300, 506] on input "15:00" at bounding box center [240, 507] width 213 height 47
type input "18:00"
click at [496, 527] on input "15:00" at bounding box center [480, 507] width 213 height 47
type input "18:00"
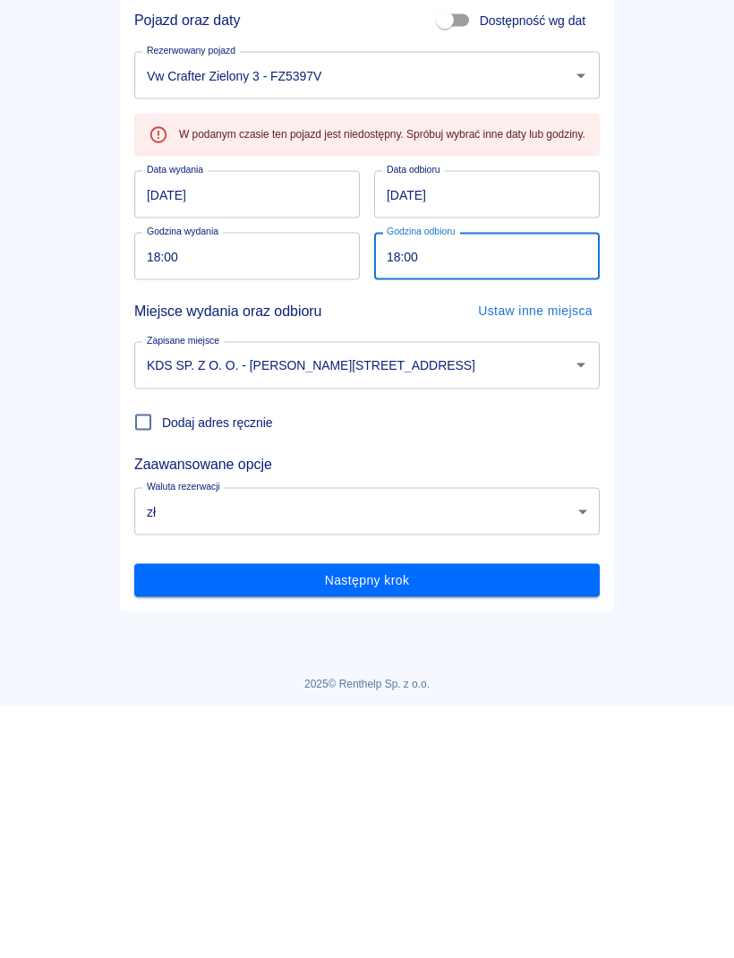
click at [488, 816] on button "Następny krok" at bounding box center [367, 832] width 466 height 33
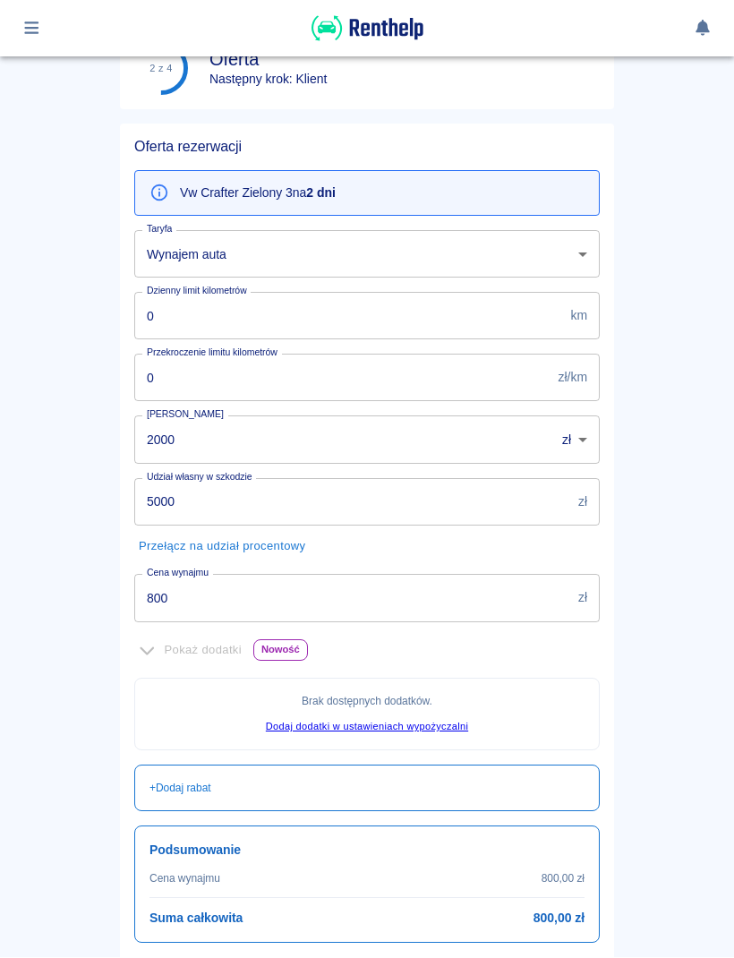
scroll to position [120, 0]
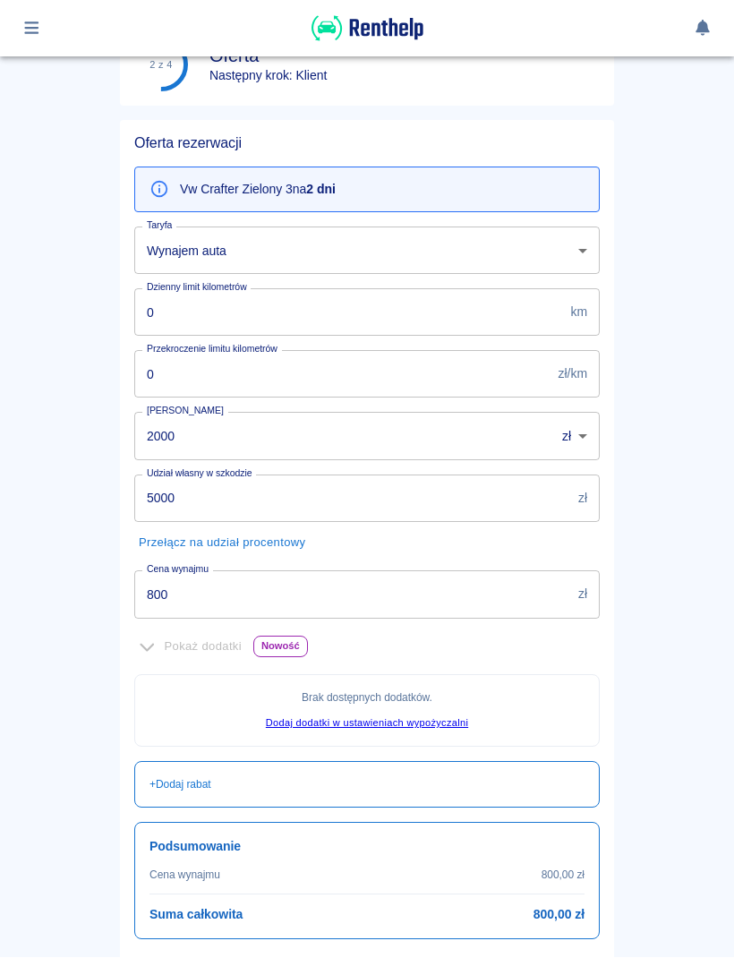
click at [504, 604] on input "800" at bounding box center [352, 594] width 437 height 47
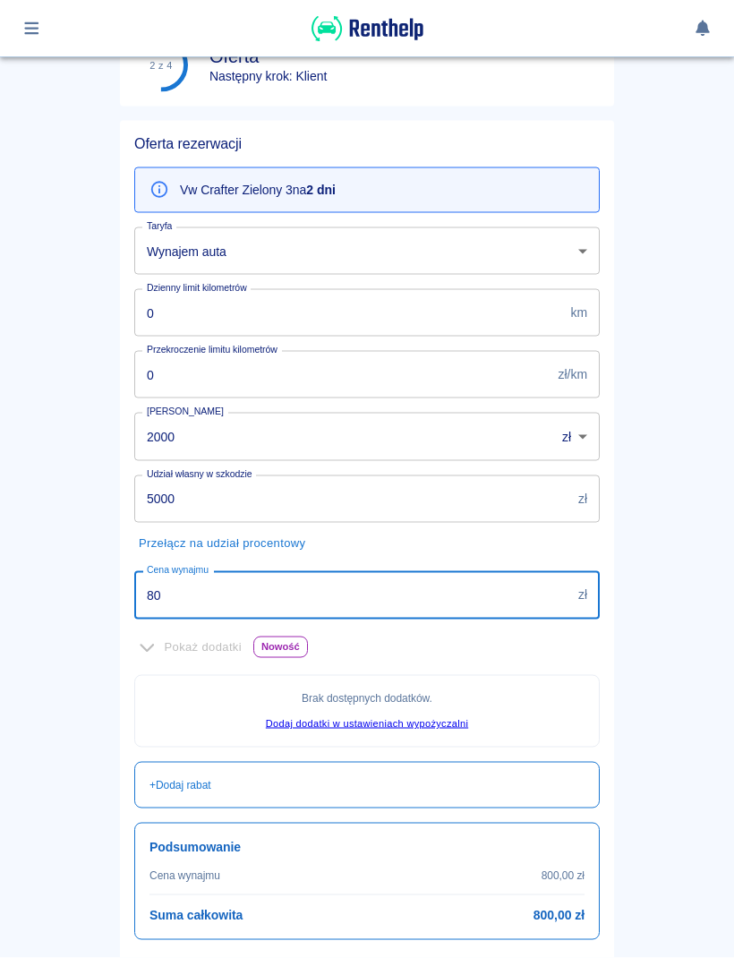
type input "8"
type input "200"
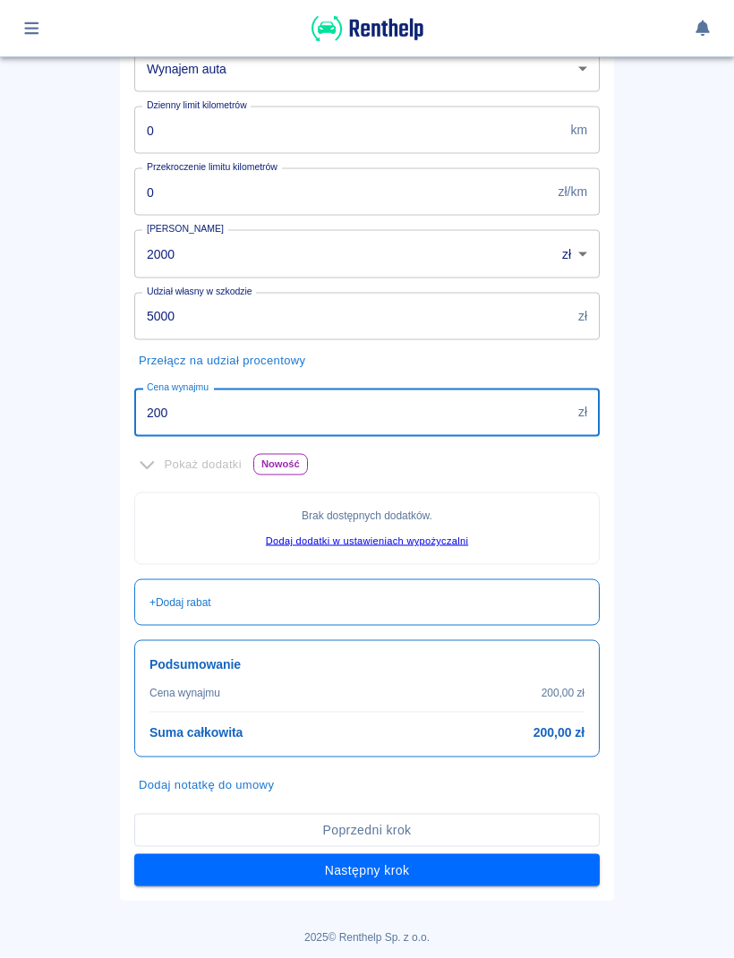
scroll to position [302, 0]
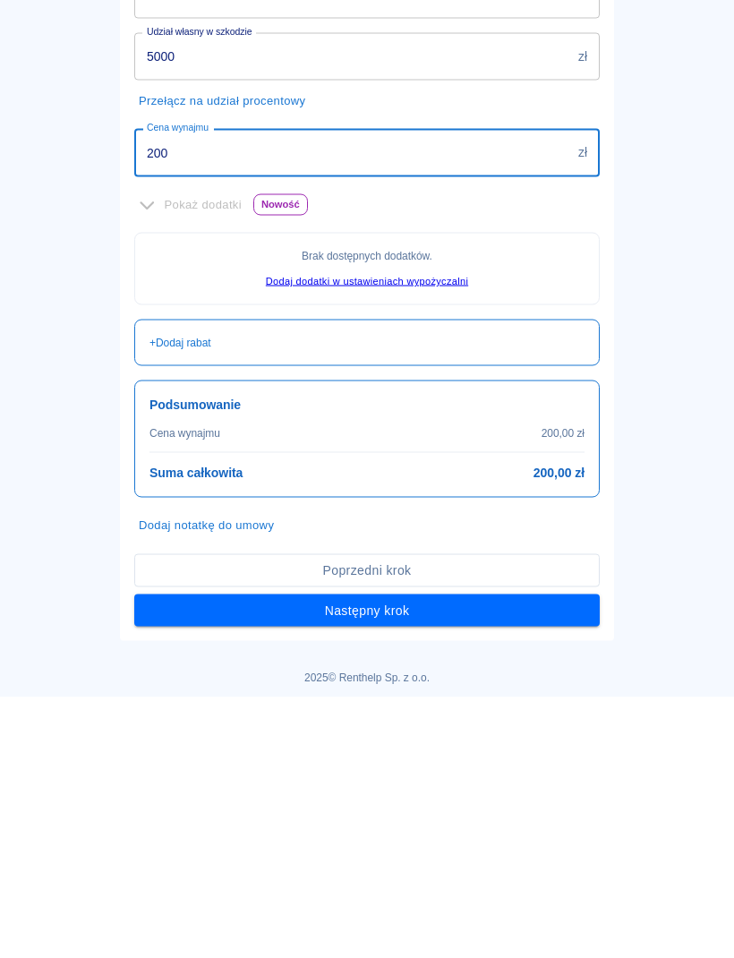
click at [555, 855] on button "Następny krok" at bounding box center [367, 871] width 466 height 33
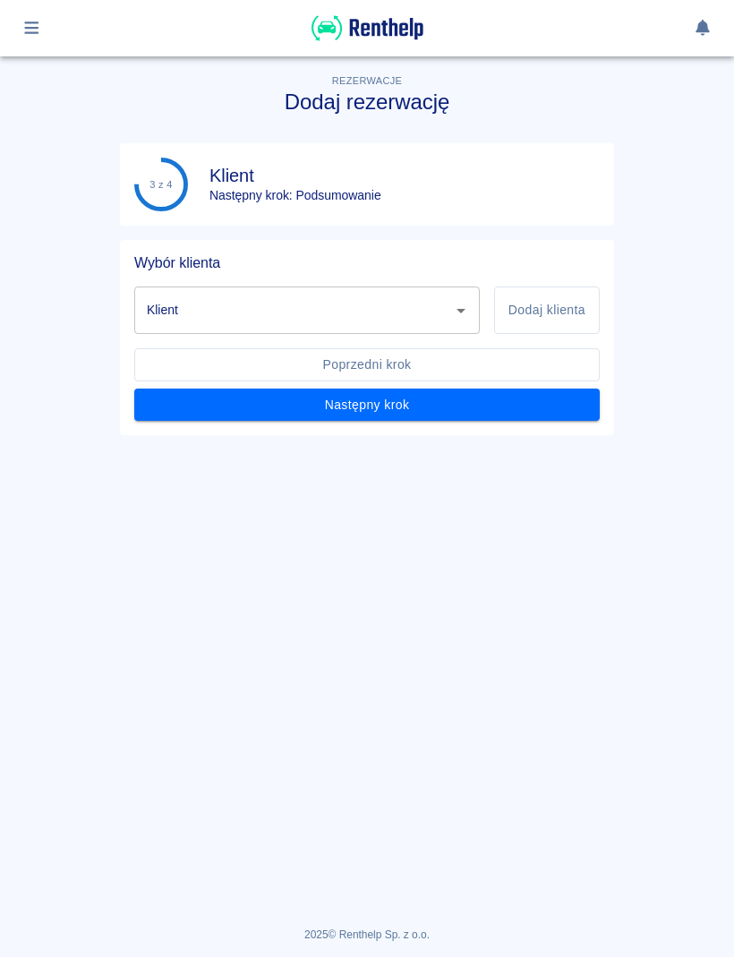
click at [460, 310] on icon "Otwórz" at bounding box center [461, 312] width 9 height 4
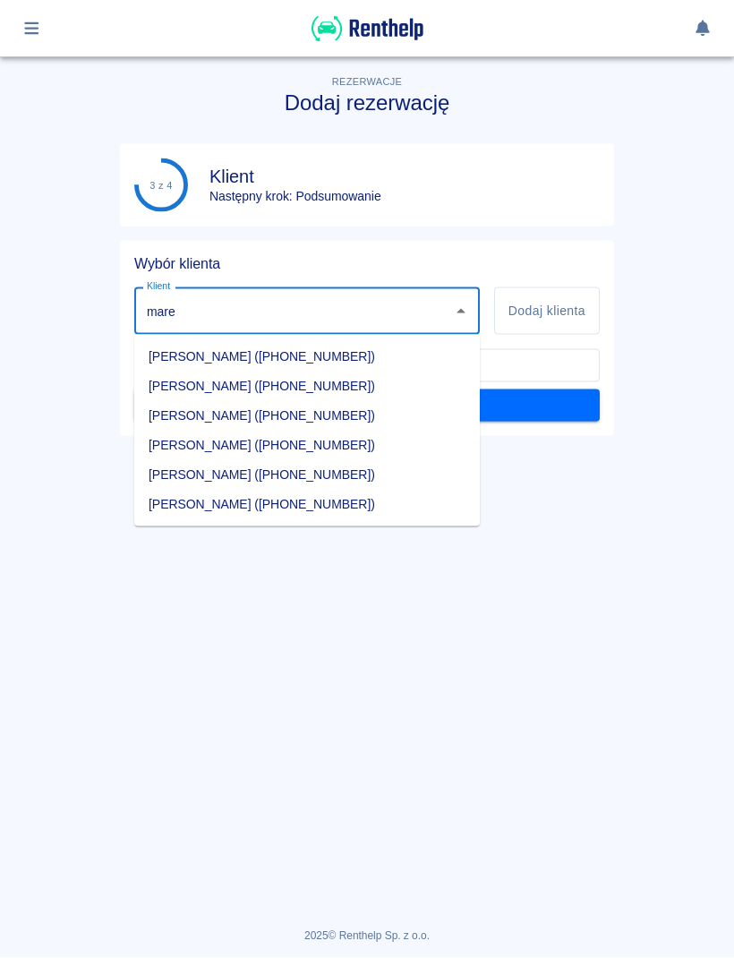
click at [267, 472] on li "Marek Boczarski (+48678678678)" at bounding box center [307, 475] width 346 height 30
type input "Marek Boczarski (+48678678678)"
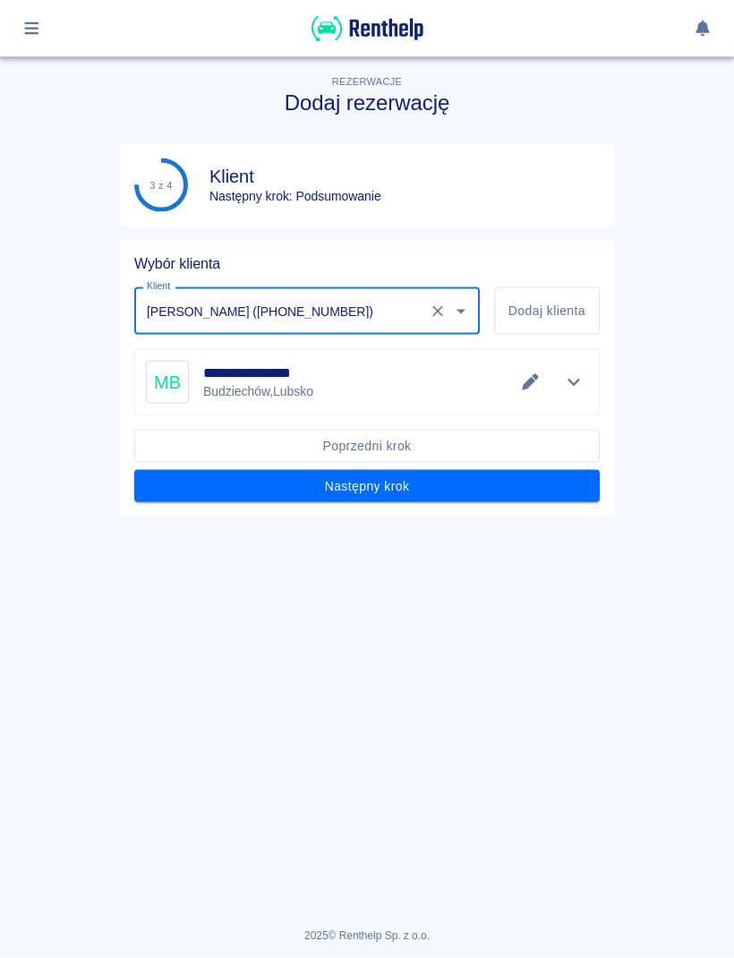
click at [515, 493] on button "Następny krok" at bounding box center [367, 486] width 466 height 33
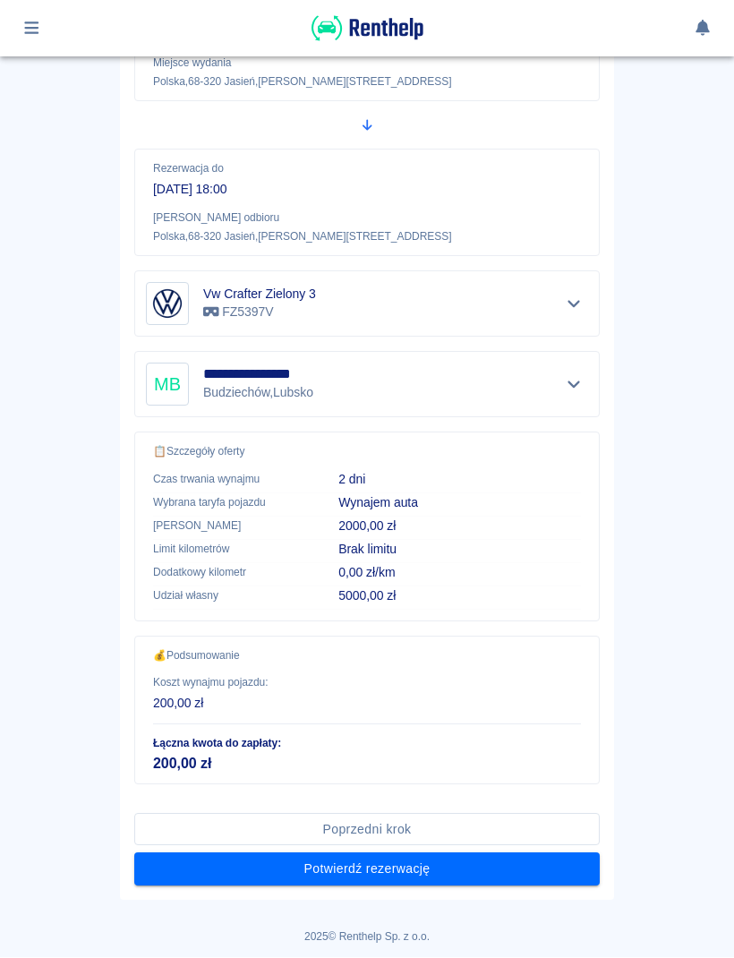
scroll to position [292, 0]
click at [445, 879] on button "Potwierdź rezerwację" at bounding box center [367, 870] width 466 height 33
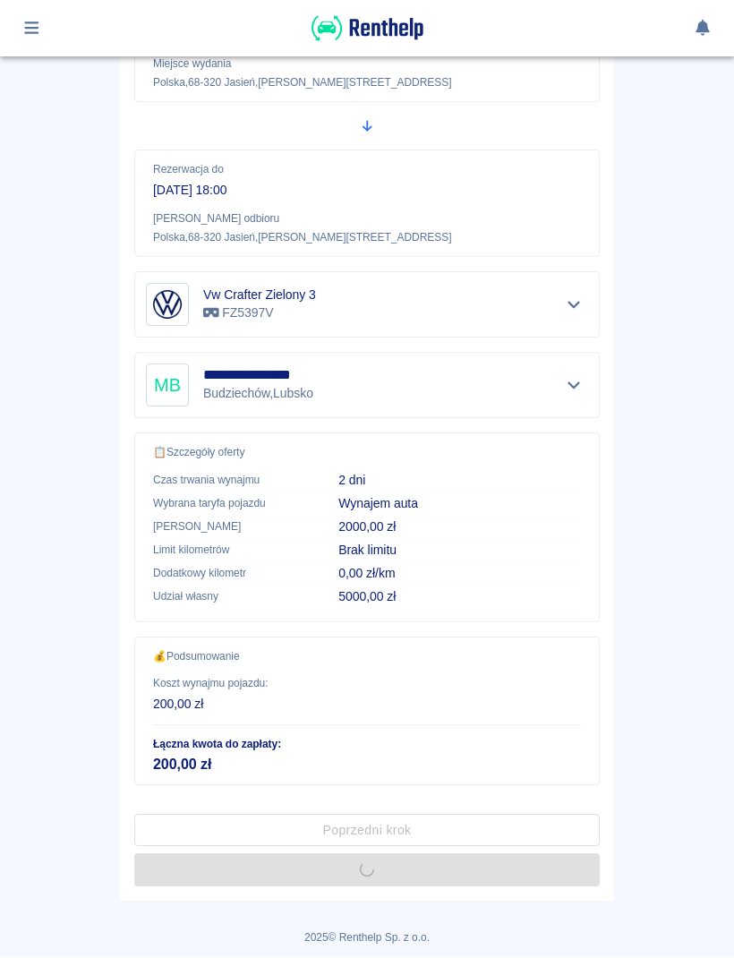
scroll to position [0, 0]
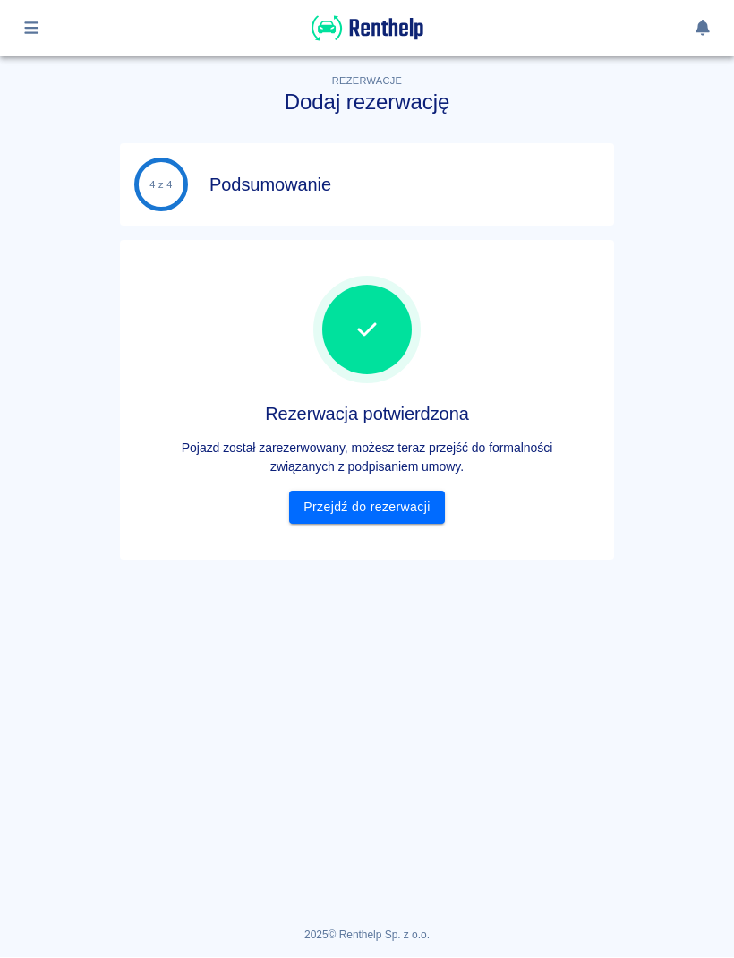
click at [427, 516] on link "Przejdź do rezerwacji" at bounding box center [366, 508] width 155 height 33
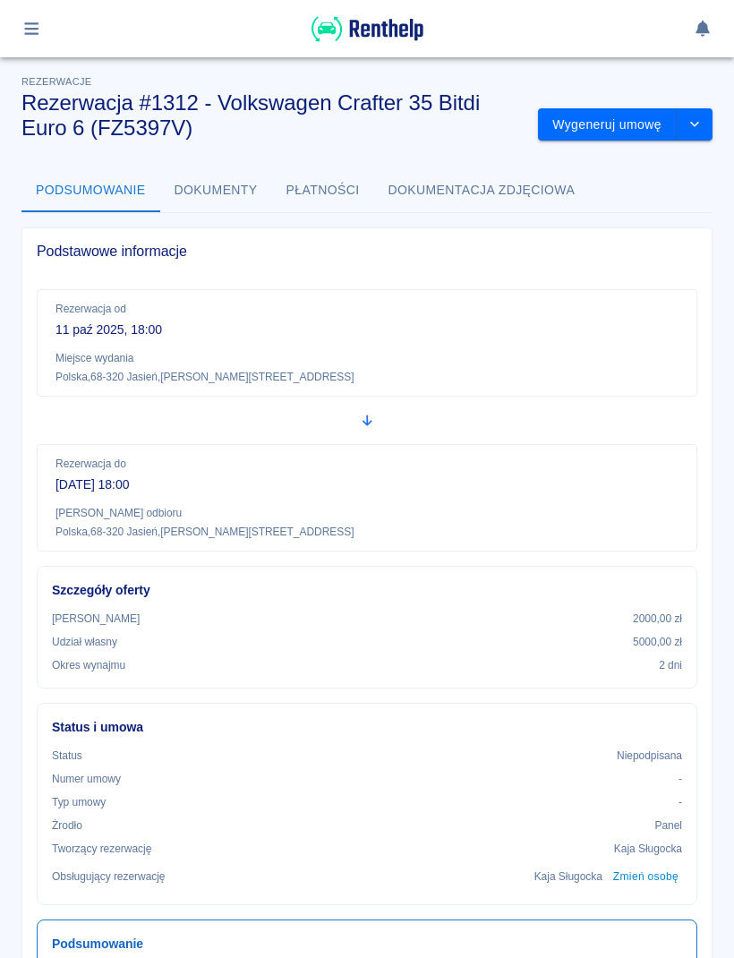
click at [634, 136] on button "Wygeneruj umowę" at bounding box center [607, 124] width 139 height 33
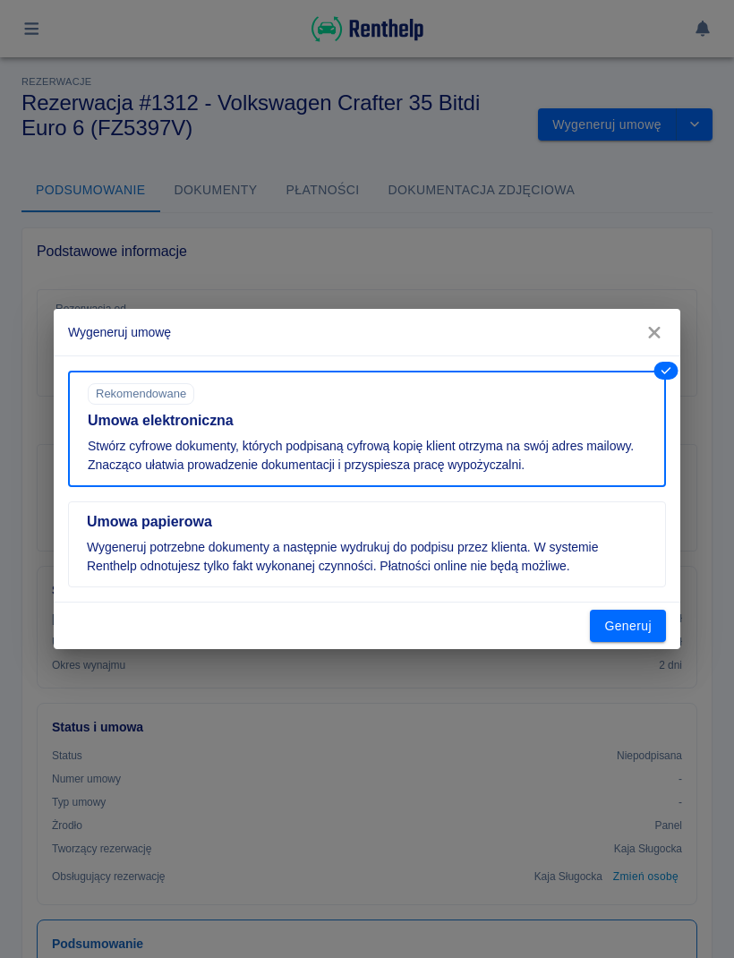
click at [607, 547] on p "Wygeneruj potrzebne dokumenty a następnie wydrukuj do podpisu przez klienta. W …" at bounding box center [367, 557] width 561 height 38
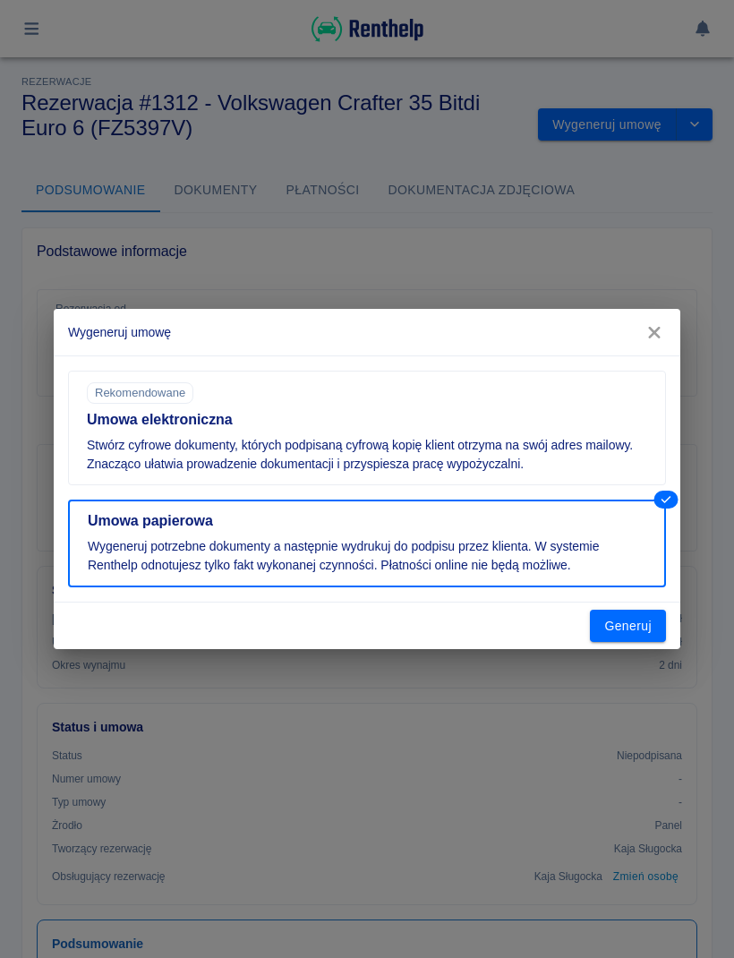
click at [645, 628] on button "Generuj" at bounding box center [628, 626] width 76 height 33
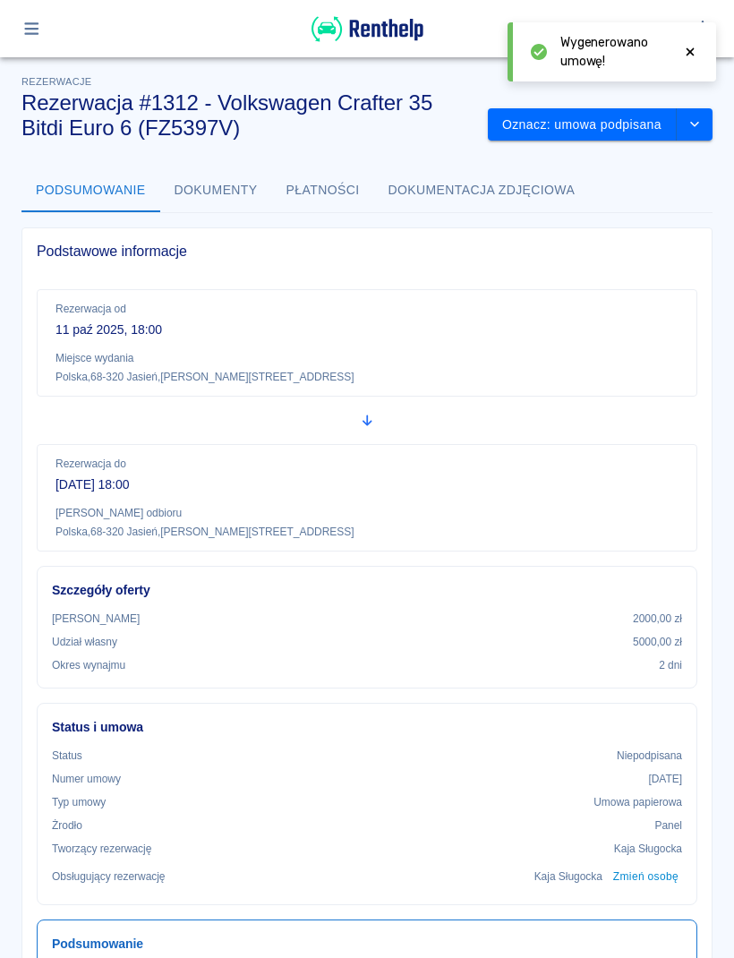
click at [636, 133] on button "Oznacz: umowa podpisana" at bounding box center [582, 124] width 189 height 33
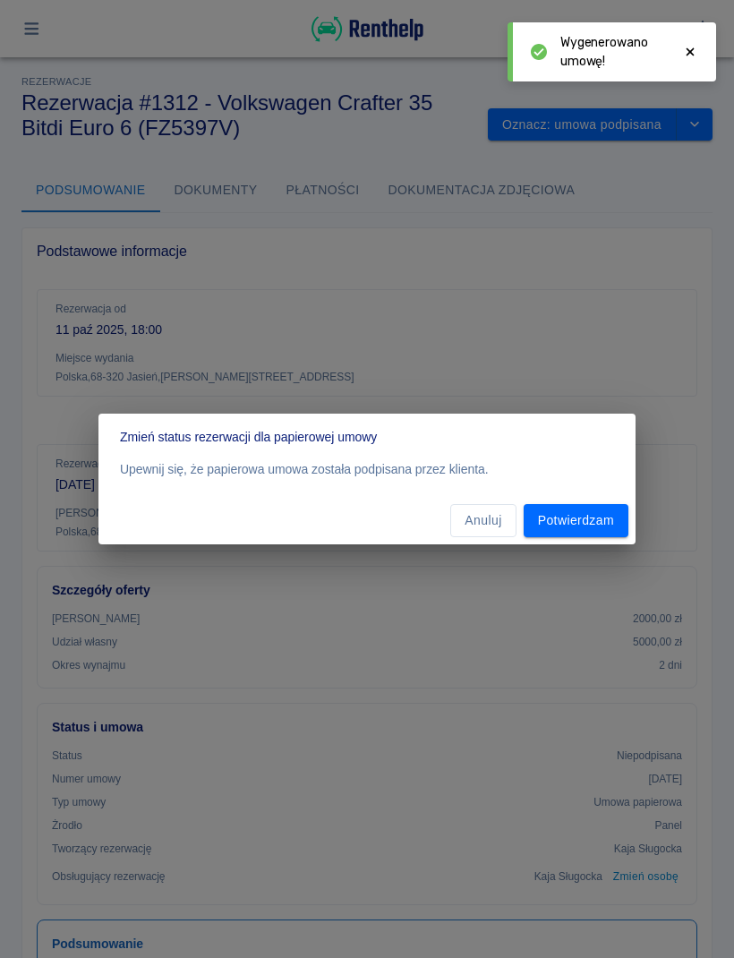
click at [612, 524] on button "Potwierdzam" at bounding box center [576, 520] width 105 height 33
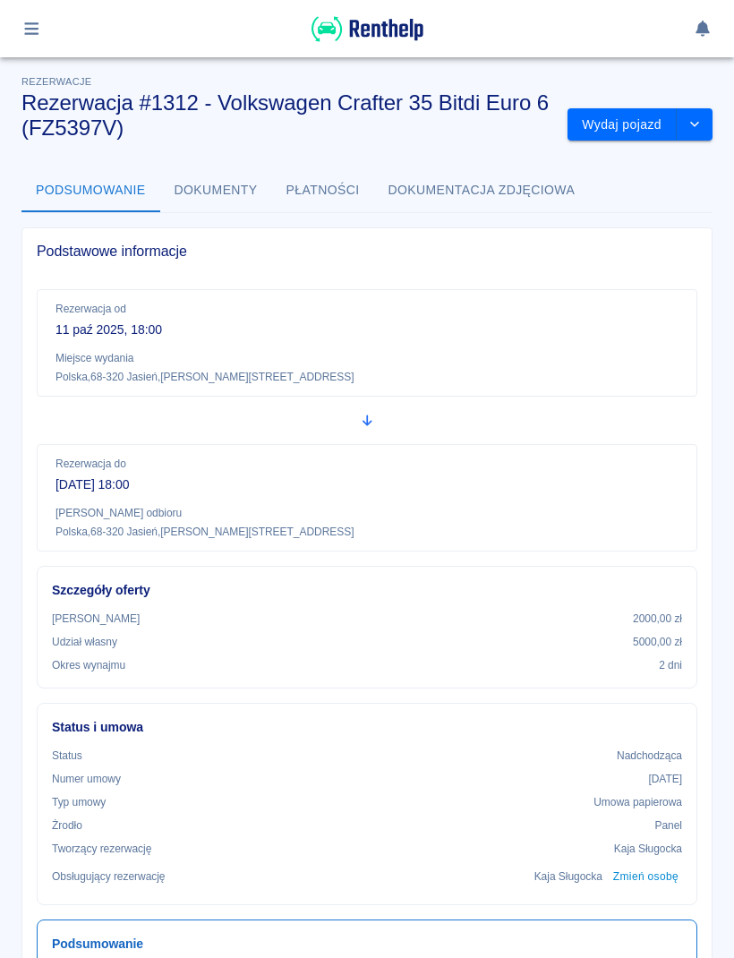
click at [392, 42] on img at bounding box center [368, 29] width 112 height 30
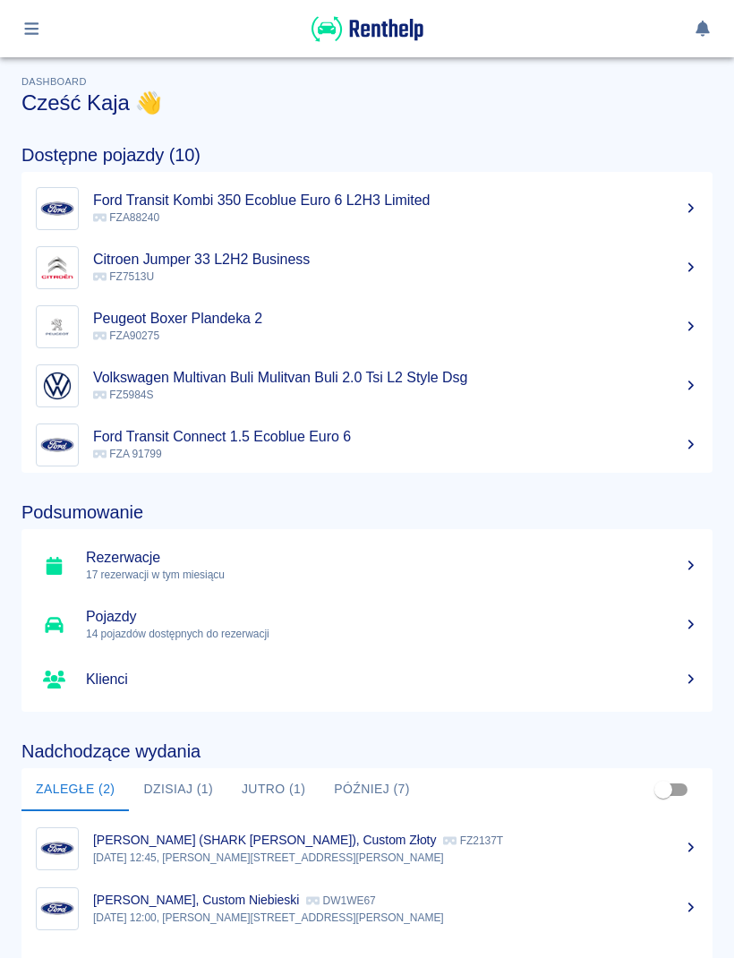
click at [25, 30] on icon "button" at bounding box center [31, 28] width 14 height 13
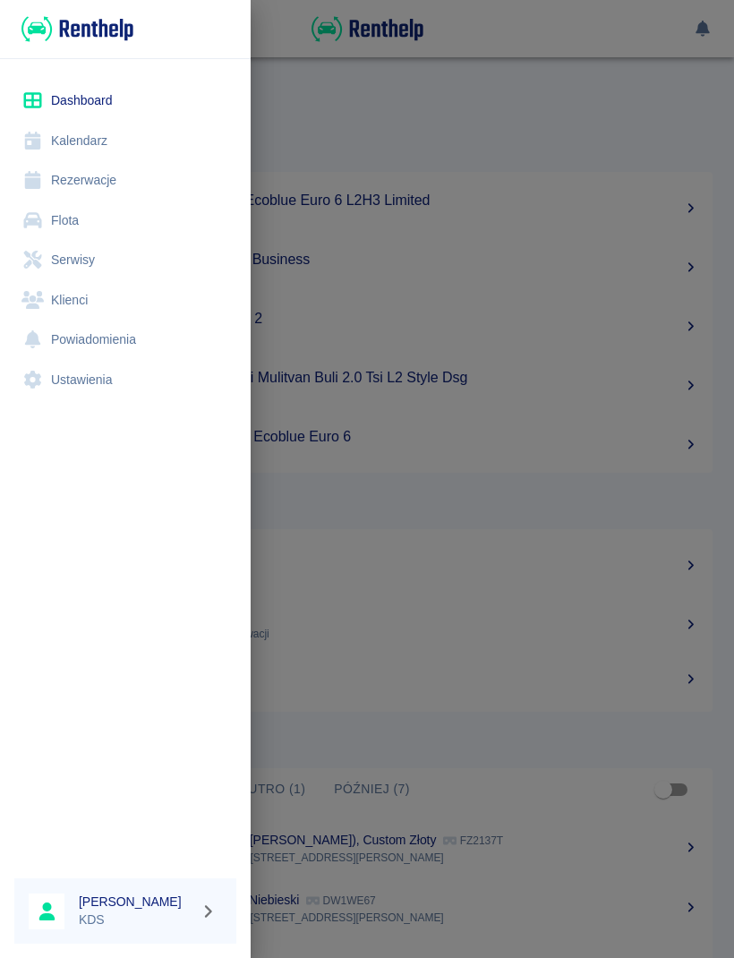
click at [109, 132] on link "Kalendarz" at bounding box center [125, 141] width 222 height 40
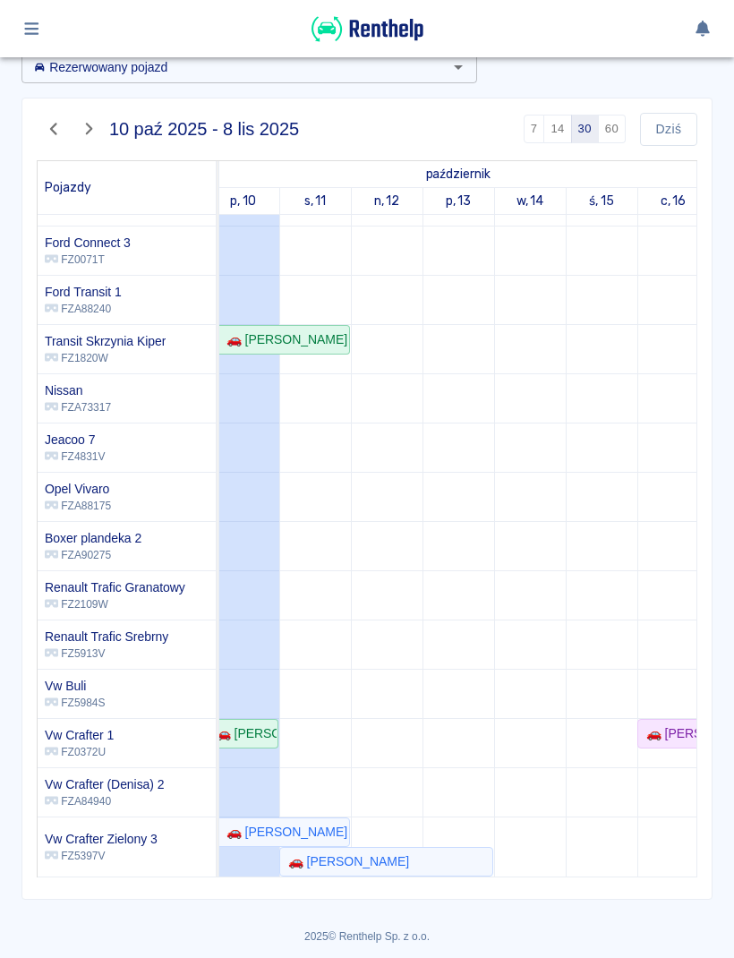
scroll to position [284, 12]
